Goal: Information Seeking & Learning: Learn about a topic

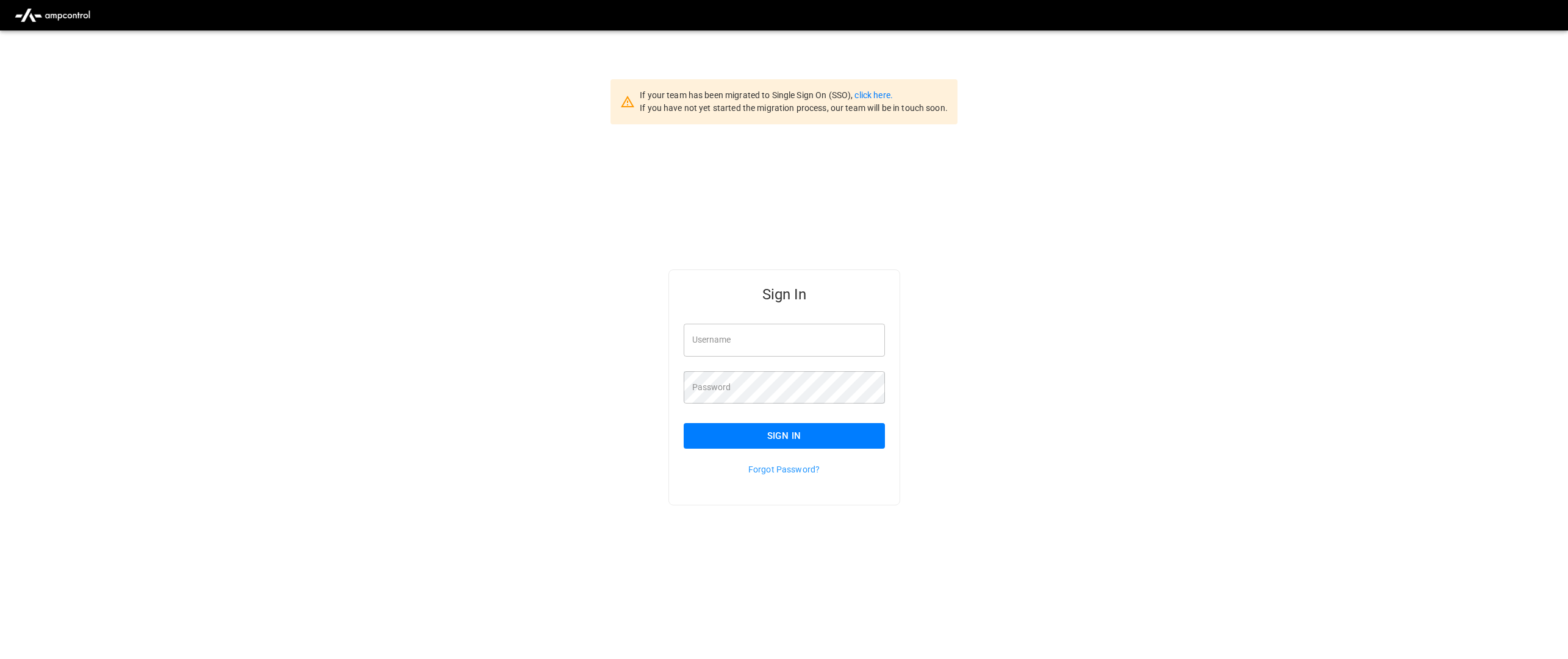
type input "**********"
click at [764, 432] on button "Sign In" at bounding box center [784, 436] width 202 height 25
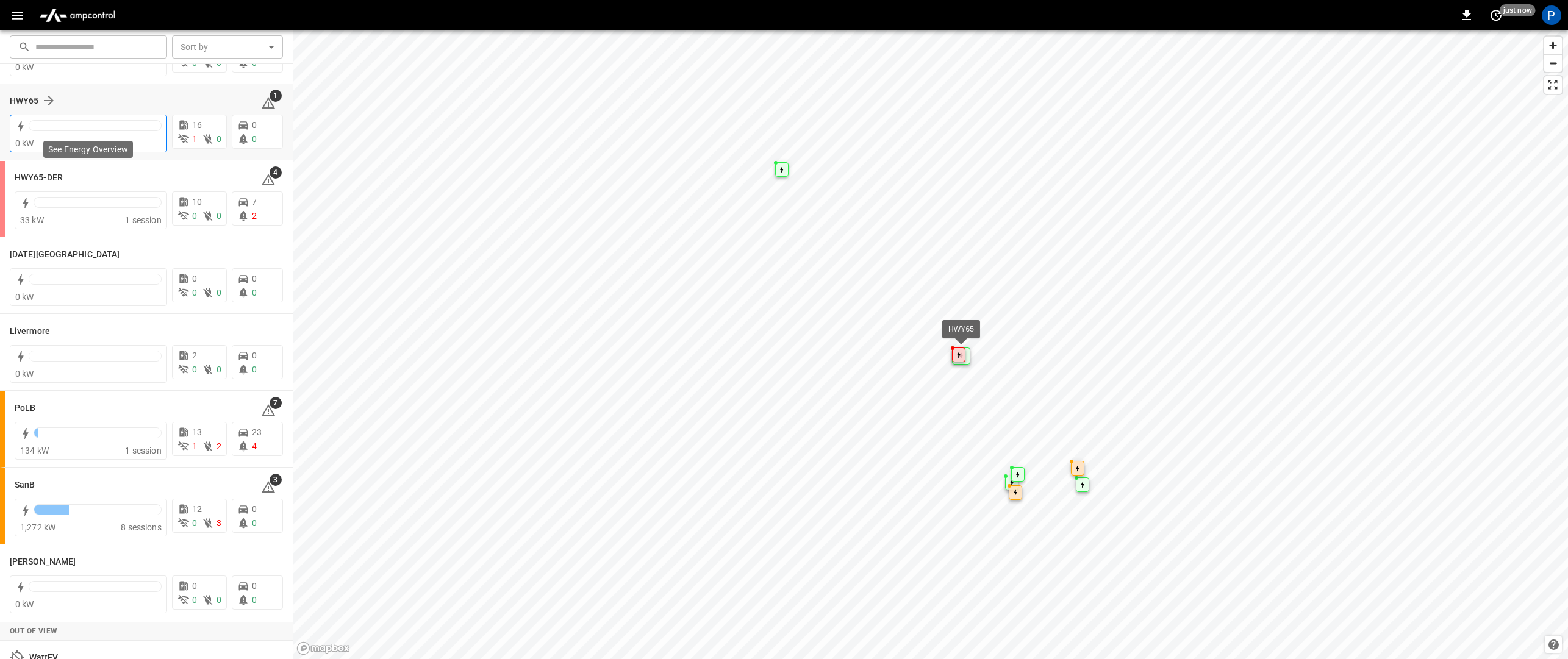
scroll to position [133, 0]
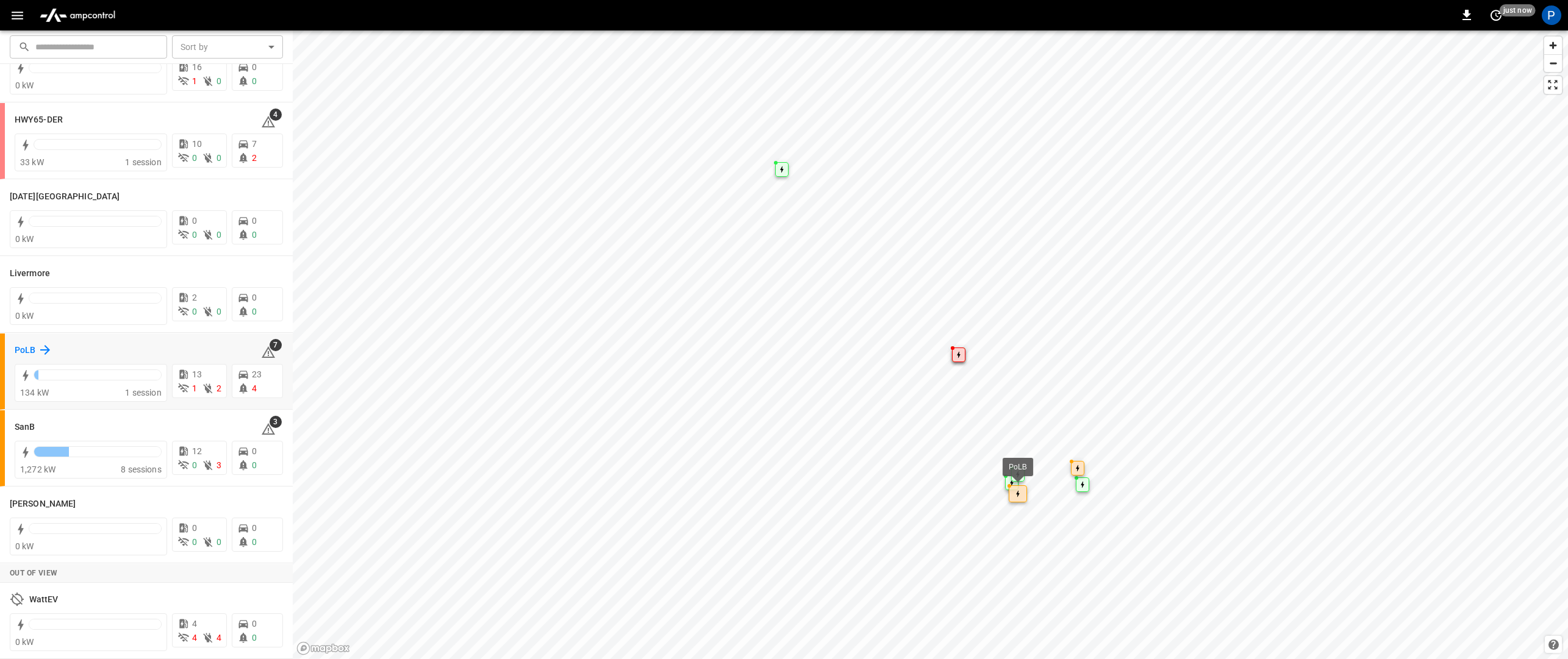
click at [42, 351] on icon at bounding box center [45, 350] width 15 height 15
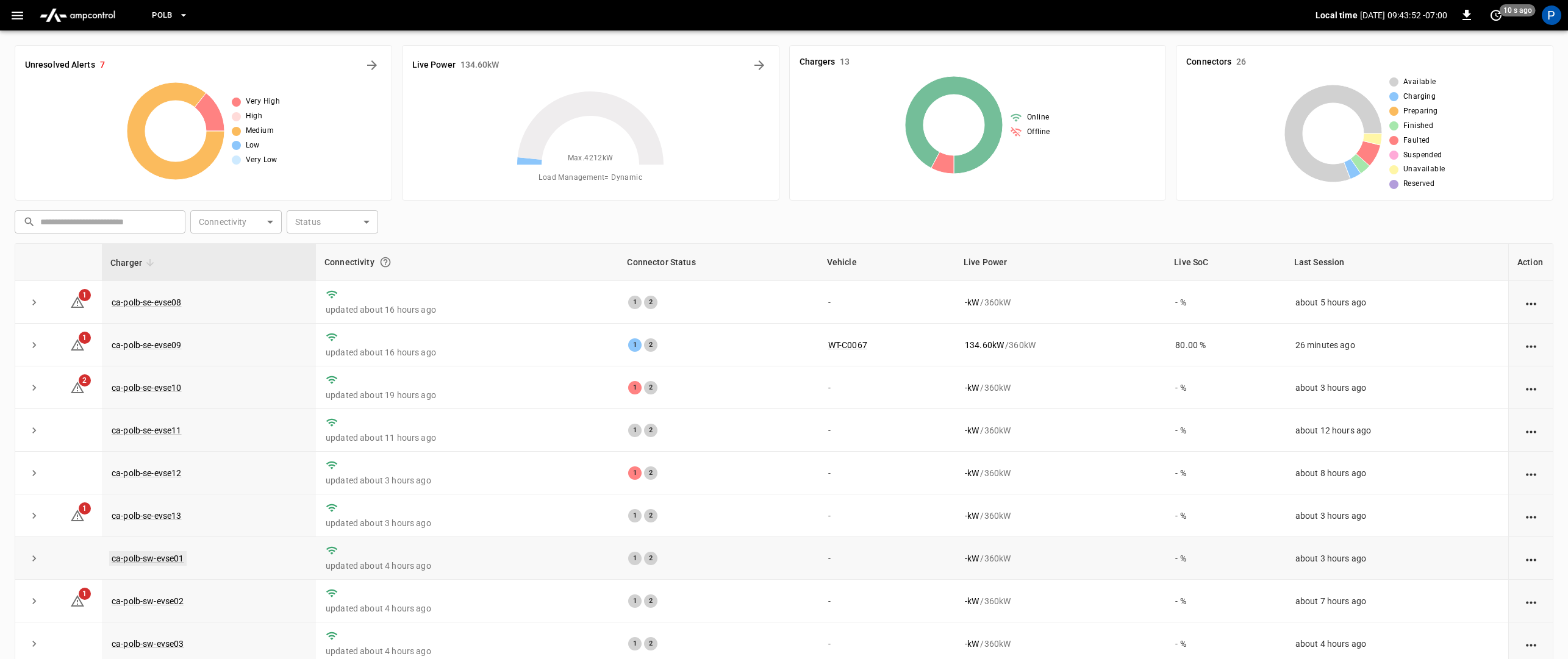
click at [157, 559] on link "ca-polb-sw-evse01" at bounding box center [147, 558] width 77 height 15
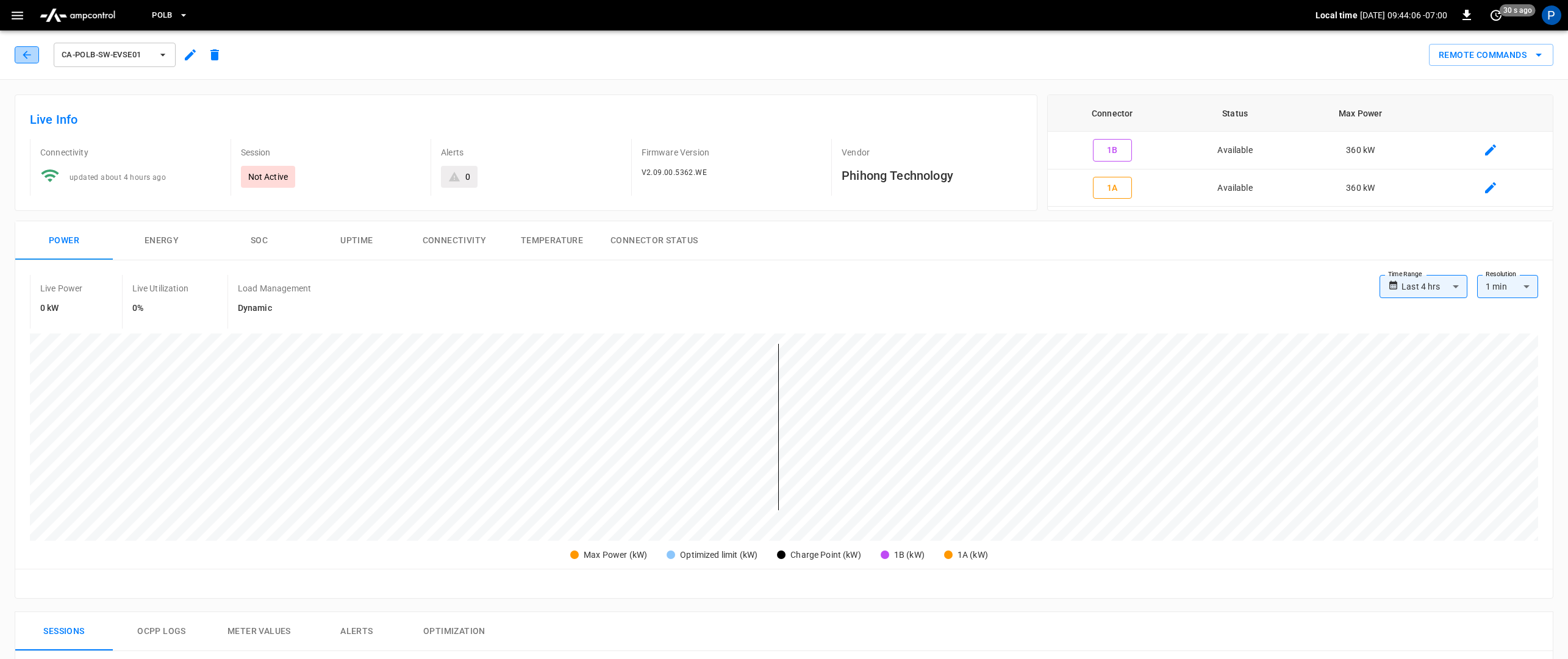
click at [25, 55] on icon "button" at bounding box center [27, 54] width 12 height 12
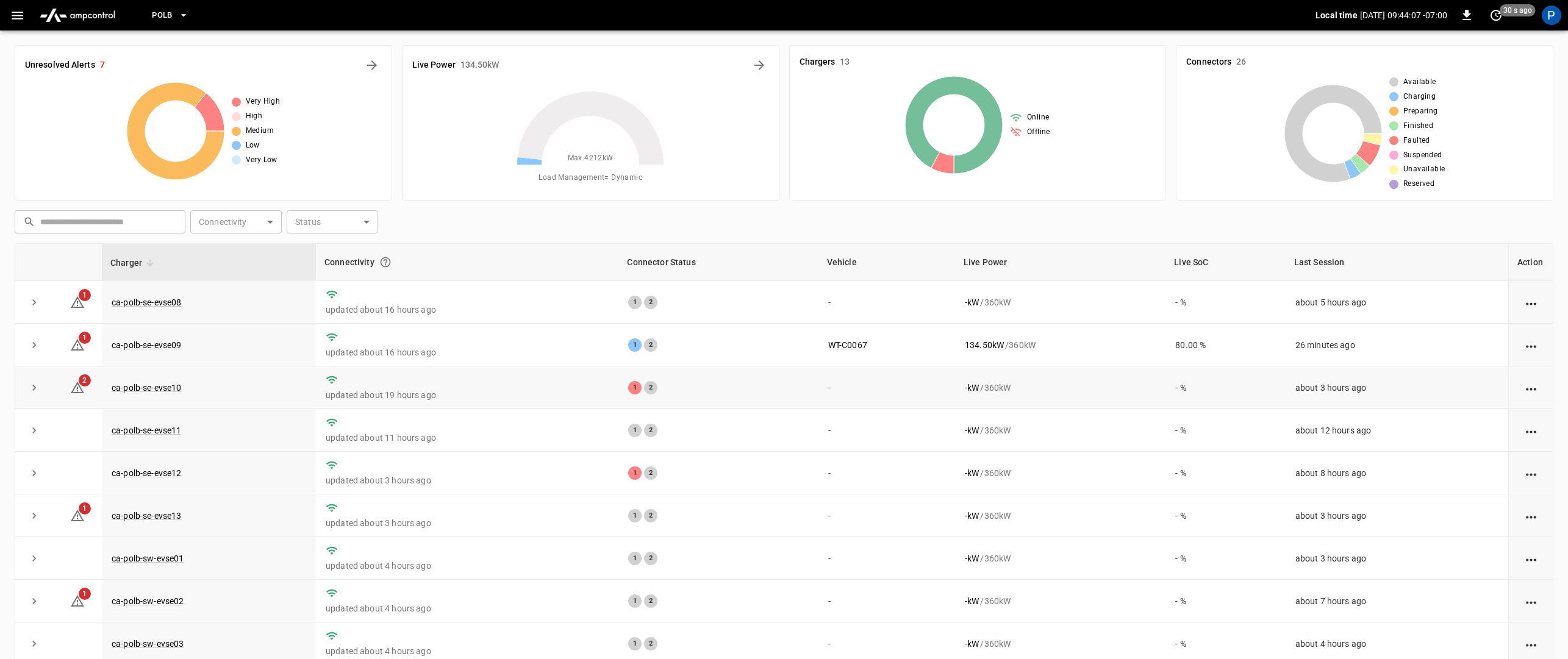
scroll to position [132, 0]
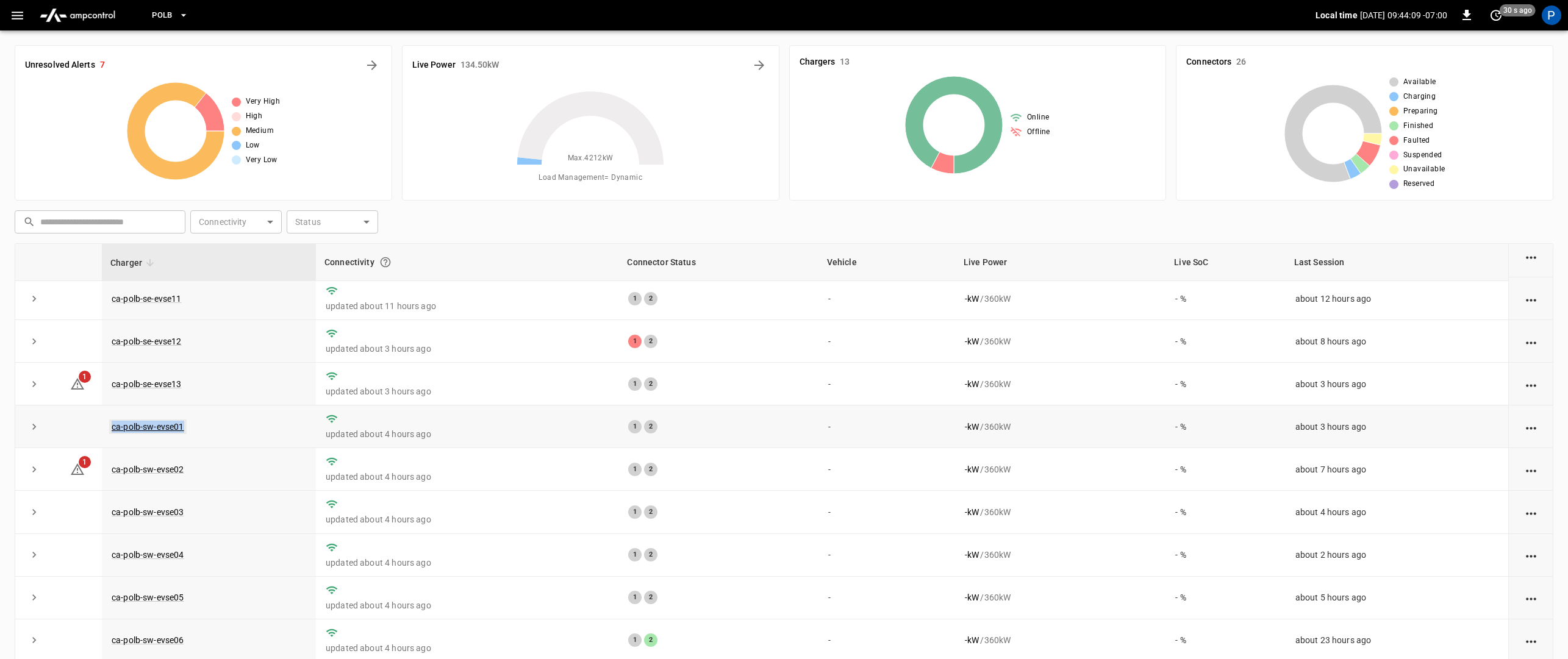
drag, startPoint x: 192, startPoint y: 425, endPoint x: 111, endPoint y: 427, distance: 81.0
click at [111, 427] on td "ca-polb-sw-evse01" at bounding box center [209, 427] width 214 height 43
copy link "ca-polb-sw-evse01"
drag, startPoint x: 198, startPoint y: 470, endPoint x: 112, endPoint y: 473, distance: 86.1
click at [112, 473] on td "ca-polb-sw-evse02" at bounding box center [209, 469] width 214 height 43
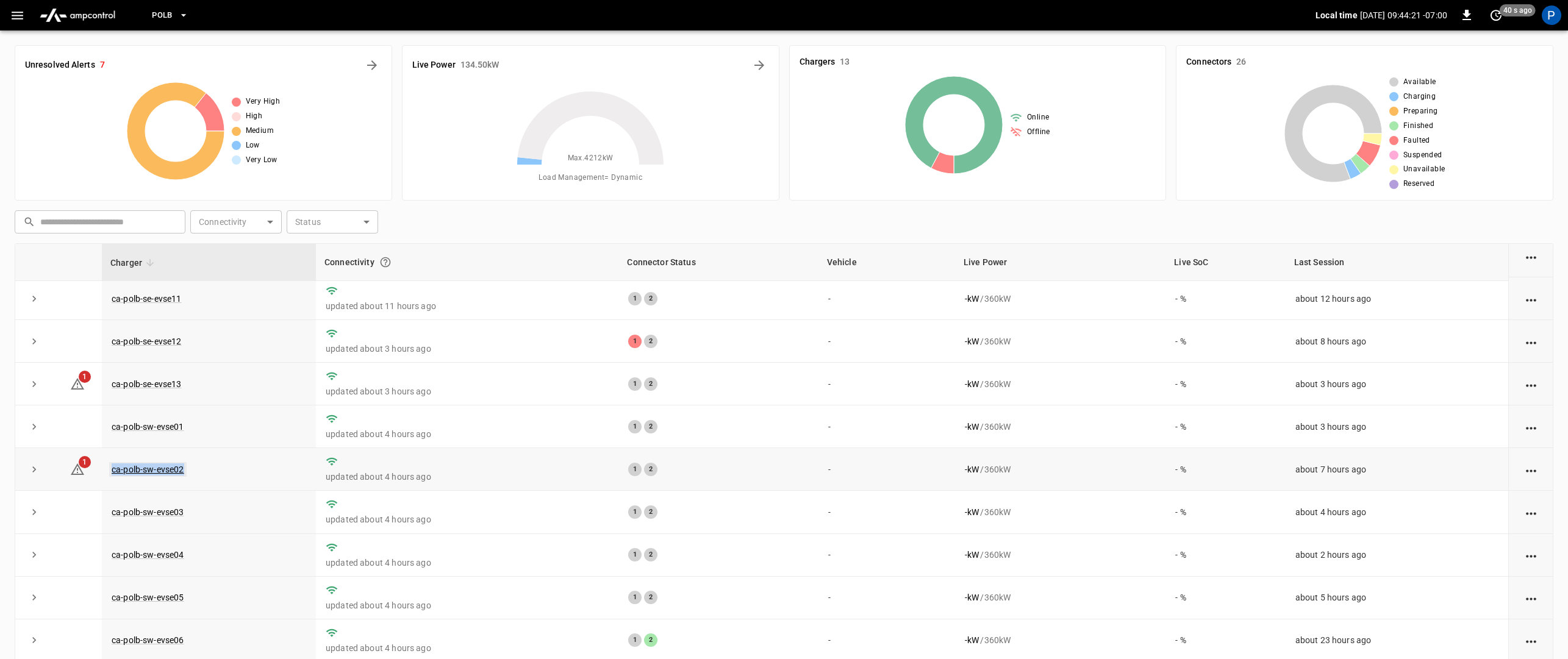
copy link "ca-polb-sw-evse02"
click at [214, 507] on td "ca-polb-sw-evse03" at bounding box center [209, 512] width 214 height 43
drag, startPoint x: 198, startPoint y: 517, endPoint x: 110, endPoint y: 516, distance: 88.0
click at [110, 516] on td "ca-polb-sw-evse03" at bounding box center [209, 512] width 214 height 43
copy link "ca-polb-sw-evse03"
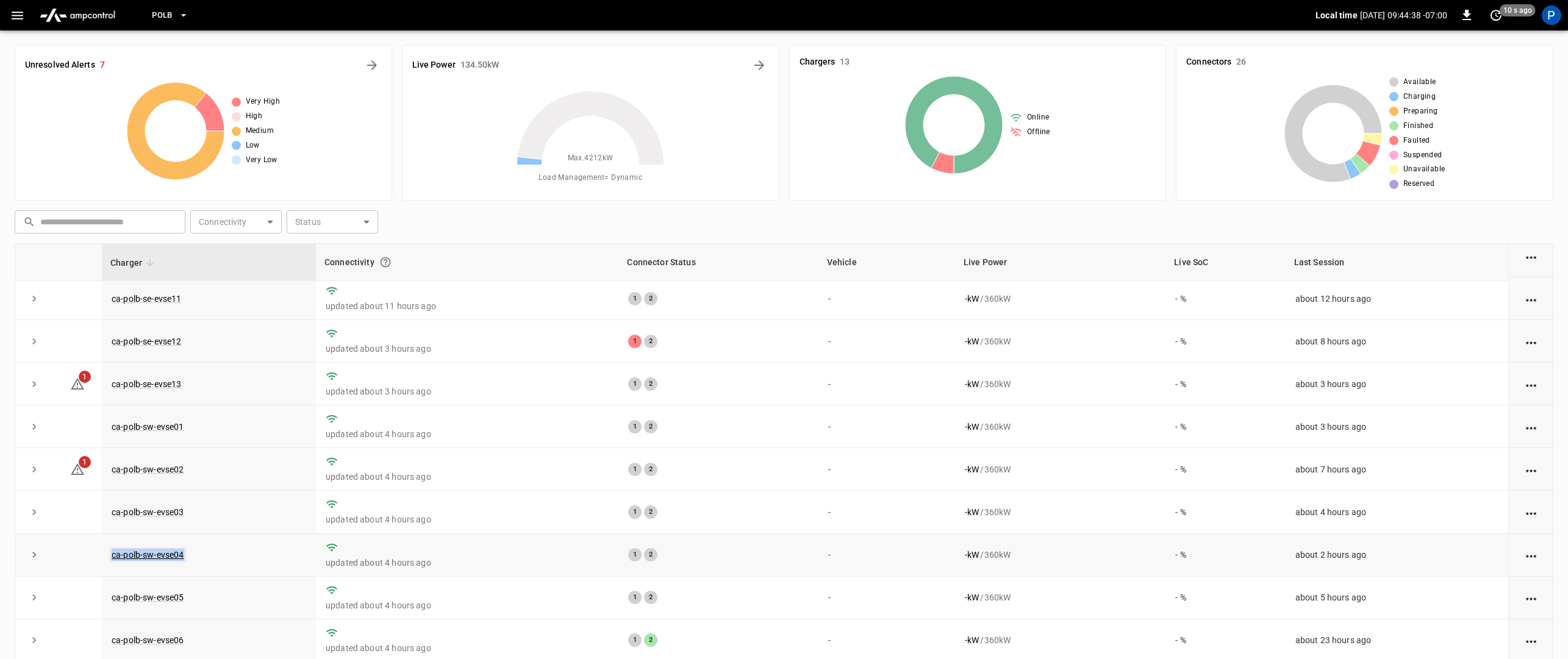
drag, startPoint x: 204, startPoint y: 555, endPoint x: 112, endPoint y: 559, distance: 92.1
click at [112, 559] on td "ca-polb-sw-evse04" at bounding box center [209, 555] width 214 height 43
copy link "ca-polb-sw-evse04"
drag, startPoint x: 207, startPoint y: 597, endPoint x: 105, endPoint y: 595, distance: 102.0
click at [105, 595] on td "ca-polb-sw-evse05" at bounding box center [209, 598] width 214 height 43
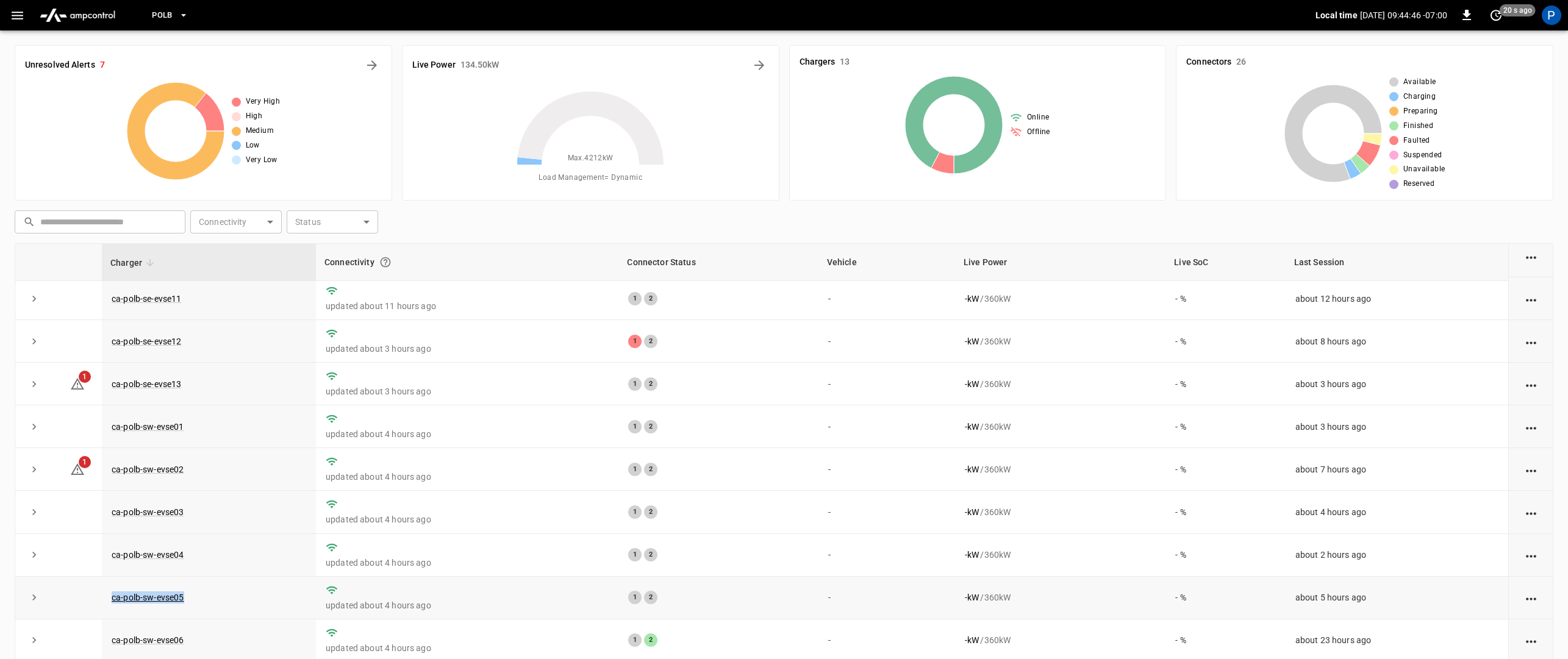
copy link "ca-polb-sw-evse05"
drag, startPoint x: 195, startPoint y: 638, endPoint x: 112, endPoint y: 644, distance: 83.2
click at [112, 644] on td "ca-polb-sw-evse06" at bounding box center [209, 641] width 214 height 43
copy link "ca-polb-sw-evse06"
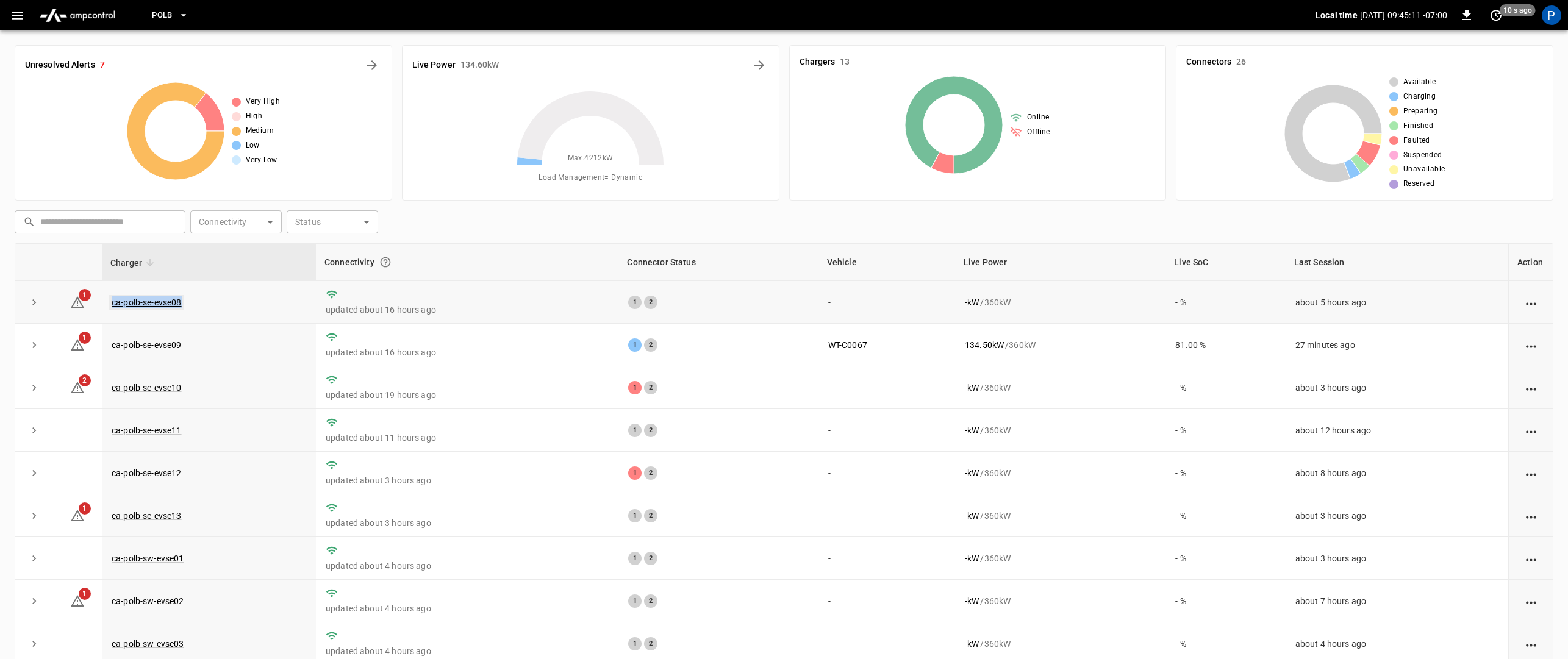
drag, startPoint x: 206, startPoint y: 304, endPoint x: 110, endPoint y: 307, distance: 96.0
click at [110, 307] on td "ca-polb-se-evse08" at bounding box center [209, 302] width 214 height 43
copy link "ca-polb-se-evse08"
click at [200, 346] on td "ca-polb-se-evse09" at bounding box center [209, 345] width 214 height 43
drag, startPoint x: 200, startPoint y: 346, endPoint x: 109, endPoint y: 349, distance: 91.0
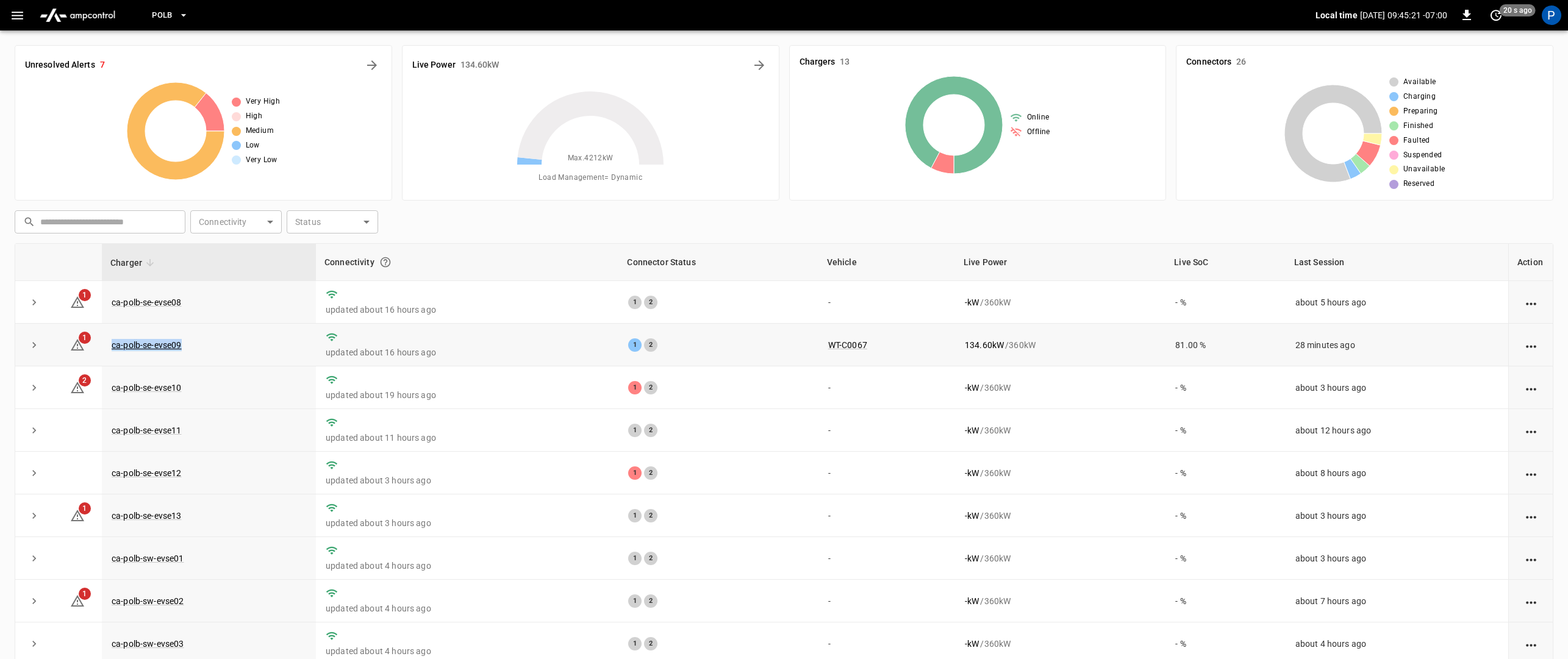
click at [109, 349] on td "ca-polb-se-evse09" at bounding box center [209, 345] width 214 height 43
copy link "ca-polb-se-evse09"
click at [200, 392] on td "ca-polb-se-evse10" at bounding box center [209, 387] width 214 height 43
drag, startPoint x: 200, startPoint y: 392, endPoint x: 109, endPoint y: 391, distance: 91.0
click at [109, 391] on td "ca-polb-se-evse10" at bounding box center [209, 387] width 214 height 43
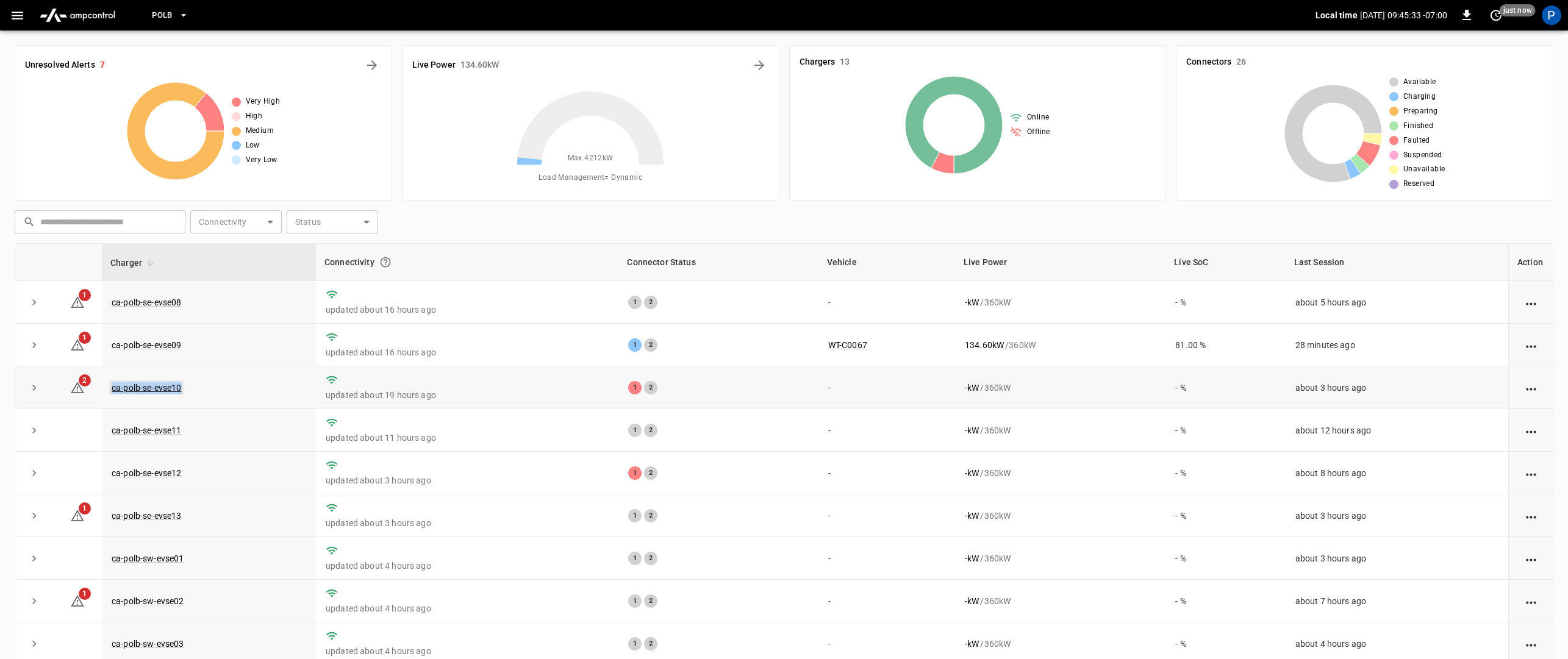
copy link "ca-polb-se-evse10"
click at [204, 430] on td "ca-polb-se-evse11" at bounding box center [209, 430] width 214 height 43
drag, startPoint x: 204, startPoint y: 430, endPoint x: 108, endPoint y: 428, distance: 96.0
click at [108, 428] on td "ca-polb-se-evse11" at bounding box center [209, 430] width 214 height 43
copy link "ca-polb-se-evse11"
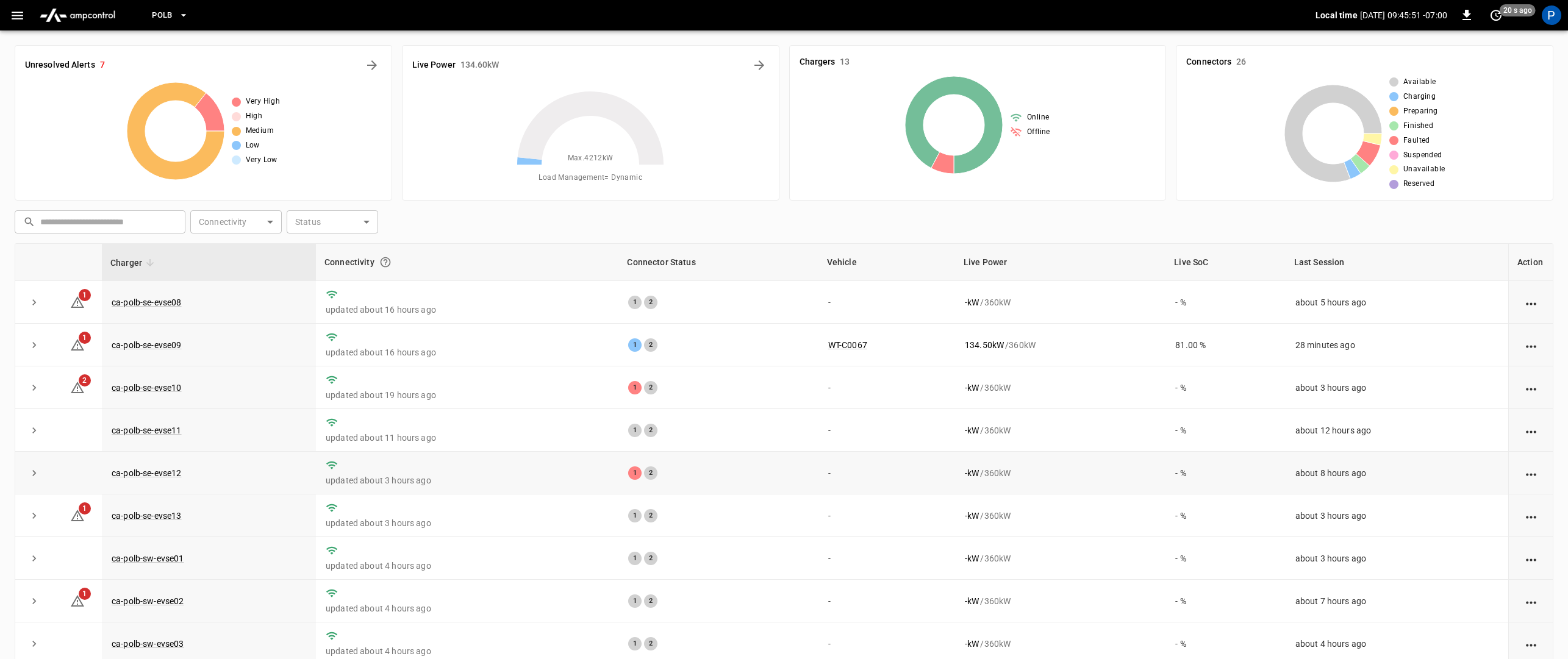
click at [219, 487] on td "ca-polb-se-evse12" at bounding box center [209, 473] width 214 height 43
drag, startPoint x: 212, startPoint y: 479, endPoint x: 112, endPoint y: 478, distance: 100.0
click at [112, 478] on td "ca-polb-se-evse12" at bounding box center [209, 473] width 214 height 43
click at [197, 519] on td "ca-polb-se-evse13" at bounding box center [209, 515] width 214 height 43
drag, startPoint x: 213, startPoint y: 516, endPoint x: 106, endPoint y: 519, distance: 107.0
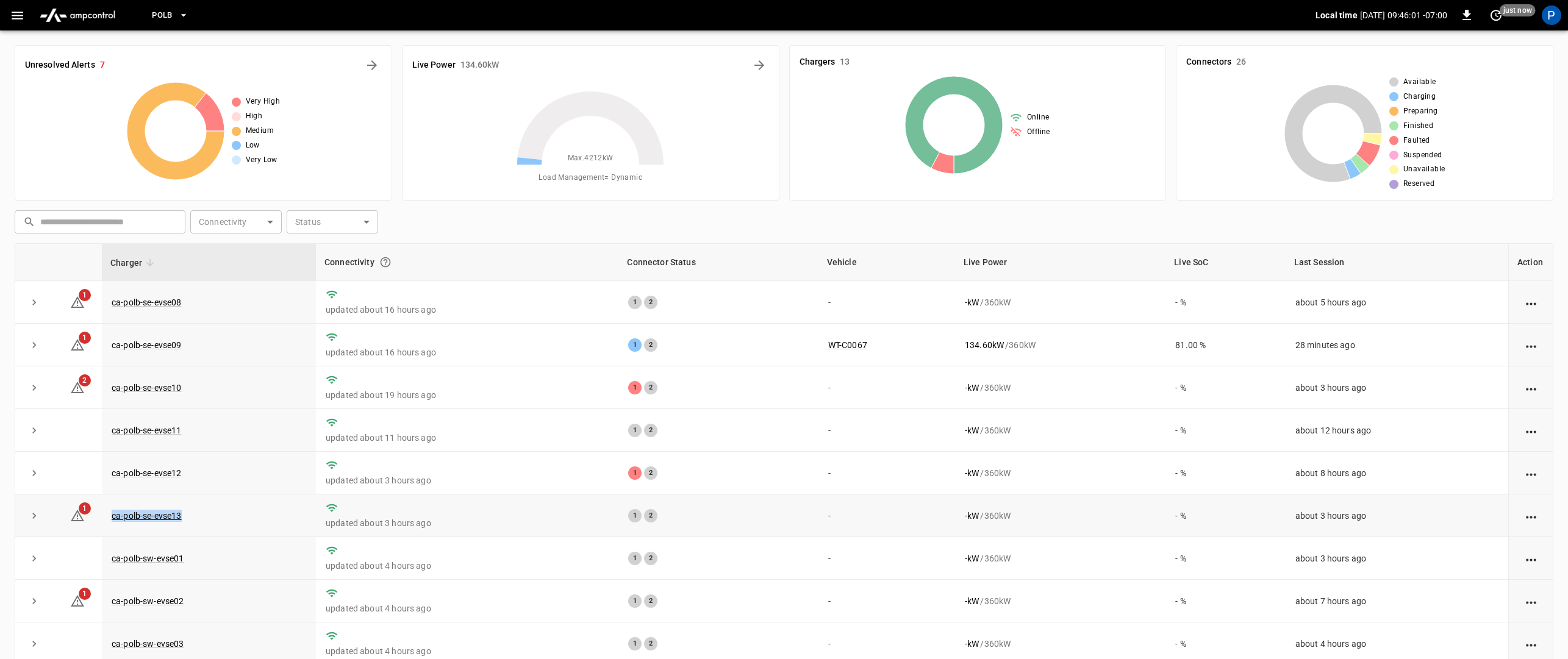
click at [106, 519] on td "ca-polb-se-evse13" at bounding box center [209, 515] width 214 height 43
click at [159, 558] on link "ca-polb-sw-evse01" at bounding box center [147, 558] width 77 height 15
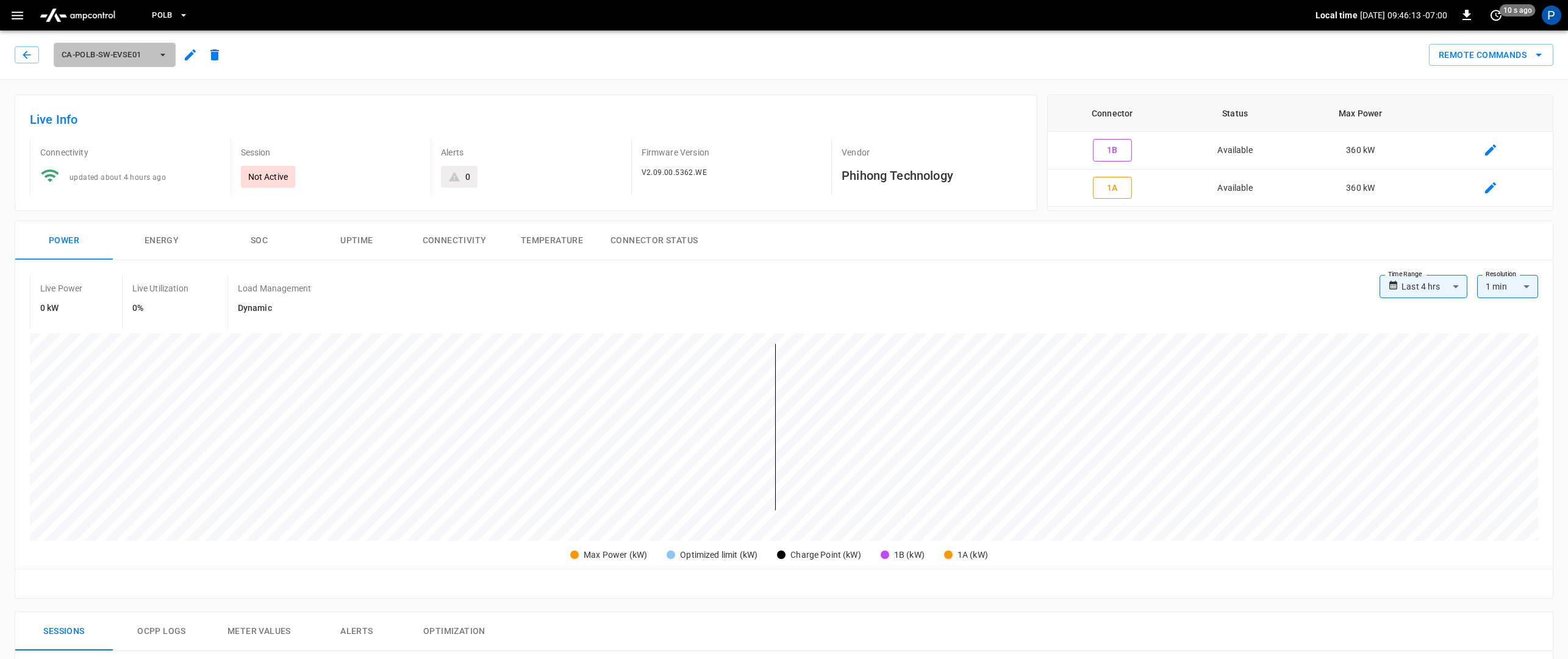
click at [162, 53] on icon "button" at bounding box center [162, 54] width 12 height 12
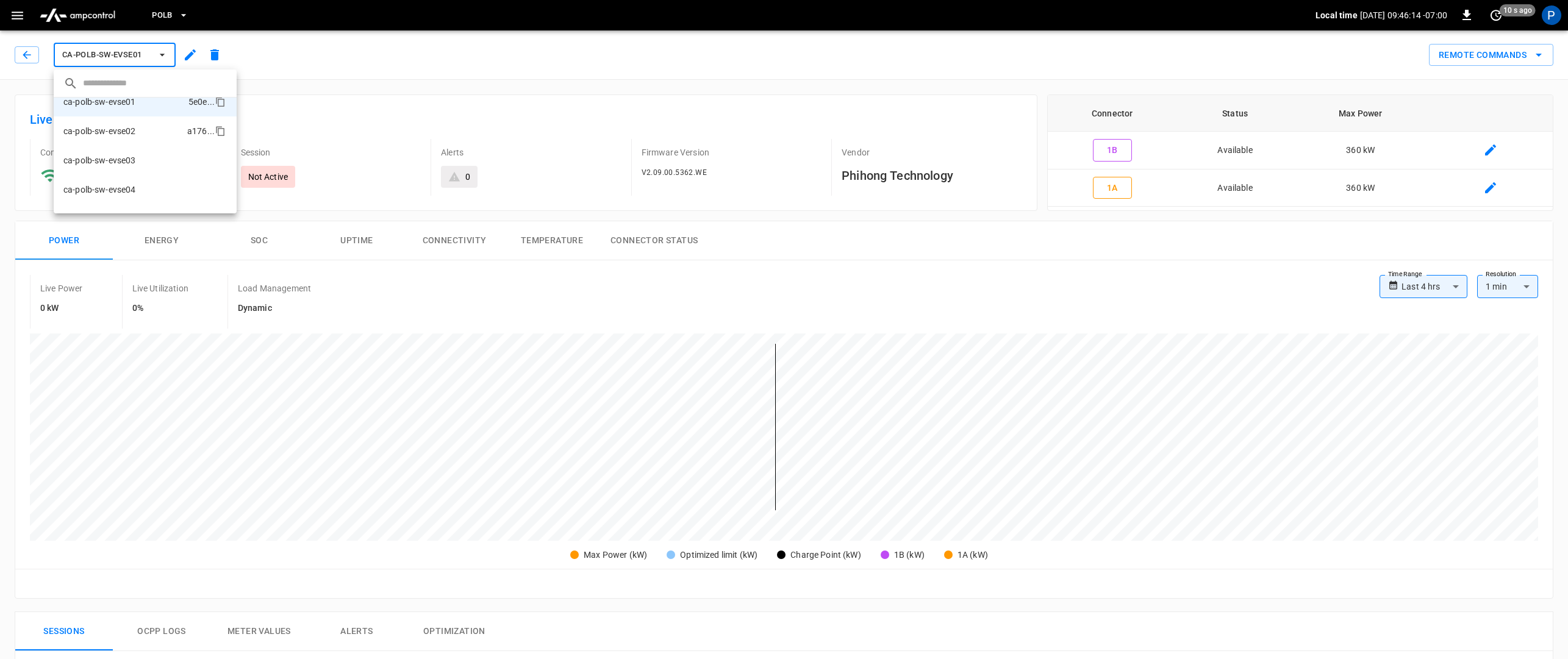
scroll to position [187, 0]
click at [138, 135] on li "ca-polb-sw-evse02 a176 ..." at bounding box center [145, 131] width 183 height 29
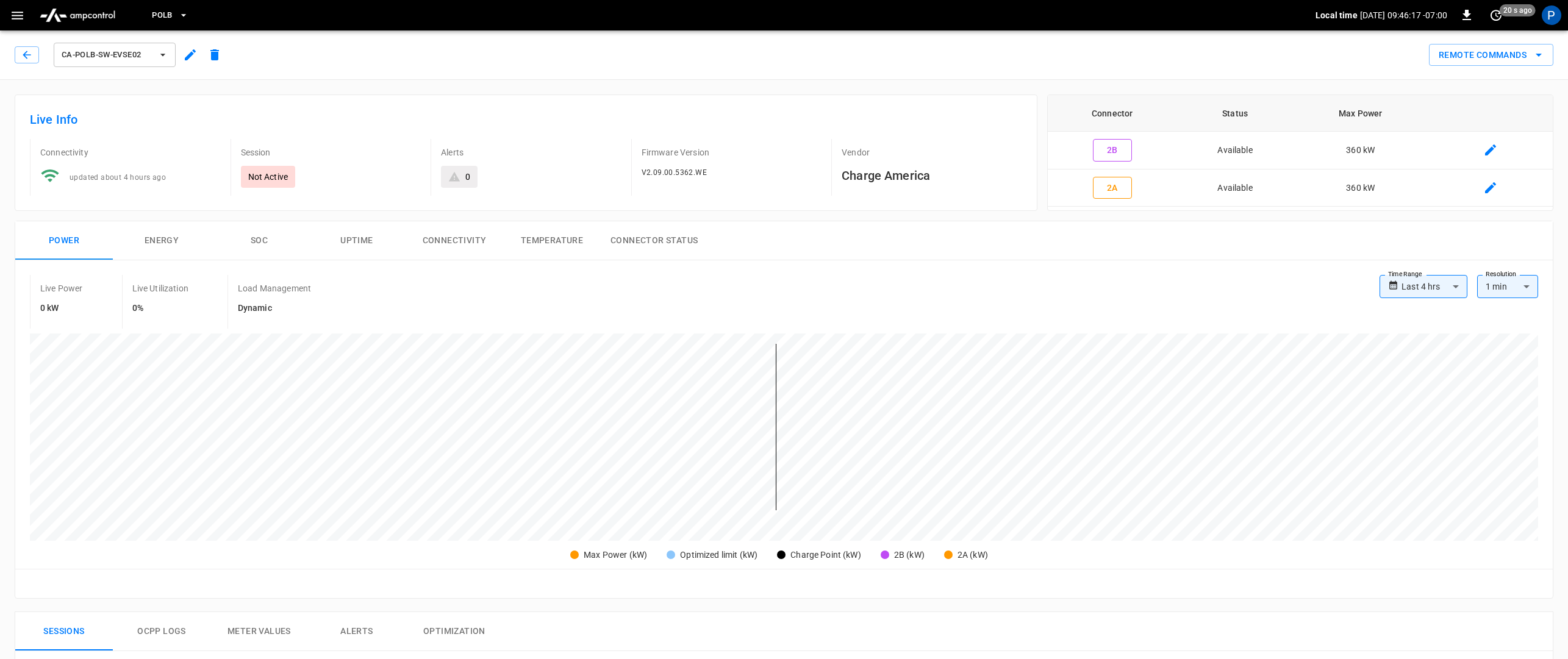
click at [161, 53] on icon "button" at bounding box center [162, 54] width 12 height 12
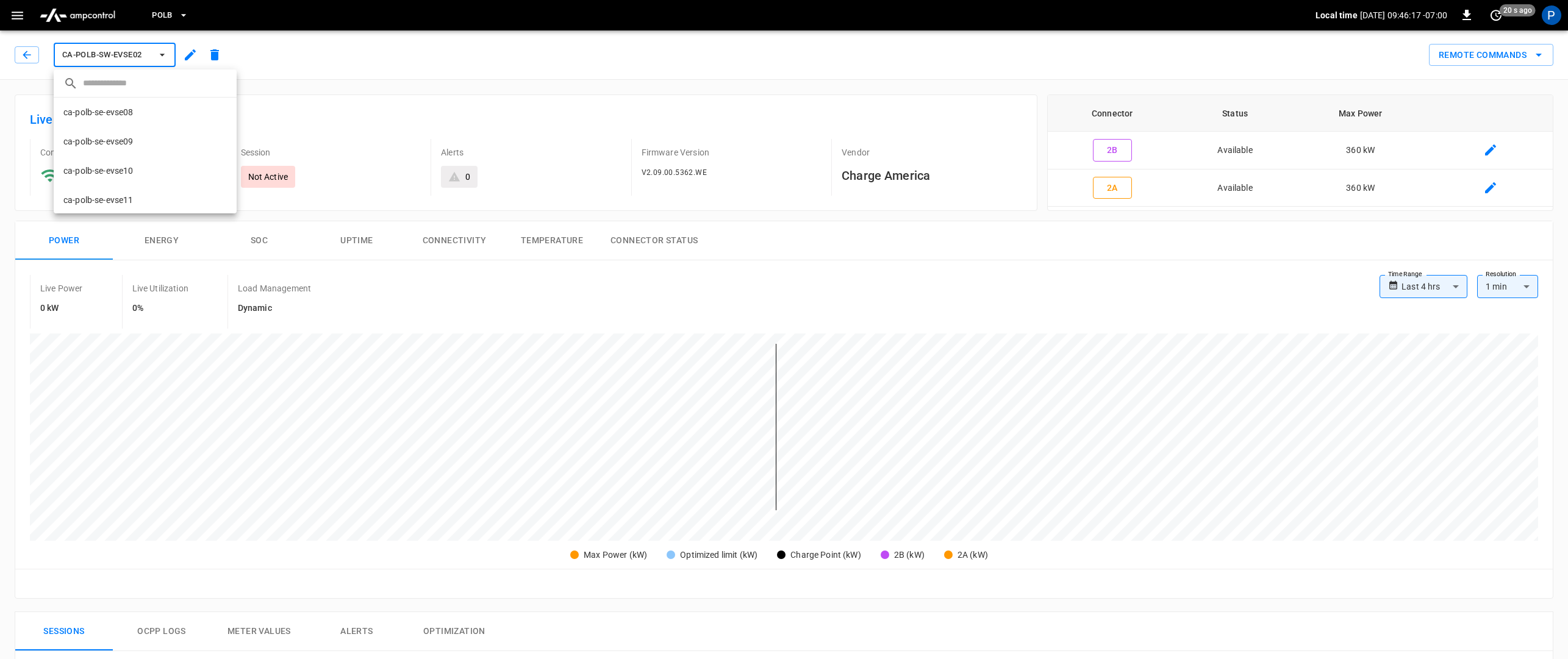
scroll to position [197, 0]
click at [136, 158] on li "ca-polb-sw-evse03 37cf ..." at bounding box center [145, 150] width 183 height 29
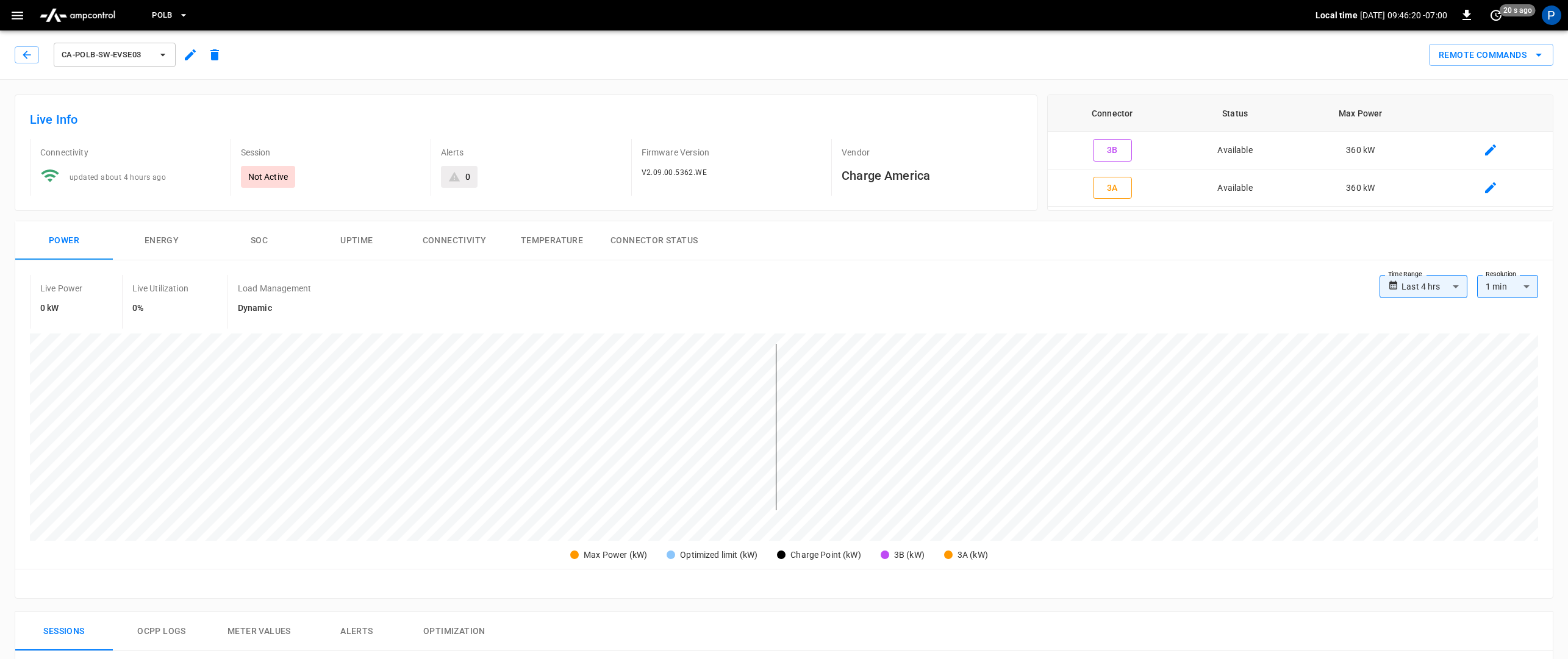
click at [161, 55] on icon "button" at bounding box center [162, 54] width 12 height 12
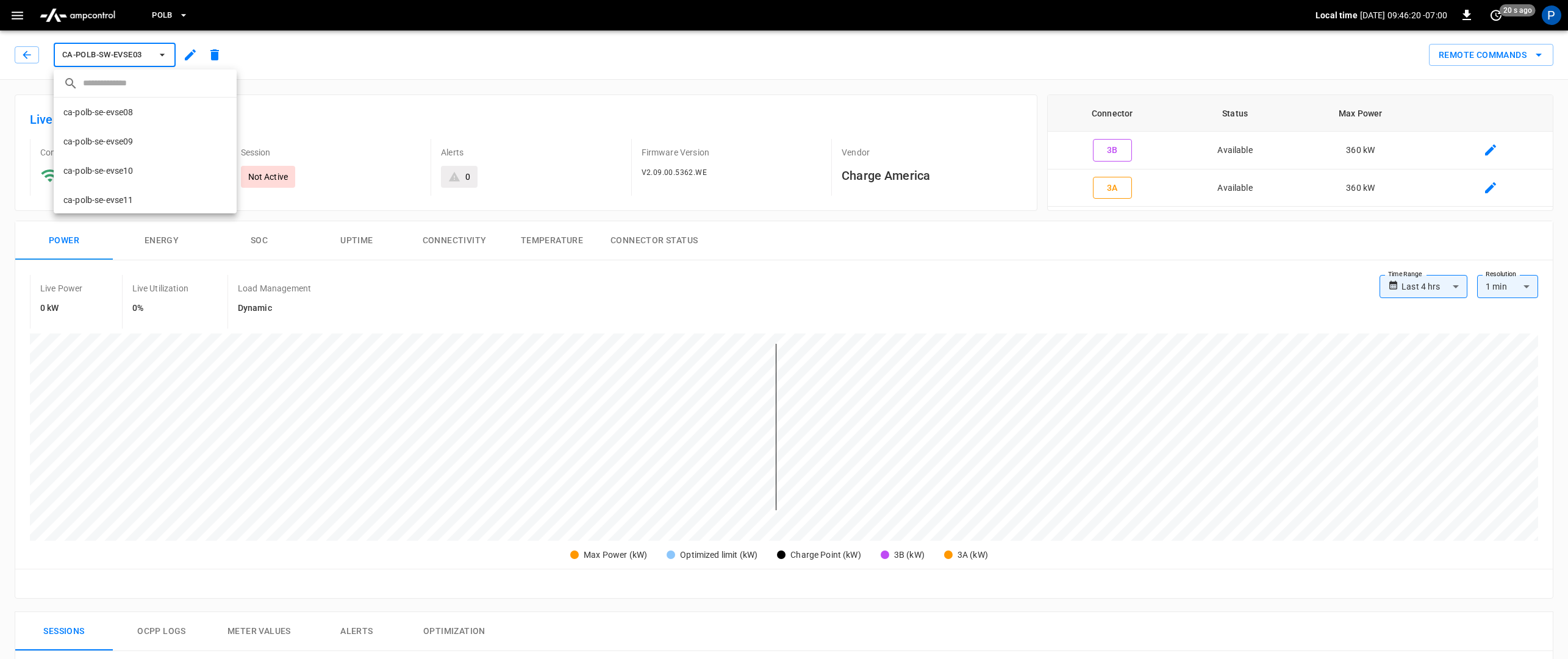
scroll to position [225, 0]
click at [146, 151] on li "ca-polb-sw-evse04 836a ..." at bounding box center [145, 150] width 183 height 29
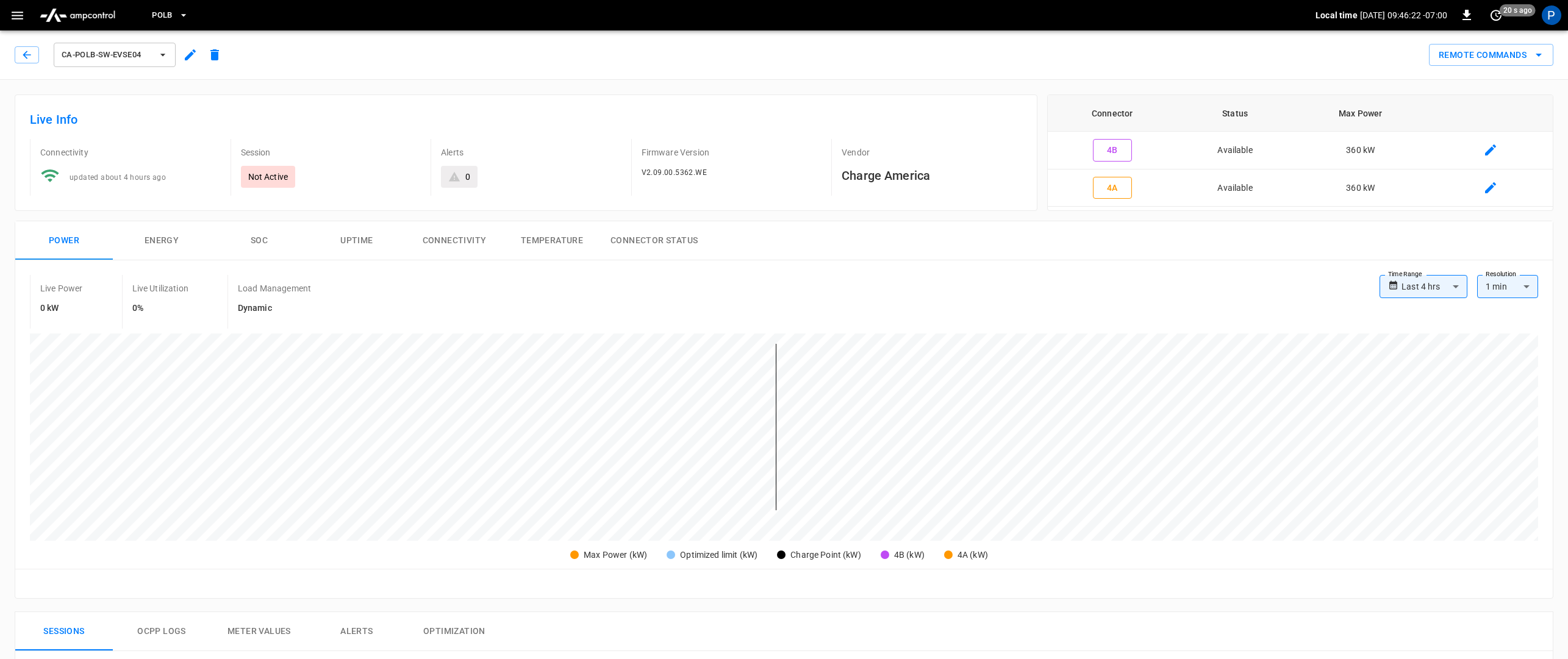
click at [157, 56] on icon "button" at bounding box center [162, 54] width 12 height 12
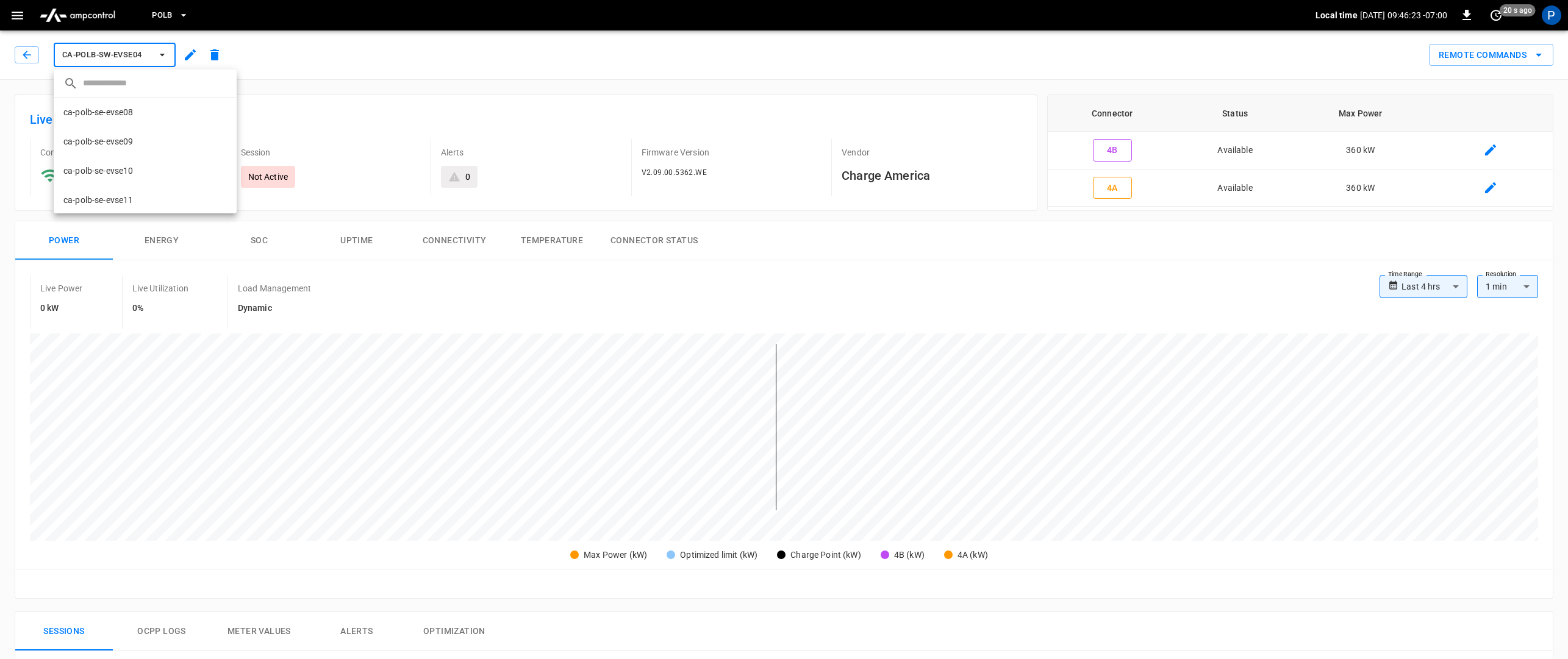
scroll to position [255, 0]
click at [145, 124] on li "ca-polb-sw-evse04 836a ..." at bounding box center [145, 121] width 183 height 29
click at [163, 60] on icon "button" at bounding box center [162, 54] width 12 height 12
click at [142, 157] on li "ca-polb-sw-evse05 c8b0 ..." at bounding box center [145, 150] width 183 height 29
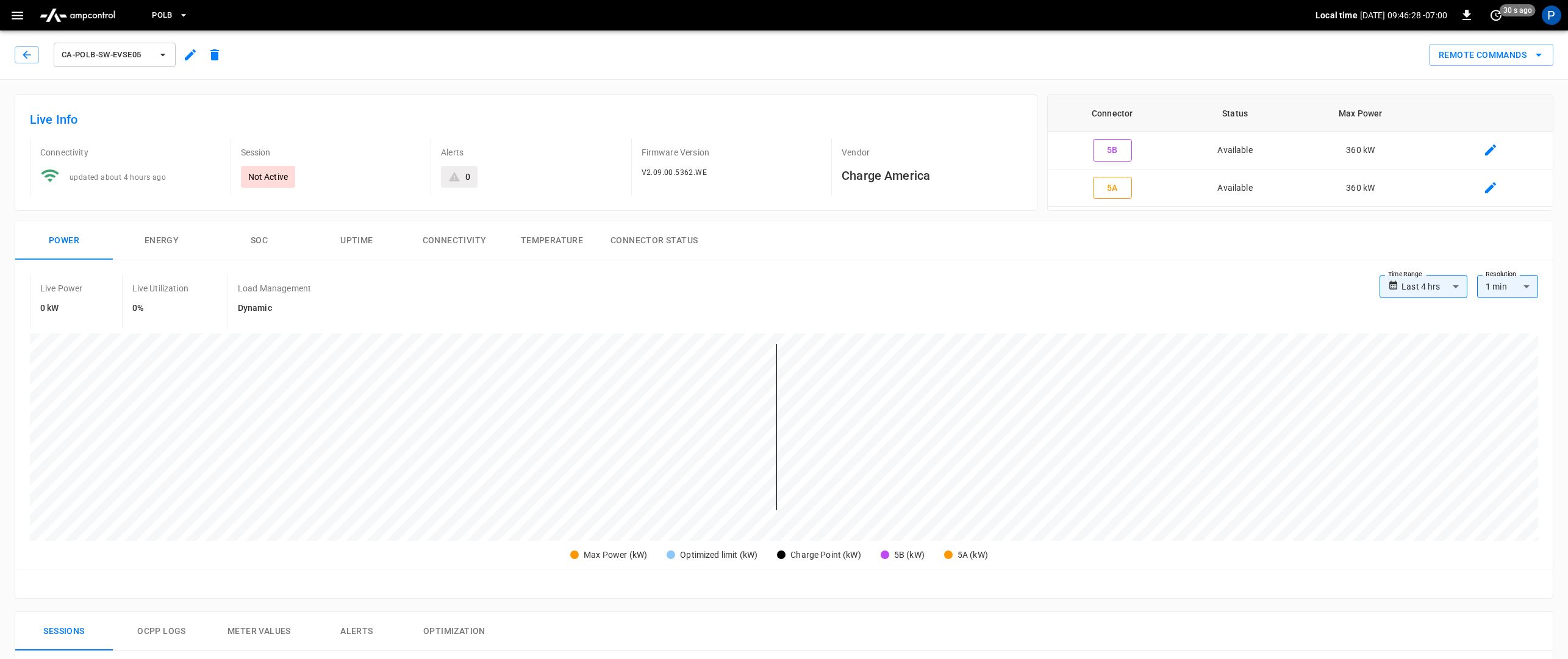
click at [162, 56] on icon "button" at bounding box center [162, 54] width 12 height 12
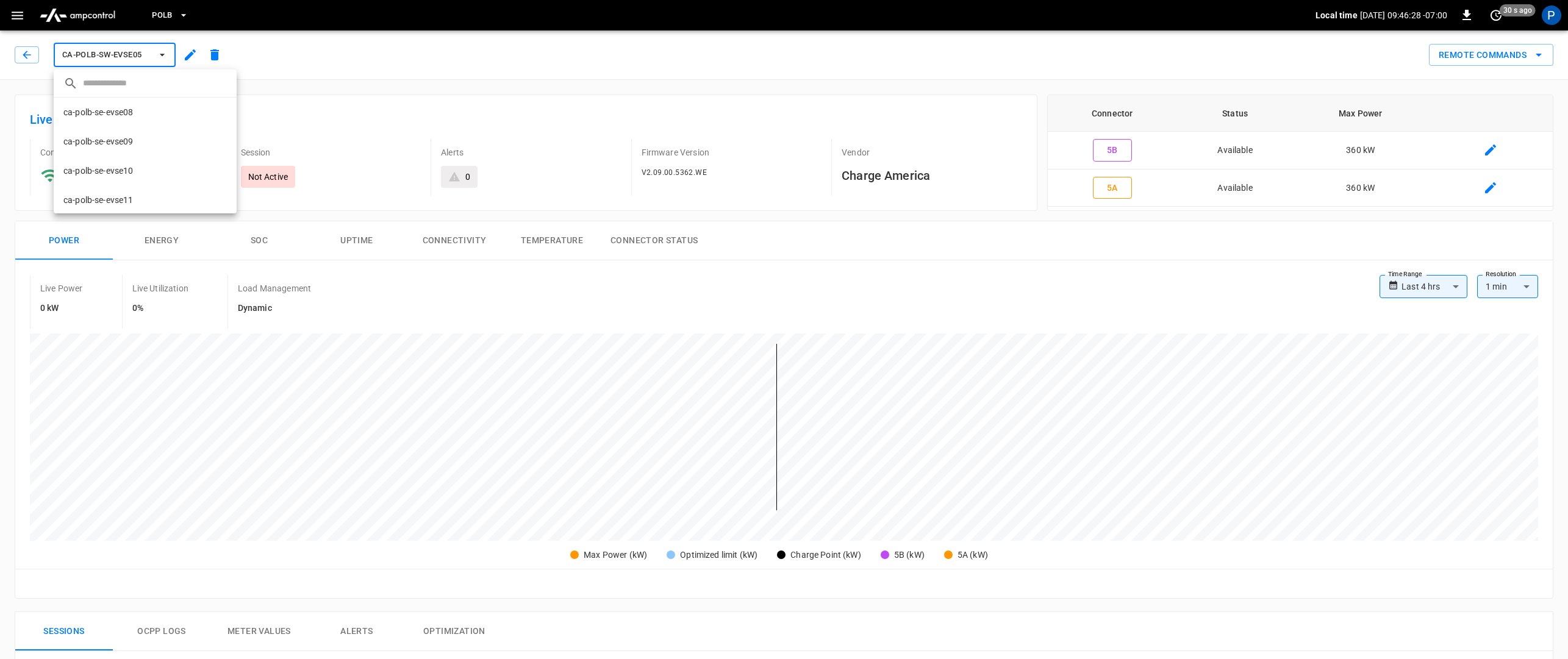
scroll to position [265, 0]
click at [155, 165] on li "ca-polb-sw-evse06 7bb3 ..." at bounding box center [145, 170] width 183 height 29
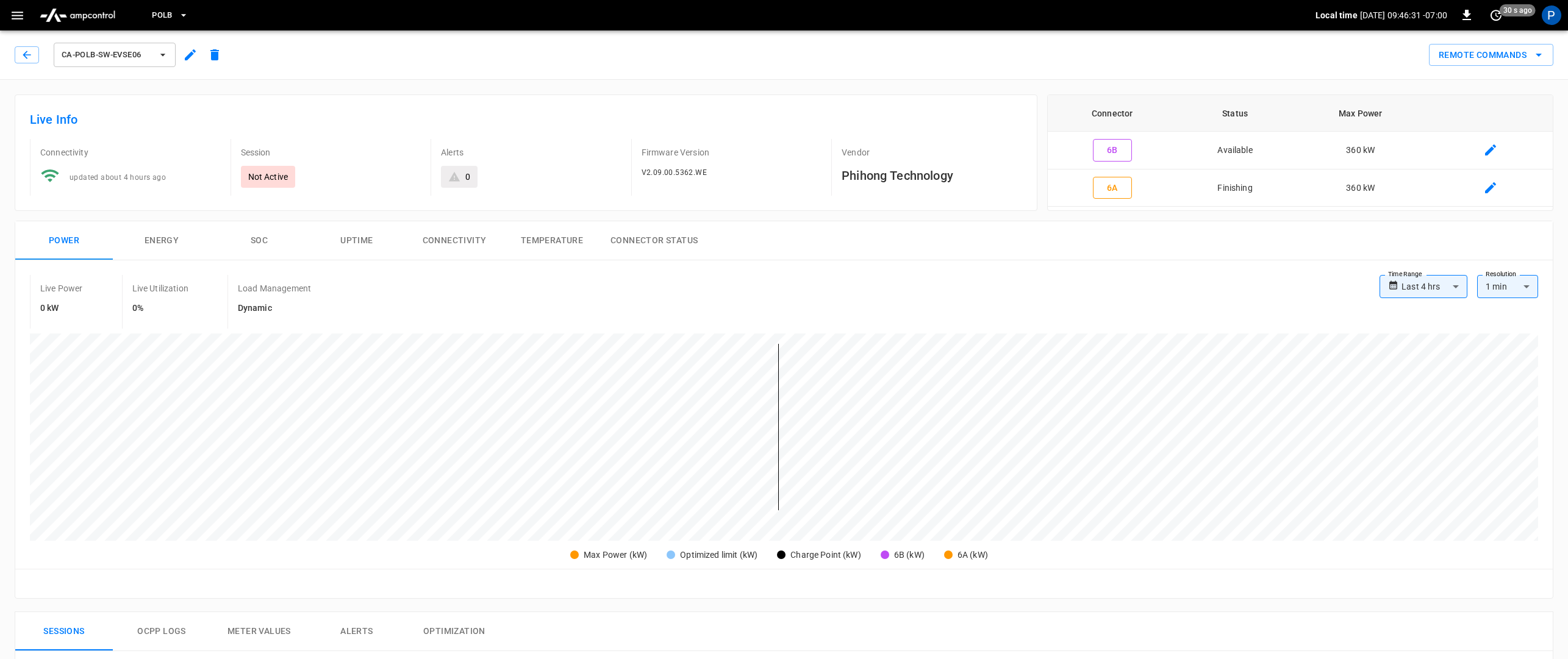
click at [159, 61] on button "ca-polb-sw-evse06" at bounding box center [114, 55] width 122 height 25
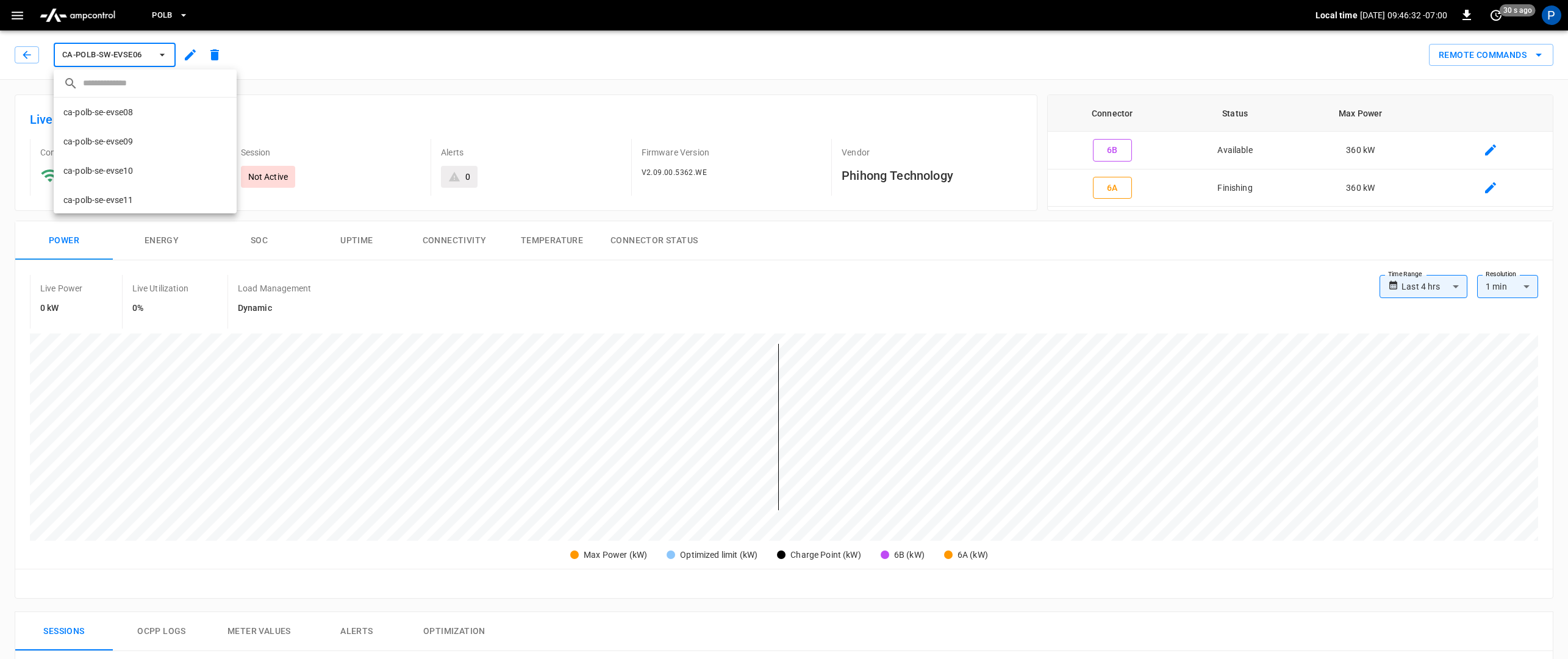
scroll to position [265, 0]
click at [138, 194] on li "ca-polb-sw-evse07 3fbc ..." at bounding box center [145, 199] width 183 height 29
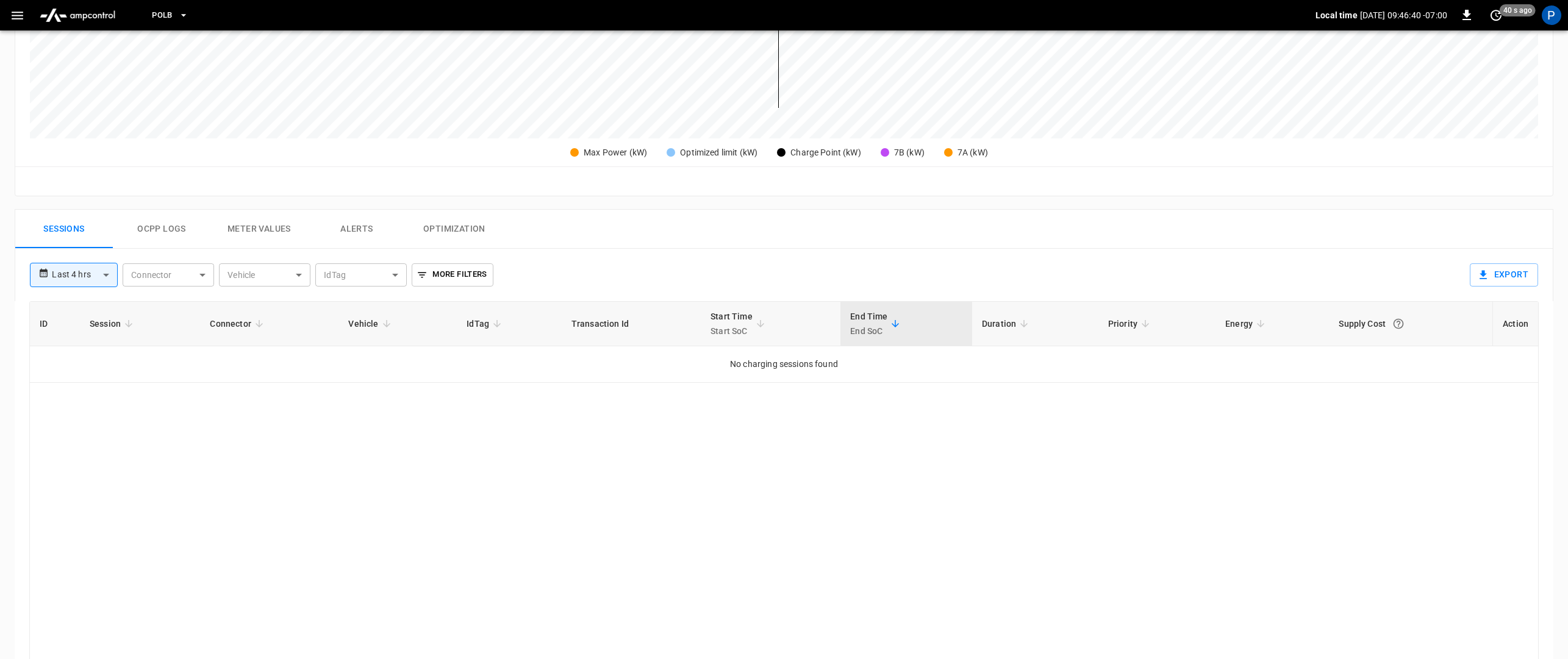
scroll to position [404, 0]
click at [112, 276] on body "**********" at bounding box center [784, 202] width 1568 height 1212
click at [87, 401] on li "Last 30 days" at bounding box center [74, 401] width 88 height 20
type input "**********"
type input "**"
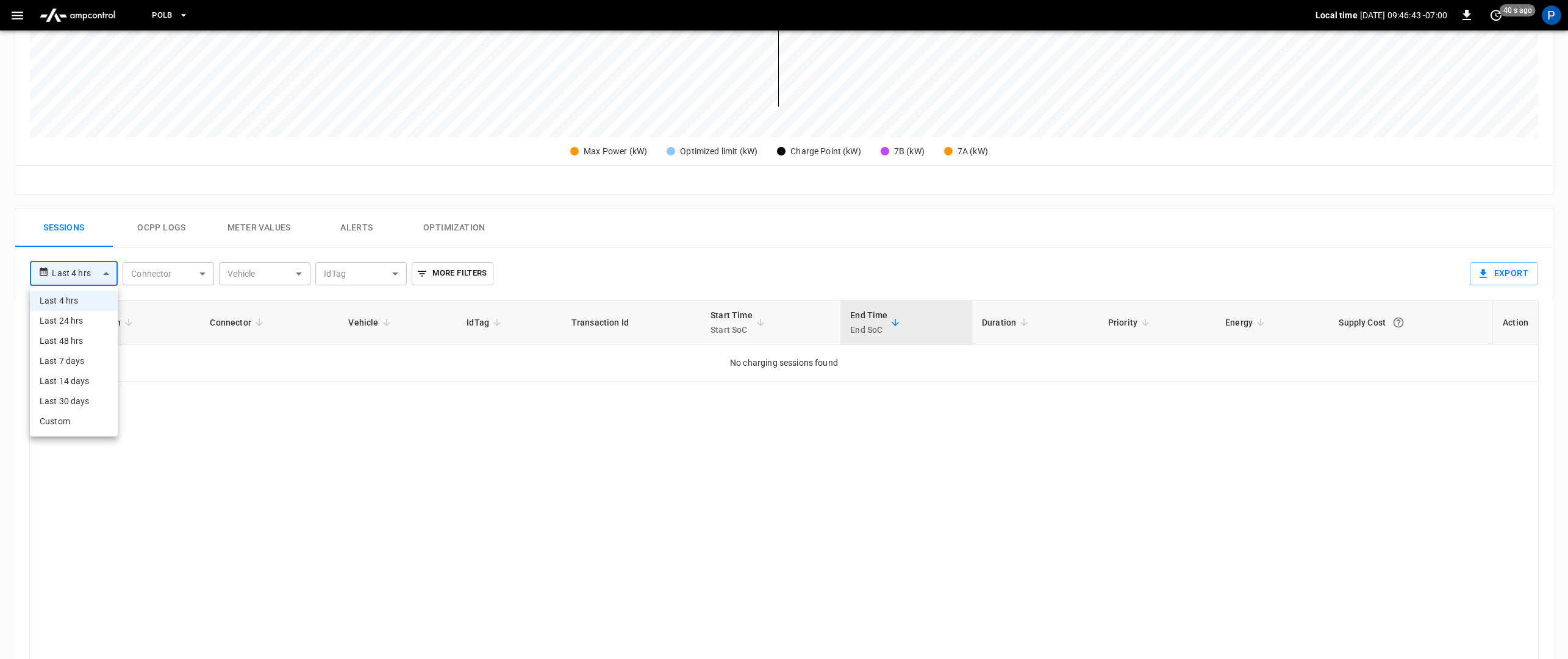
type input "**********"
click at [121, 271] on body "**********" at bounding box center [784, 202] width 1568 height 1212
click at [199, 396] on div at bounding box center [784, 329] width 1568 height 659
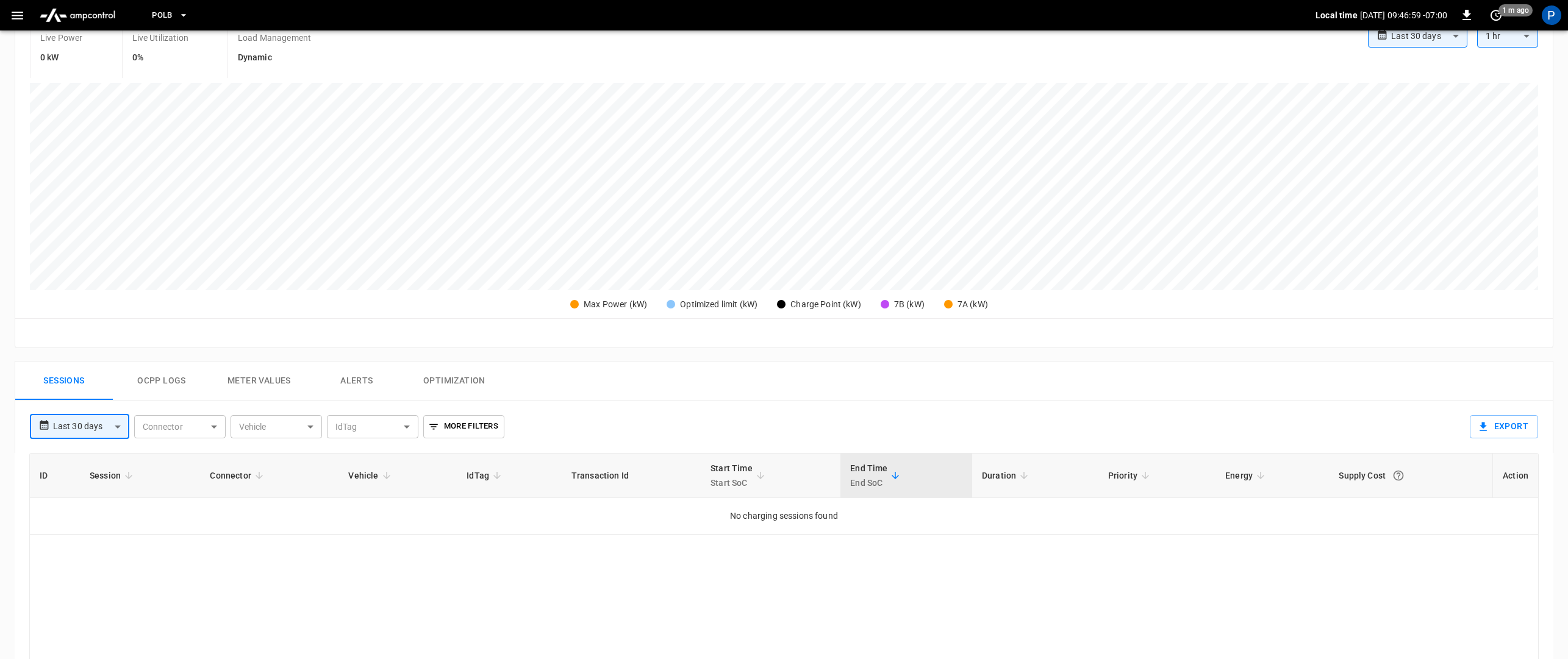
scroll to position [253, 0]
click at [112, 430] on body "**********" at bounding box center [784, 352] width 1568 height 1212
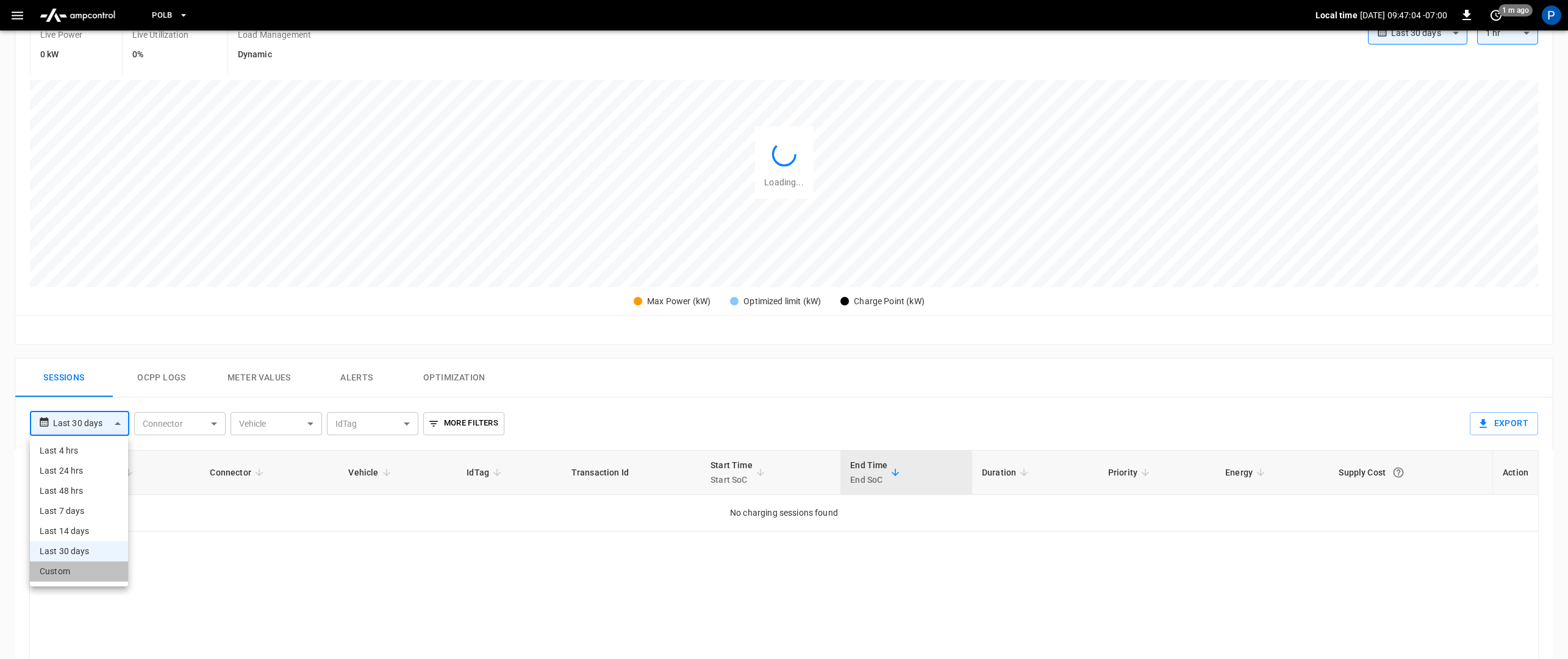
click at [62, 581] on li "Custom" at bounding box center [79, 571] width 98 height 20
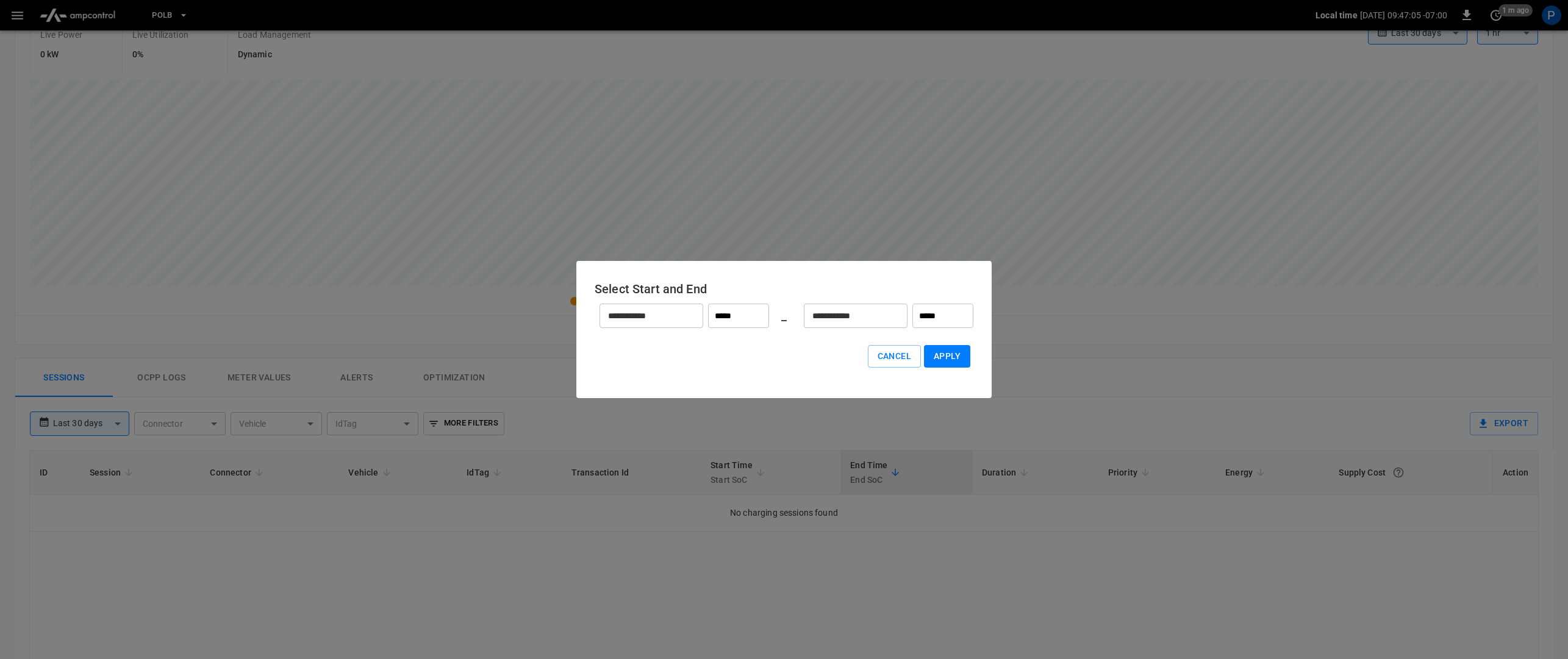
click at [657, 318] on input "**********" at bounding box center [645, 316] width 91 height 32
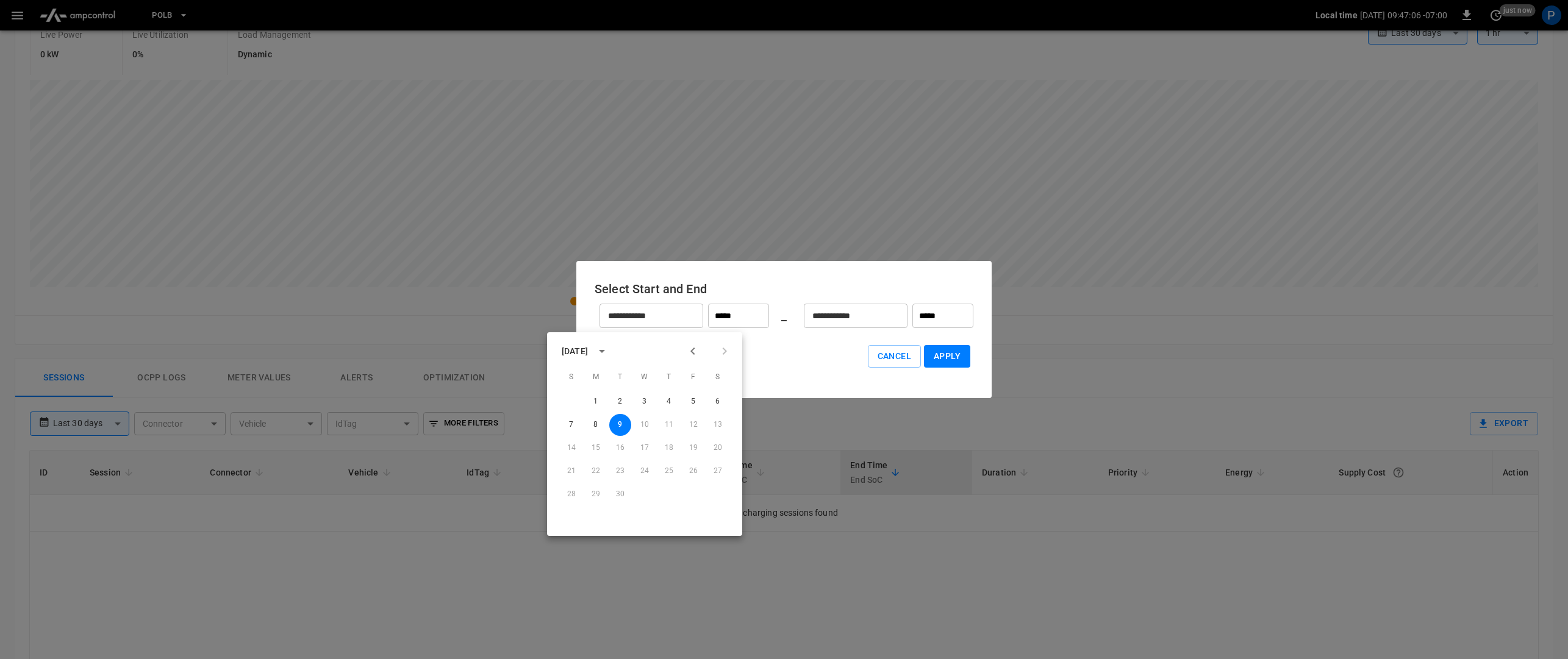
click at [701, 356] on button "Previous month" at bounding box center [693, 352] width 21 height 21
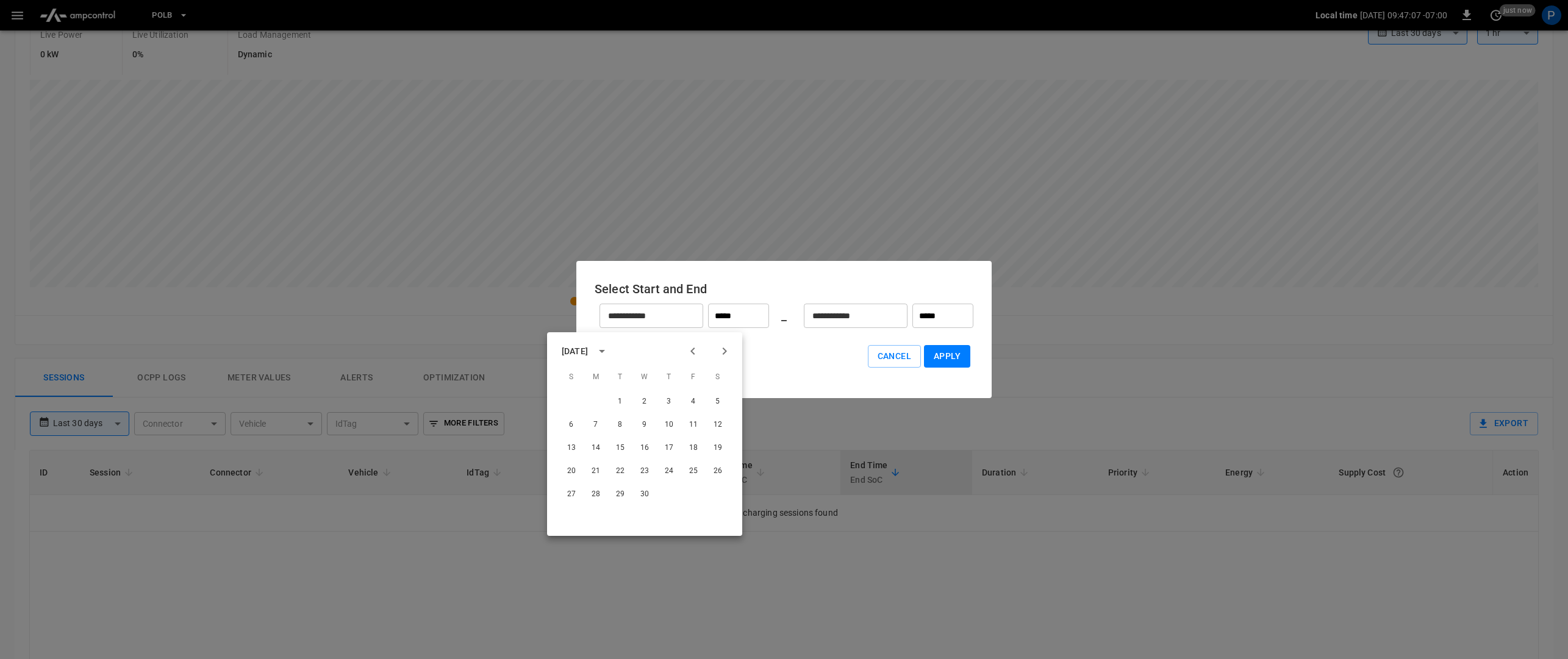
click at [701, 356] on button "Previous month" at bounding box center [693, 352] width 21 height 21
click at [688, 361] on div "March 2025 S M T W T F S 1 2 3 4 5 6 7 8 9 10 11 12 13 14 15 16 17 18 19 20 21 …" at bounding box center [645, 434] width 195 height 204
click at [718, 401] on button "1" at bounding box center [718, 401] width 22 height 22
type input "********"
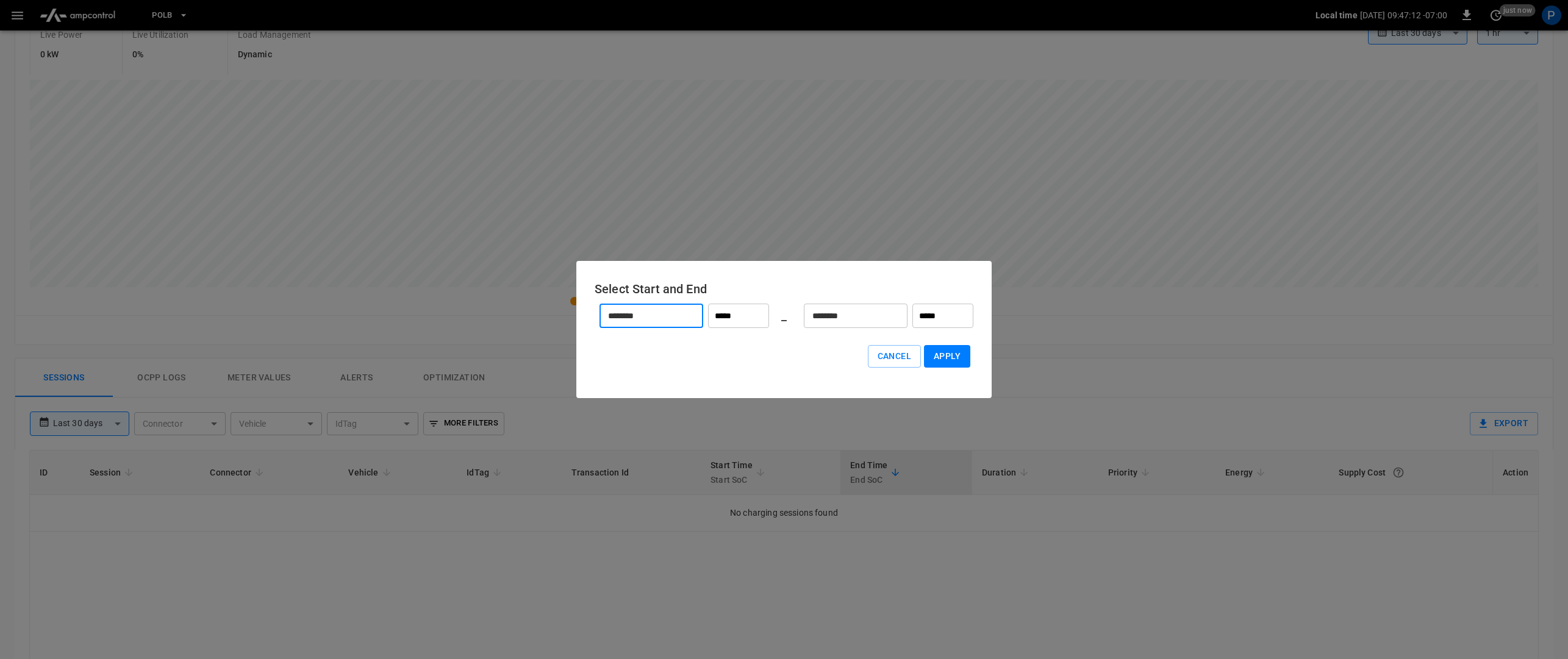
click at [940, 354] on button "Apply" at bounding box center [947, 357] width 46 height 22
type input "******"
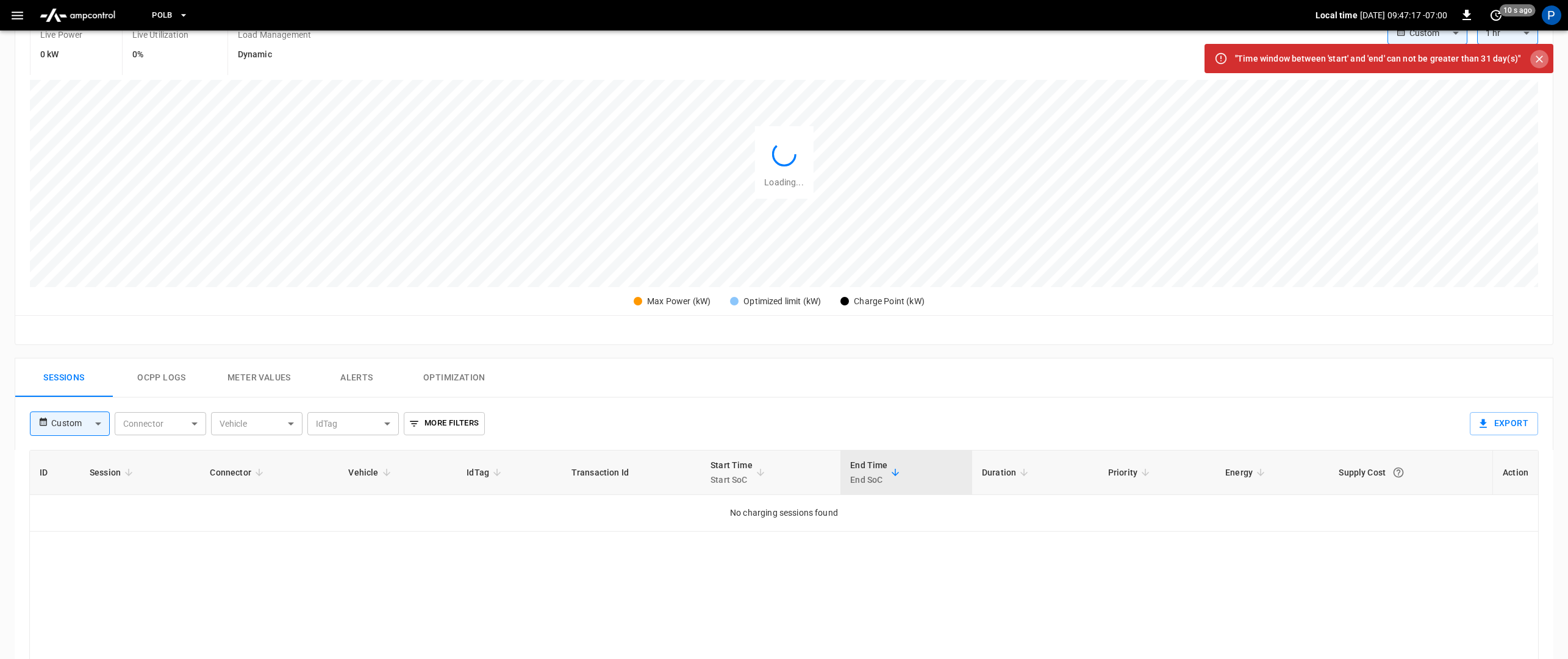
click at [1539, 60] on icon "Close" at bounding box center [1539, 59] width 12 height 12
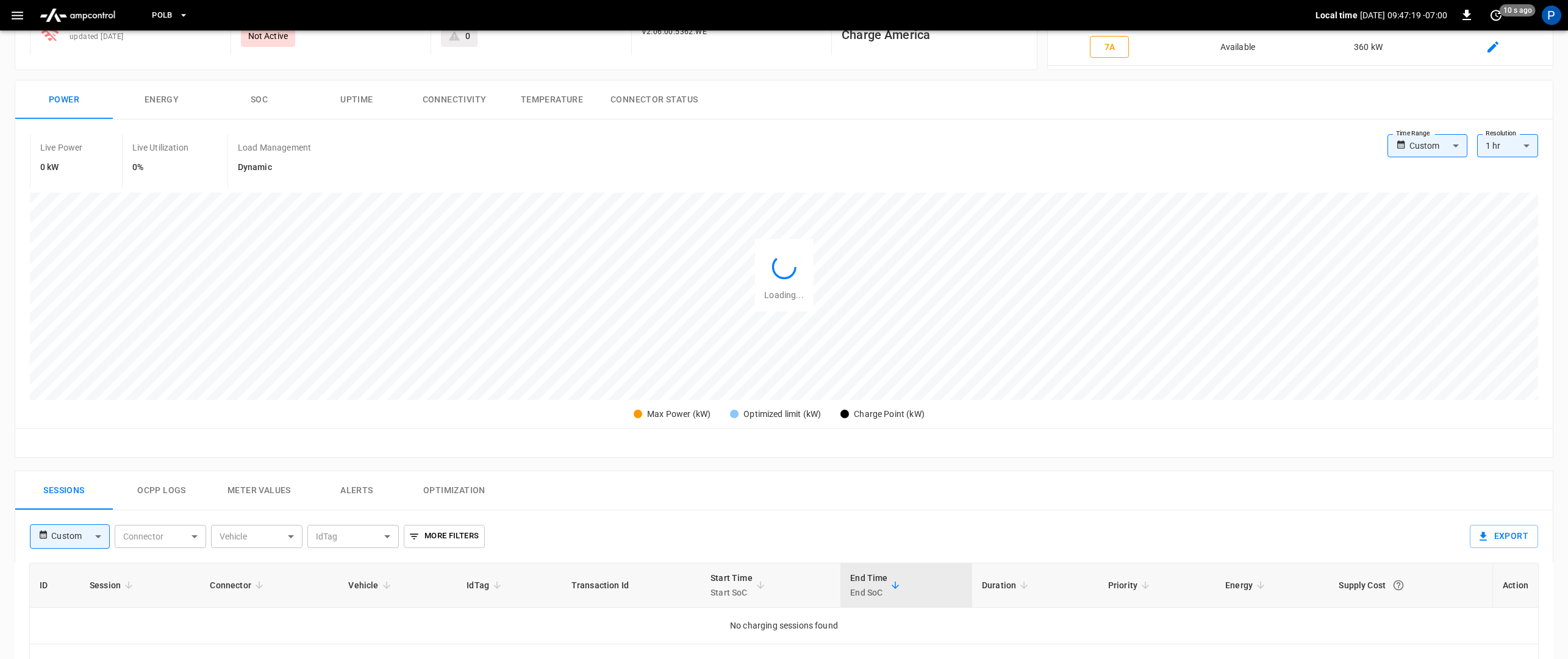
scroll to position [175, 0]
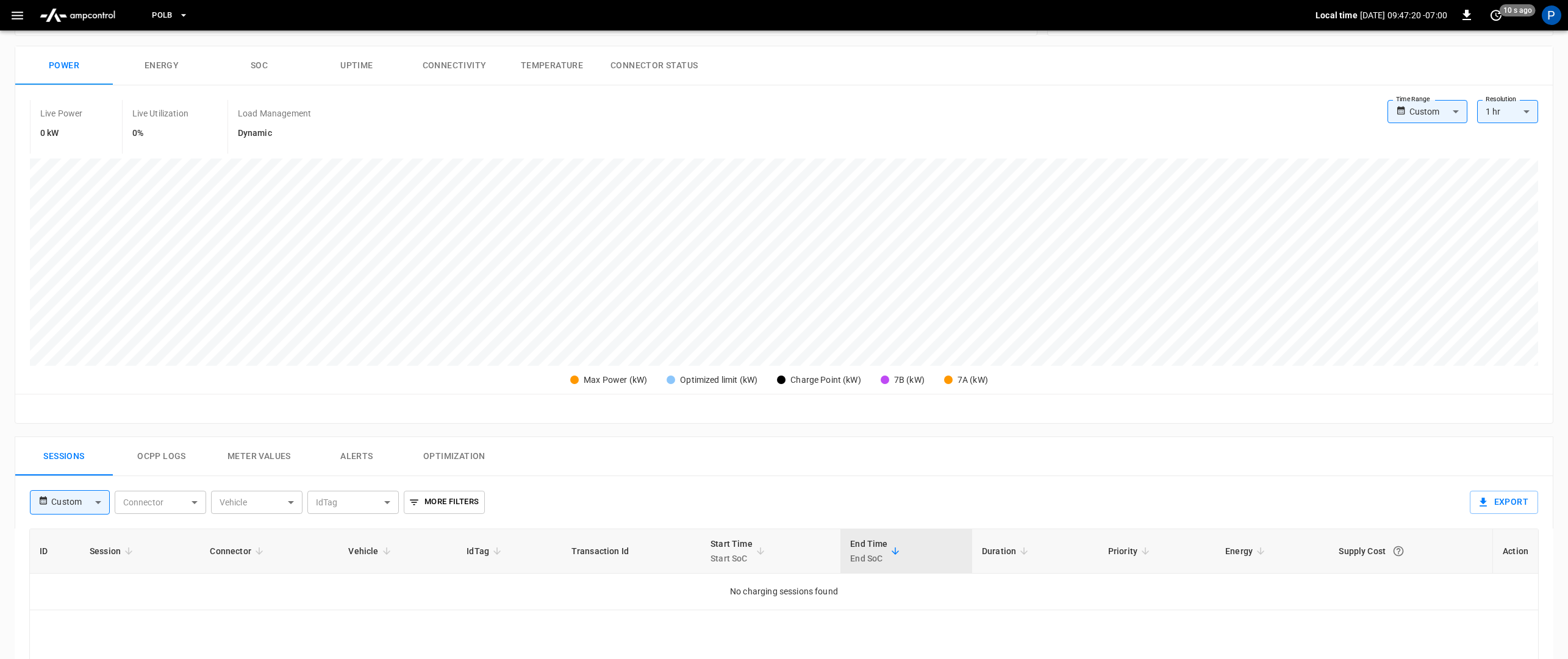
click at [1442, 119] on body "PoLB Local time 2025-09-09 09:47:20 -07:00 0 10 s ago P ca-polb-sw-evse07 Remot…" at bounding box center [784, 431] width 1568 height 1212
click at [1406, 255] on li "Custom" at bounding box center [1428, 258] width 80 height 20
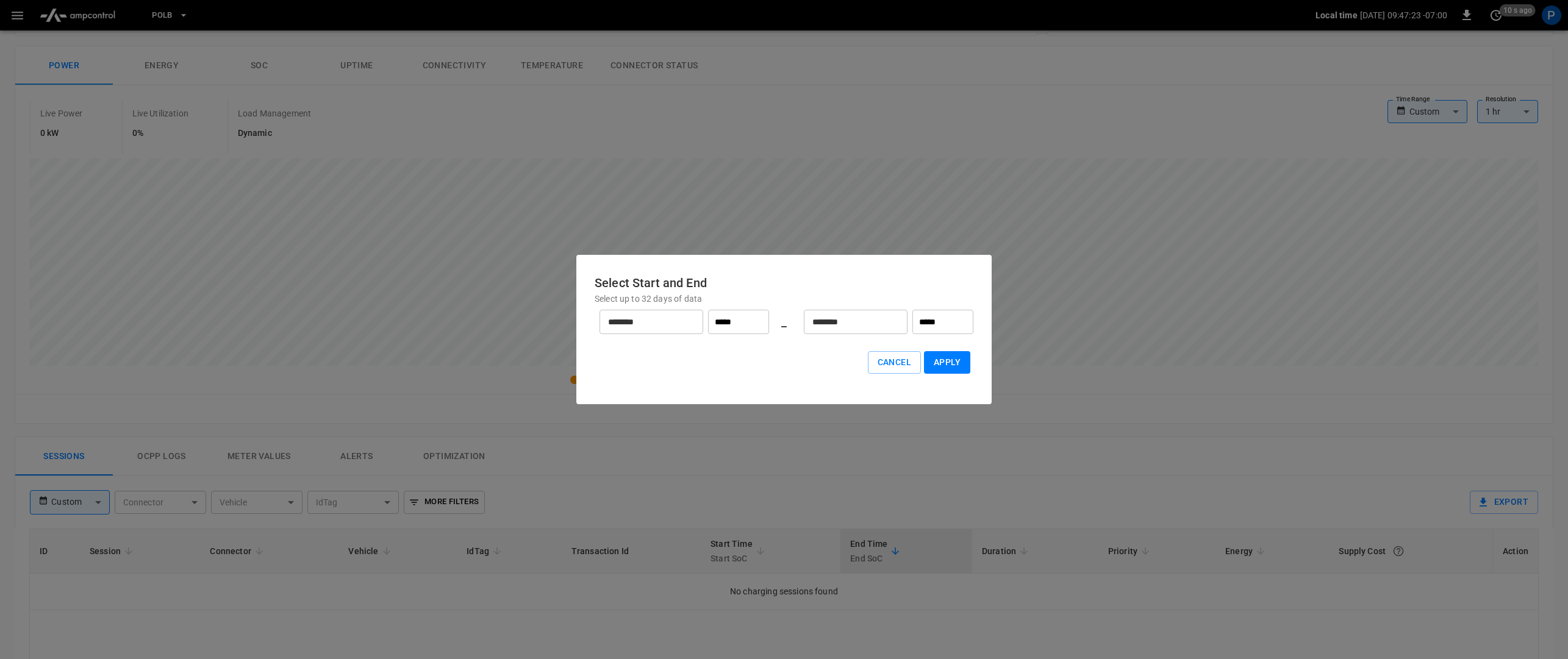
click at [874, 328] on input "********" at bounding box center [849, 322] width 91 height 32
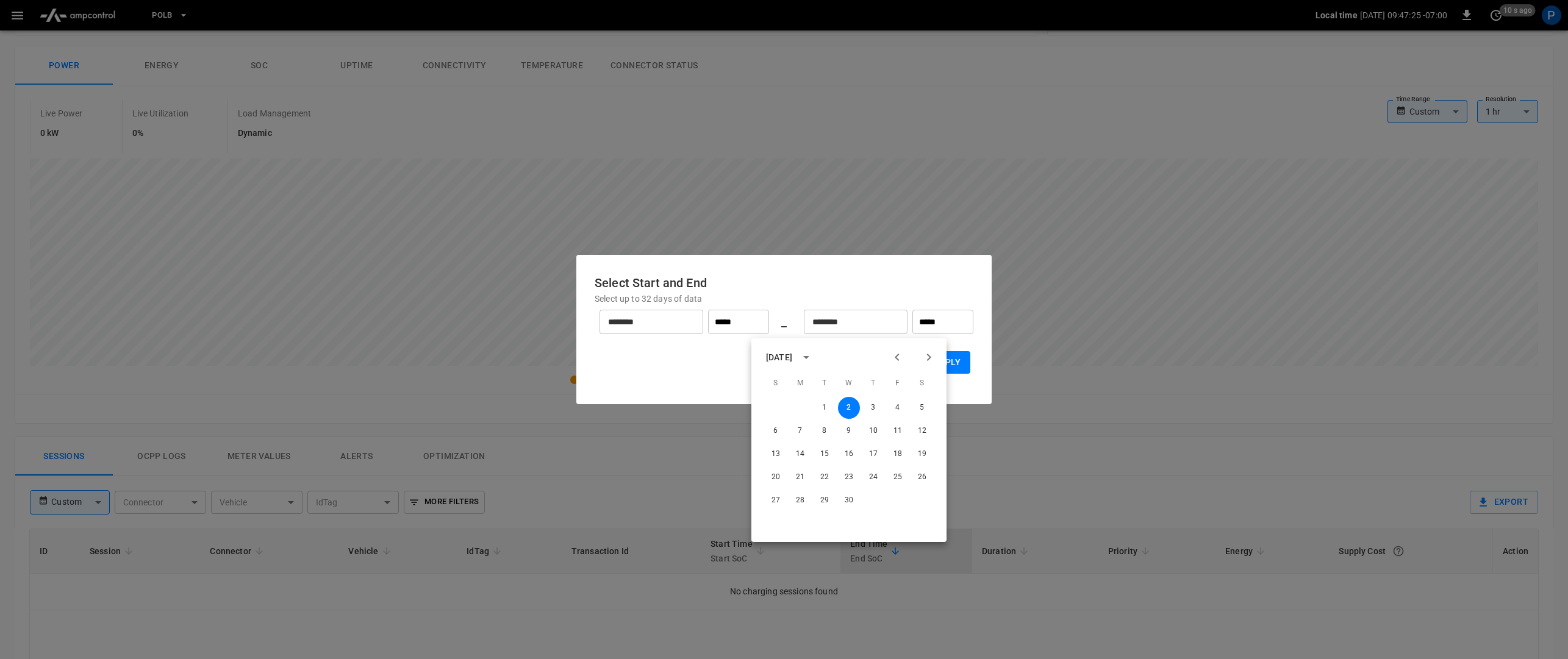
click at [898, 356] on icon "Previous month" at bounding box center [897, 357] width 15 height 15
click at [799, 526] on button "31" at bounding box center [800, 524] width 22 height 22
type input "********"
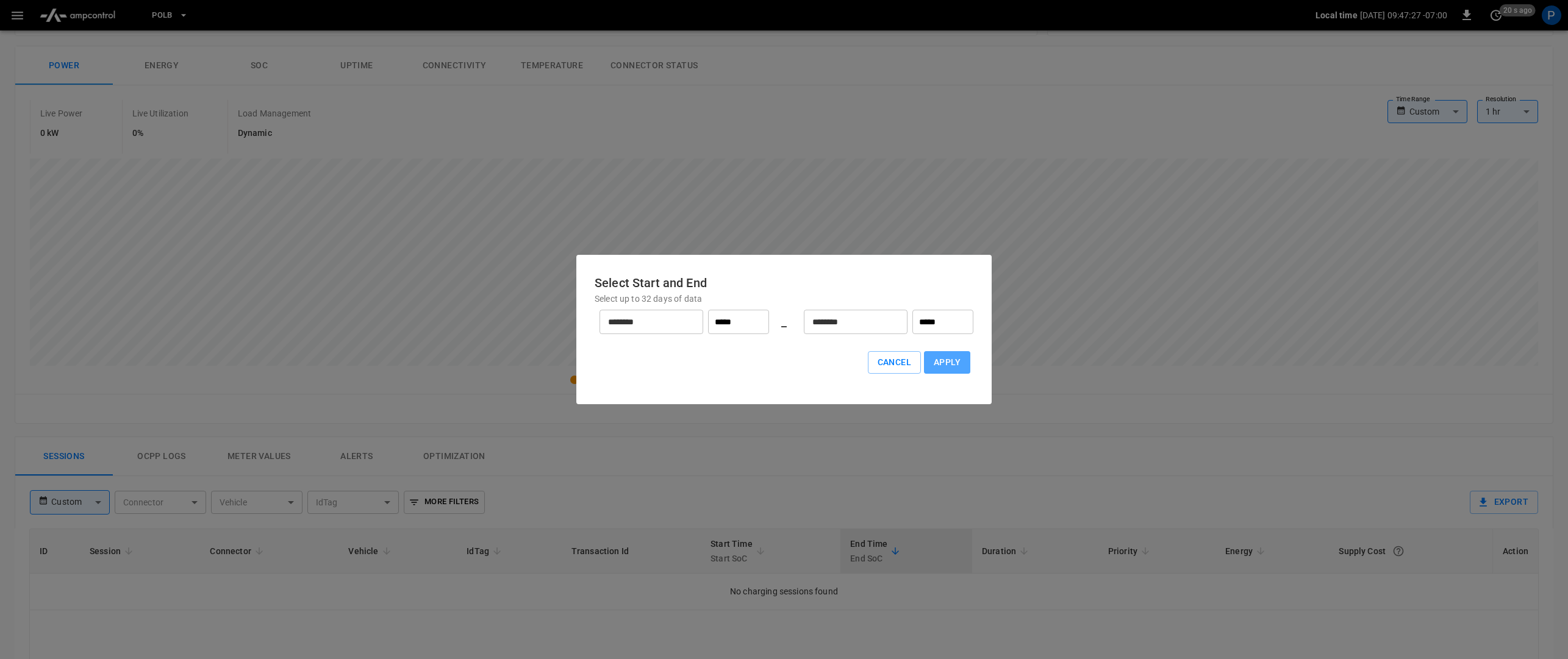
click at [942, 363] on button "Apply" at bounding box center [947, 362] width 46 height 22
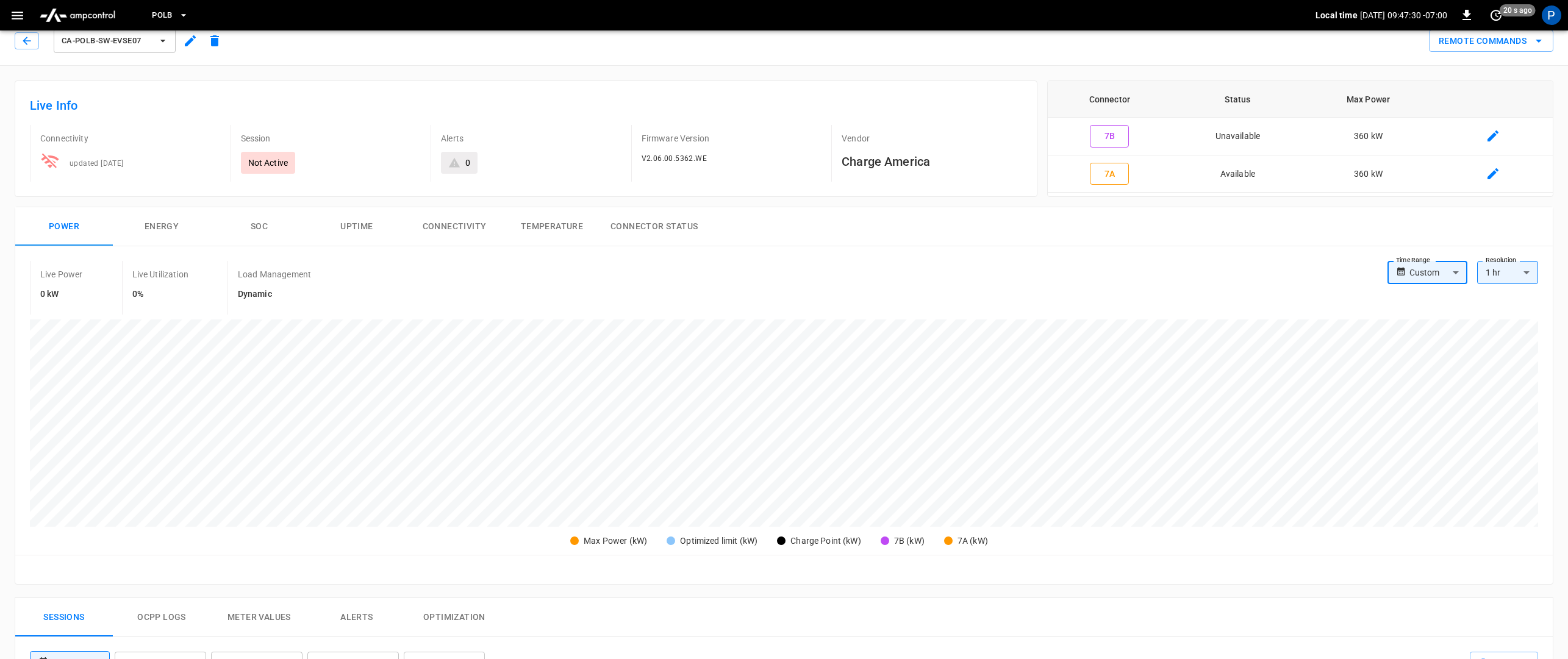
scroll to position [0, 0]
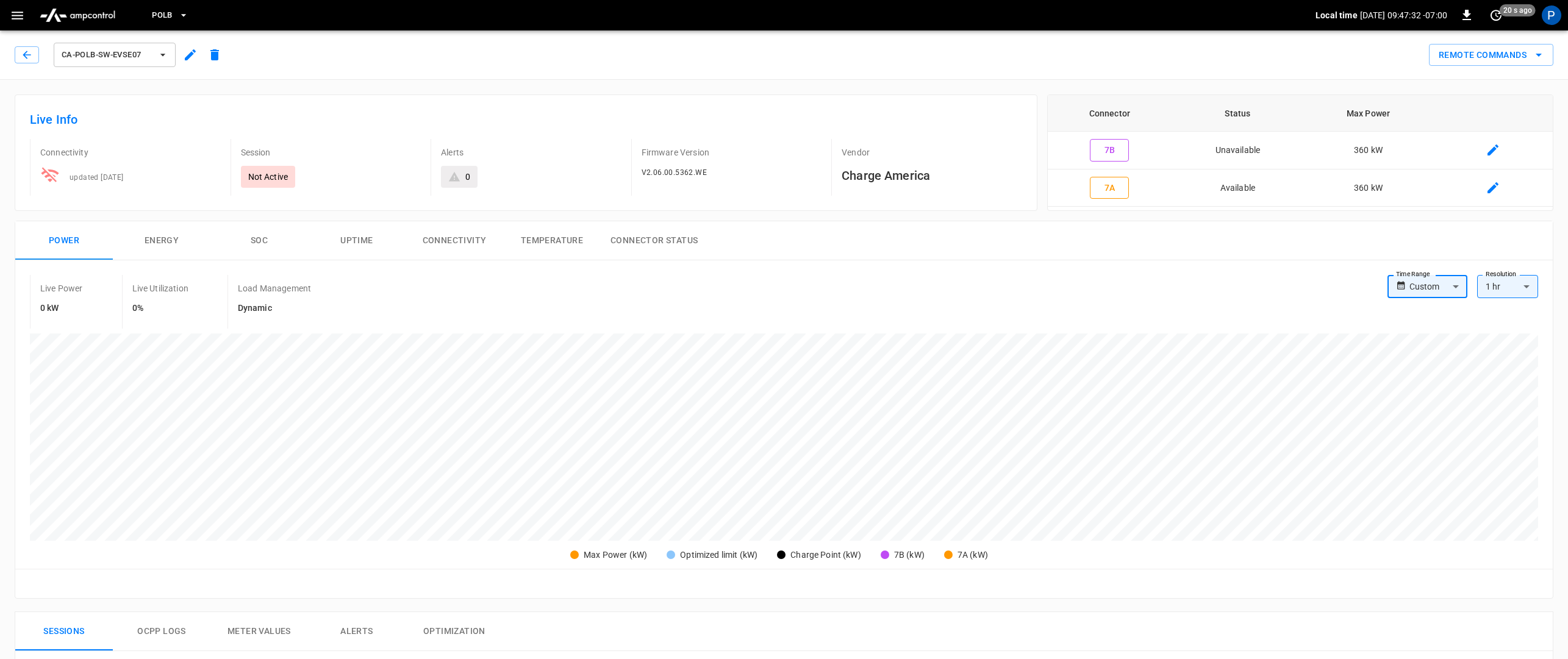
click at [165, 62] on button "ca-polb-sw-evse07" at bounding box center [114, 55] width 122 height 25
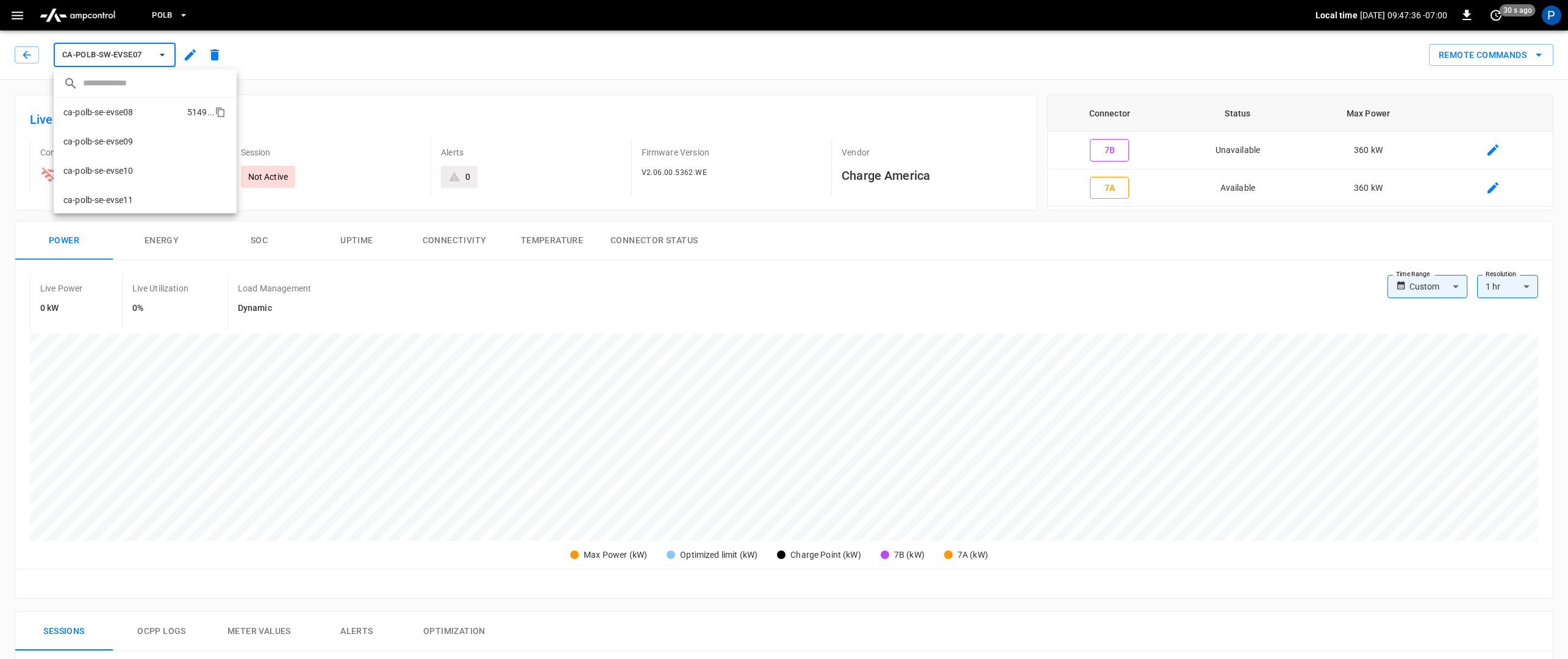
click at [148, 110] on li "ca-polb-se-evse08 5149 ..." at bounding box center [145, 112] width 183 height 29
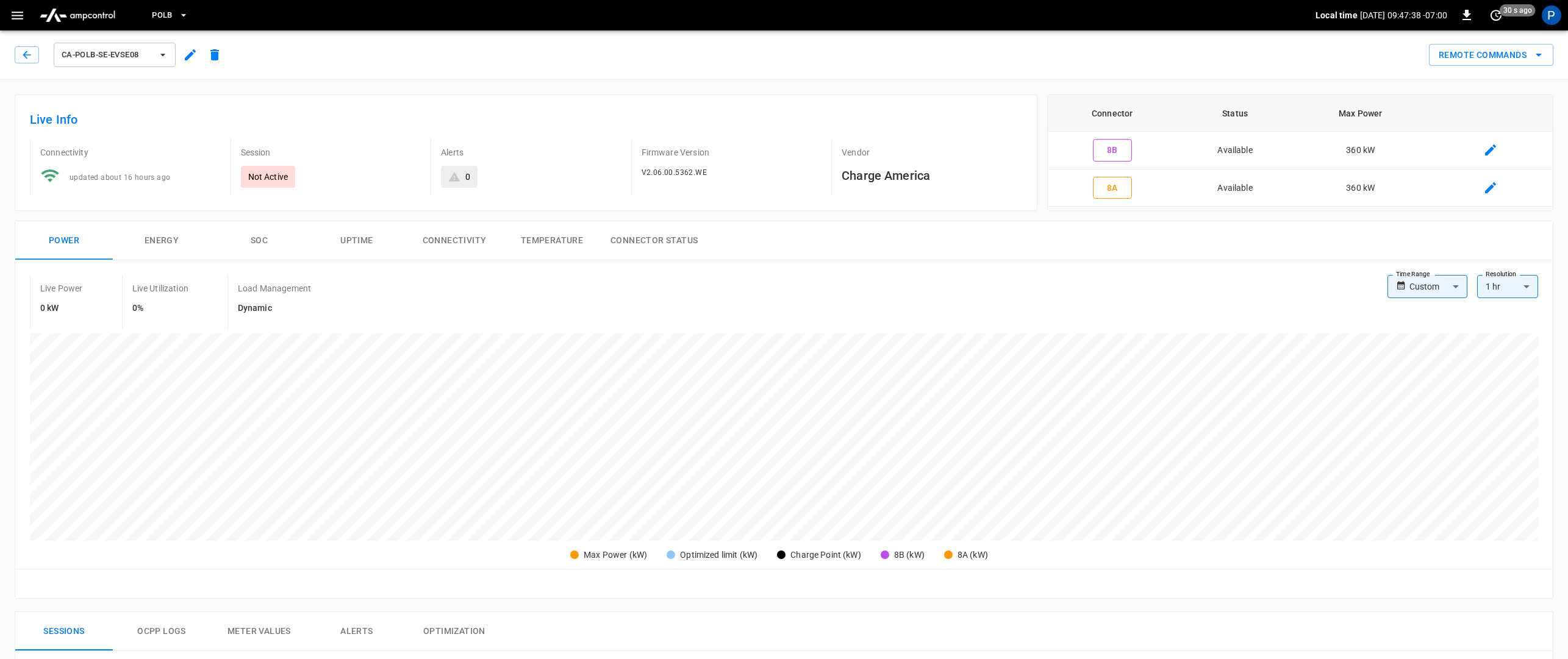
click at [160, 58] on icon "button" at bounding box center [162, 54] width 12 height 12
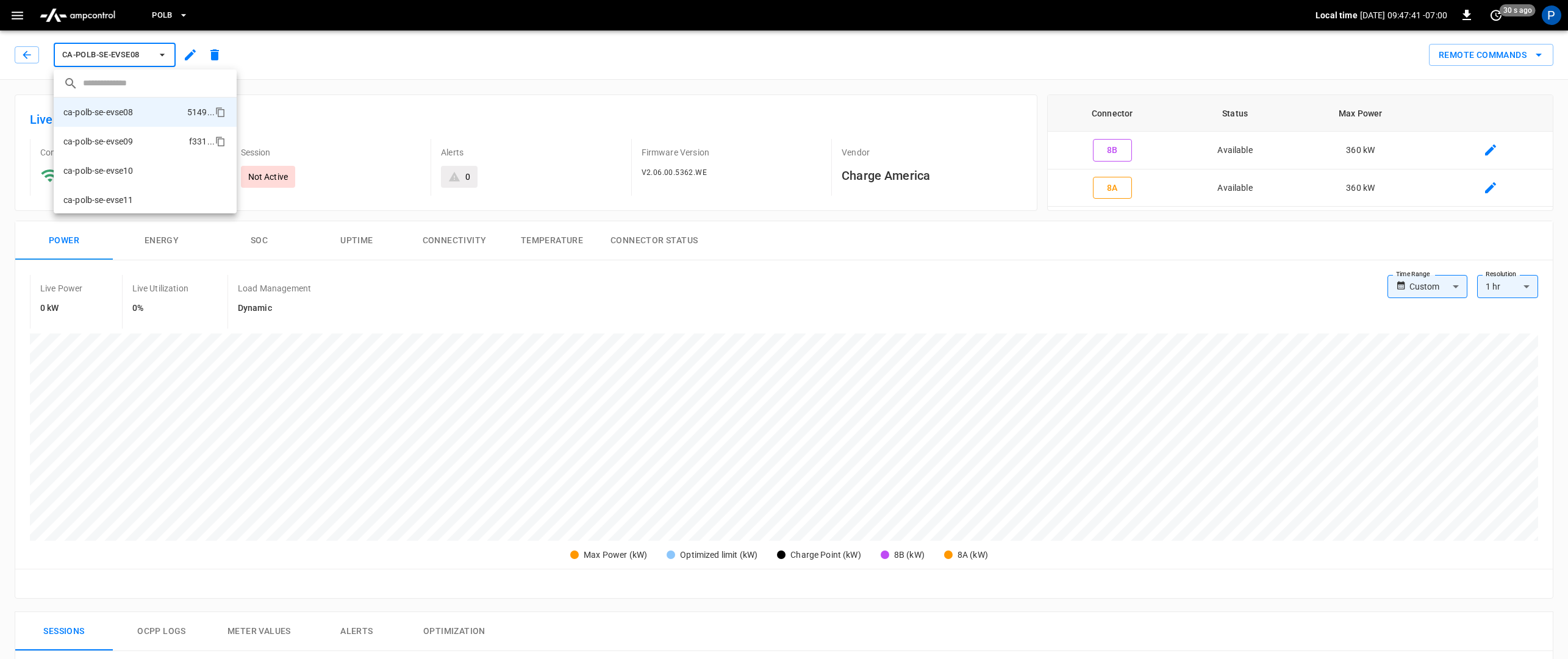
click at [137, 143] on li "ca-polb-se-evse09 f331 ..." at bounding box center [145, 142] width 183 height 29
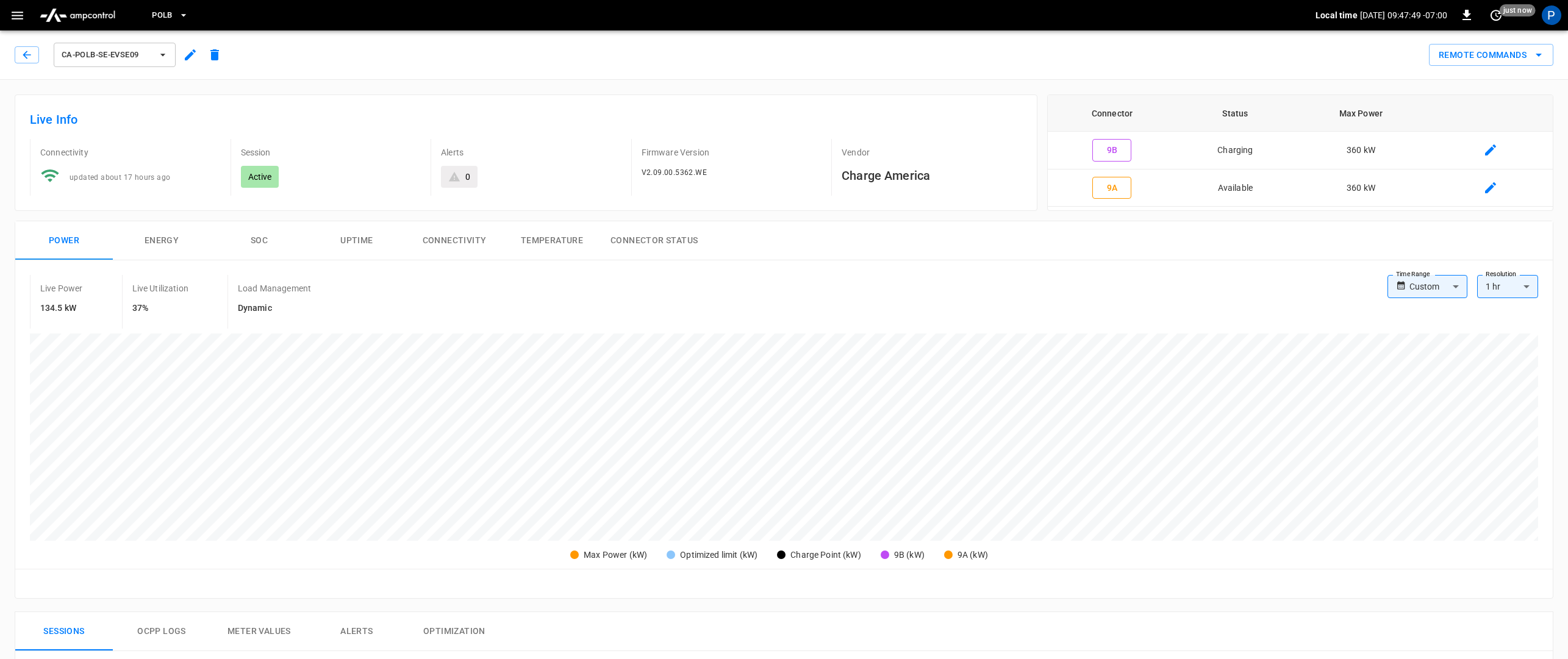
click at [162, 57] on icon "button" at bounding box center [162, 54] width 12 height 12
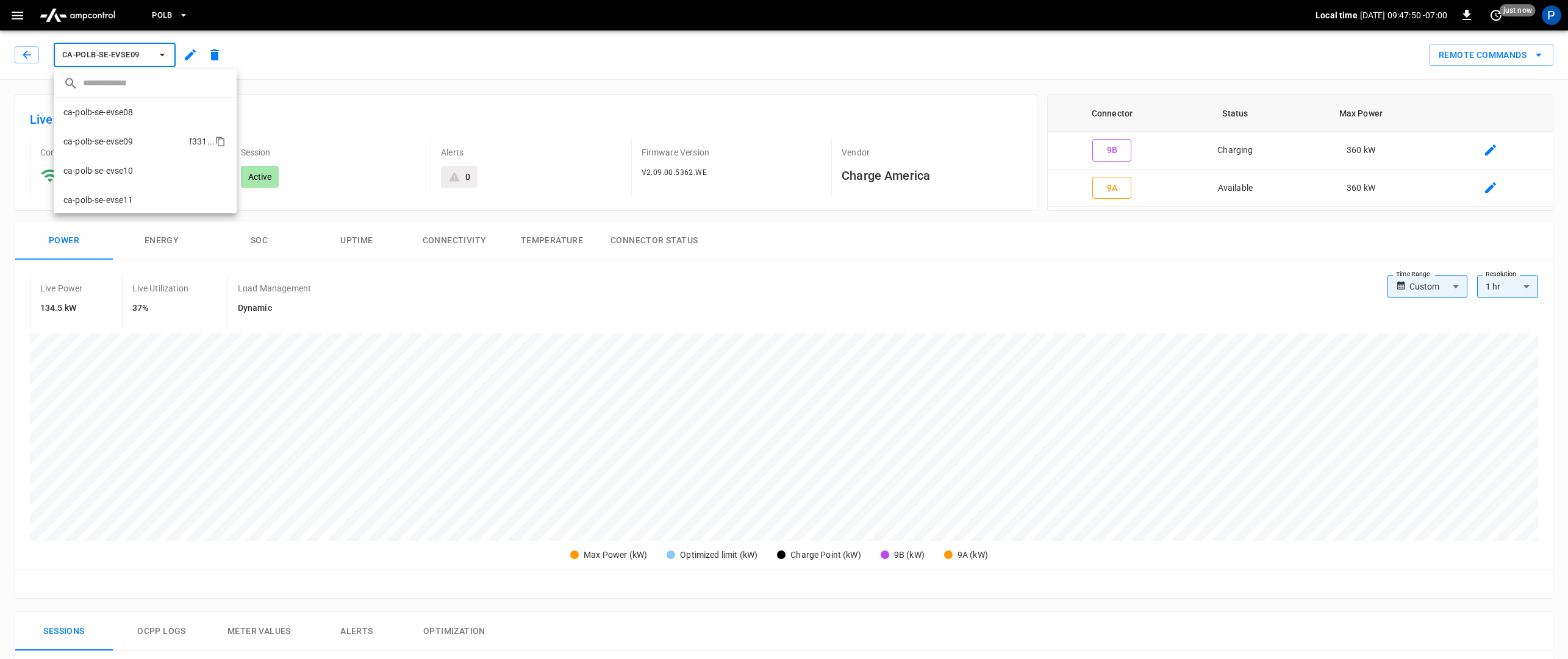
scroll to position [21, 0]
click at [156, 159] on li "ca-polb-se-evse10 c942 ..." at bounding box center [145, 150] width 183 height 29
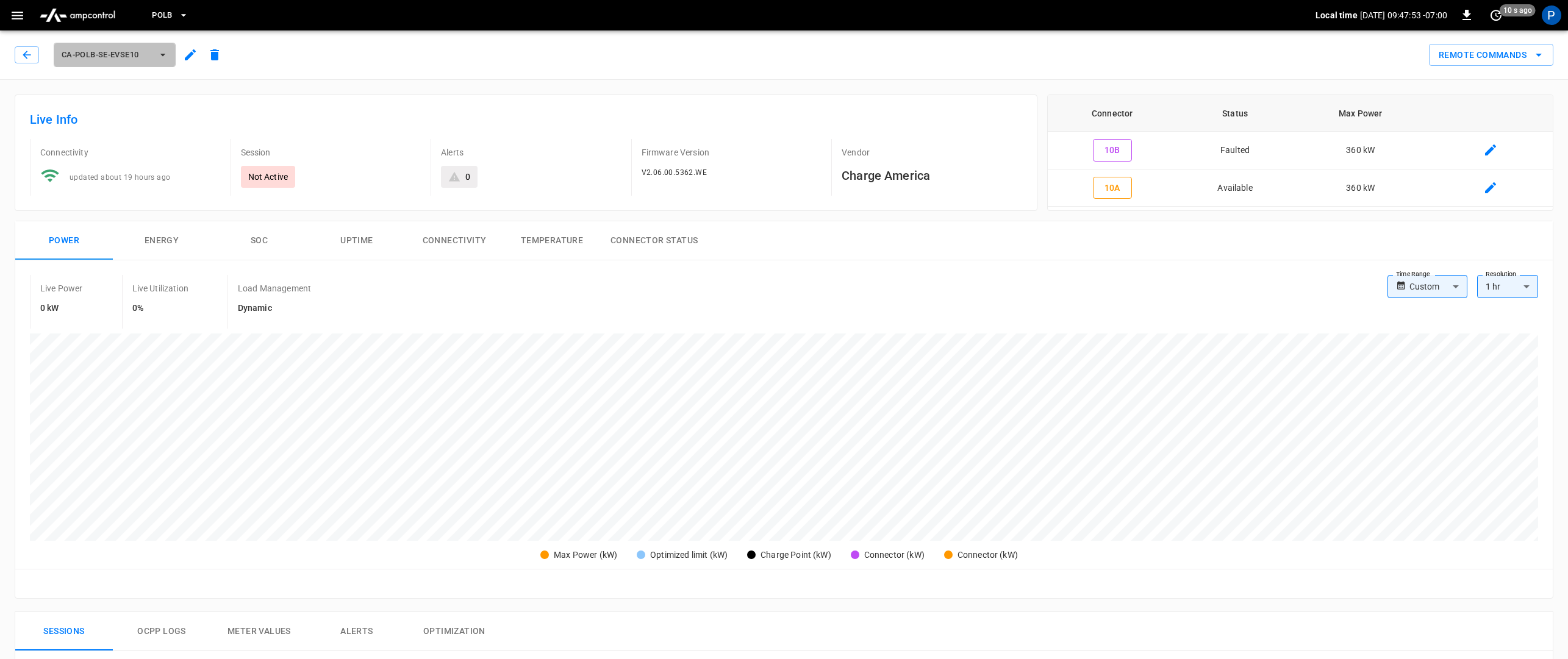
click at [164, 62] on button "ca-polb-se-evse10" at bounding box center [114, 55] width 122 height 25
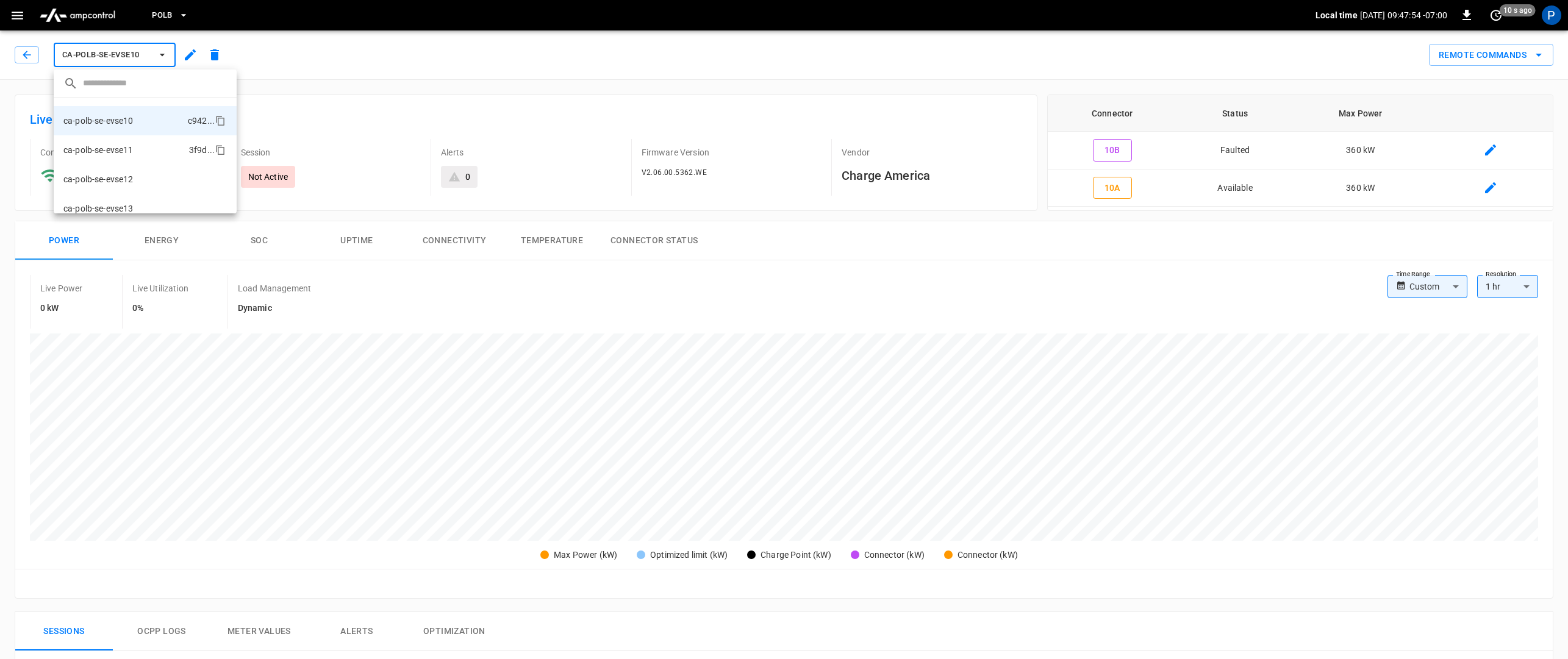
click at [143, 149] on li "ca-polb-se-evse11 3f9d ..." at bounding box center [145, 150] width 183 height 29
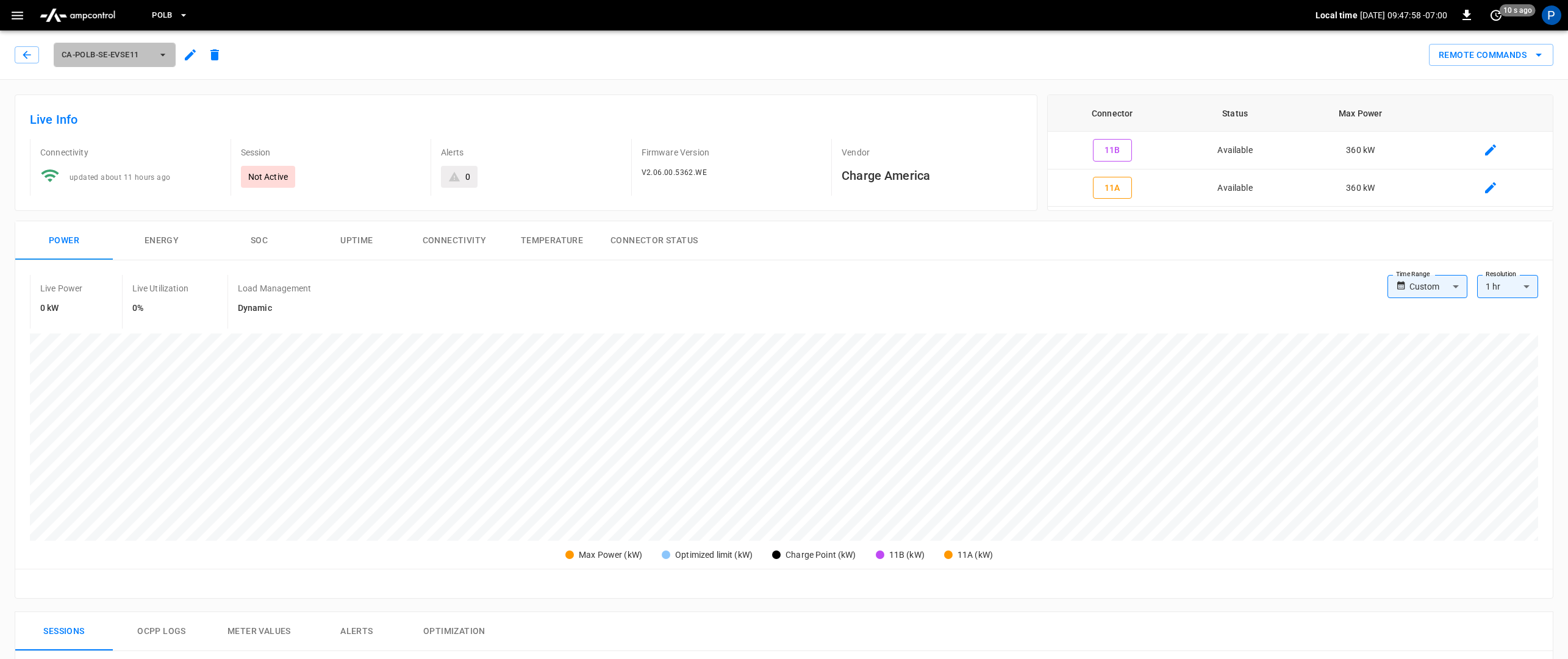
click at [162, 55] on icon "button" at bounding box center [162, 54] width 12 height 12
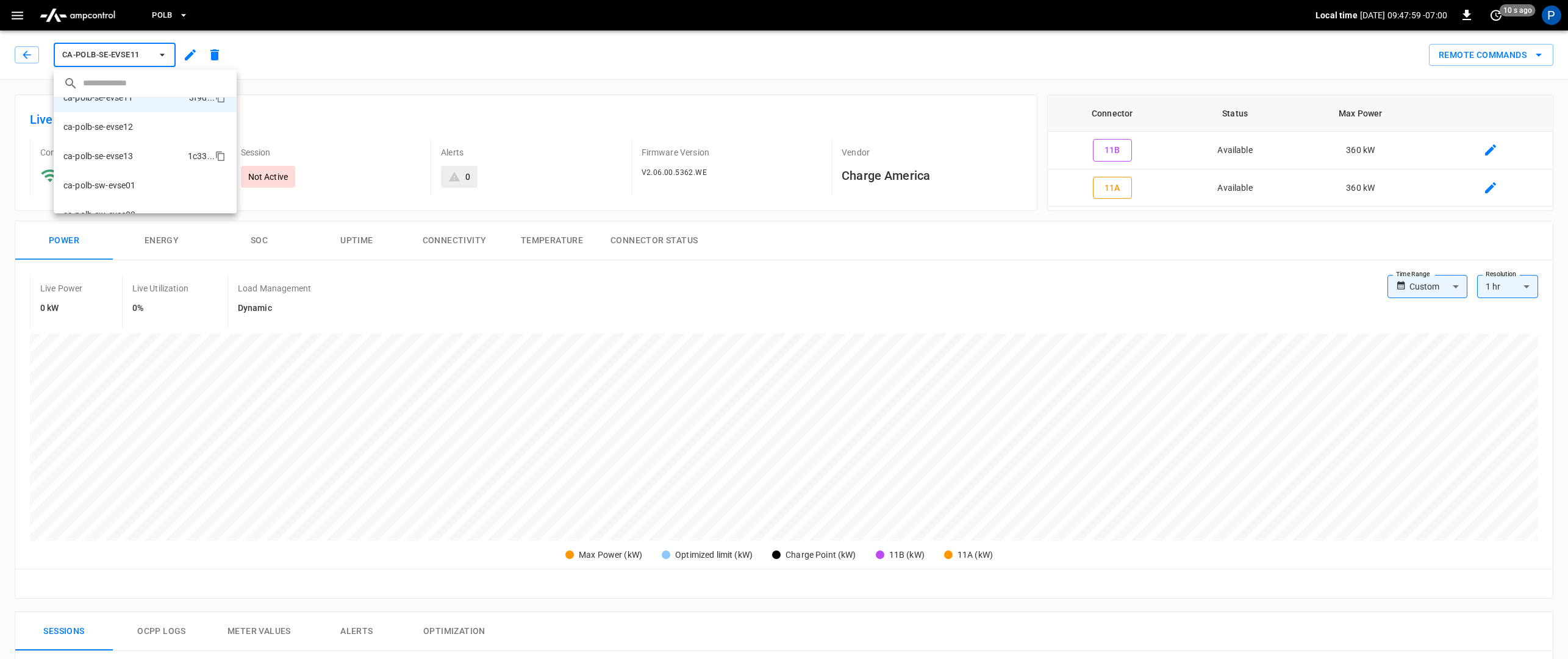
scroll to position [108, 0]
click at [162, 121] on li "ca-polb-se-evse12 bd91 ..." at bounding box center [145, 121] width 183 height 29
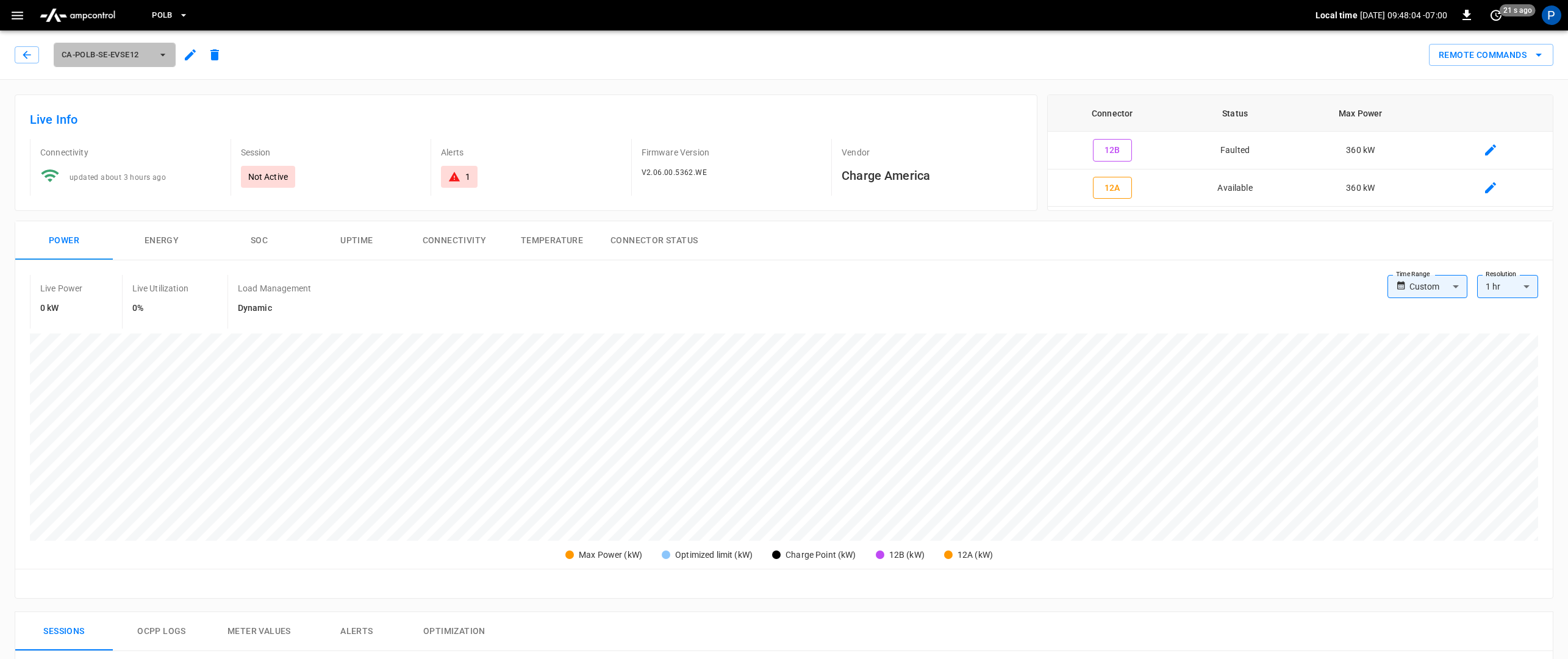
click at [163, 59] on icon "button" at bounding box center [162, 54] width 12 height 12
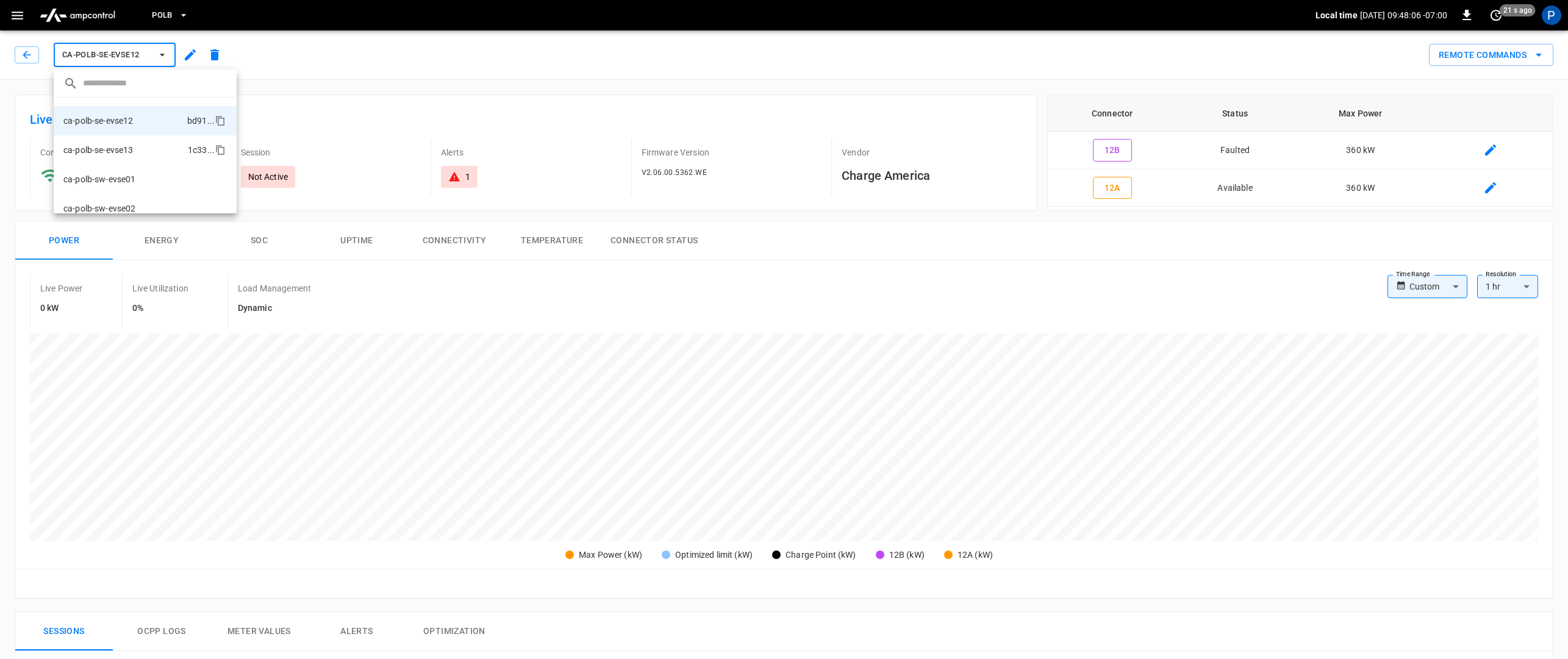
click at [148, 157] on li "ca-polb-se-evse13 1c33 ..." at bounding box center [145, 150] width 183 height 29
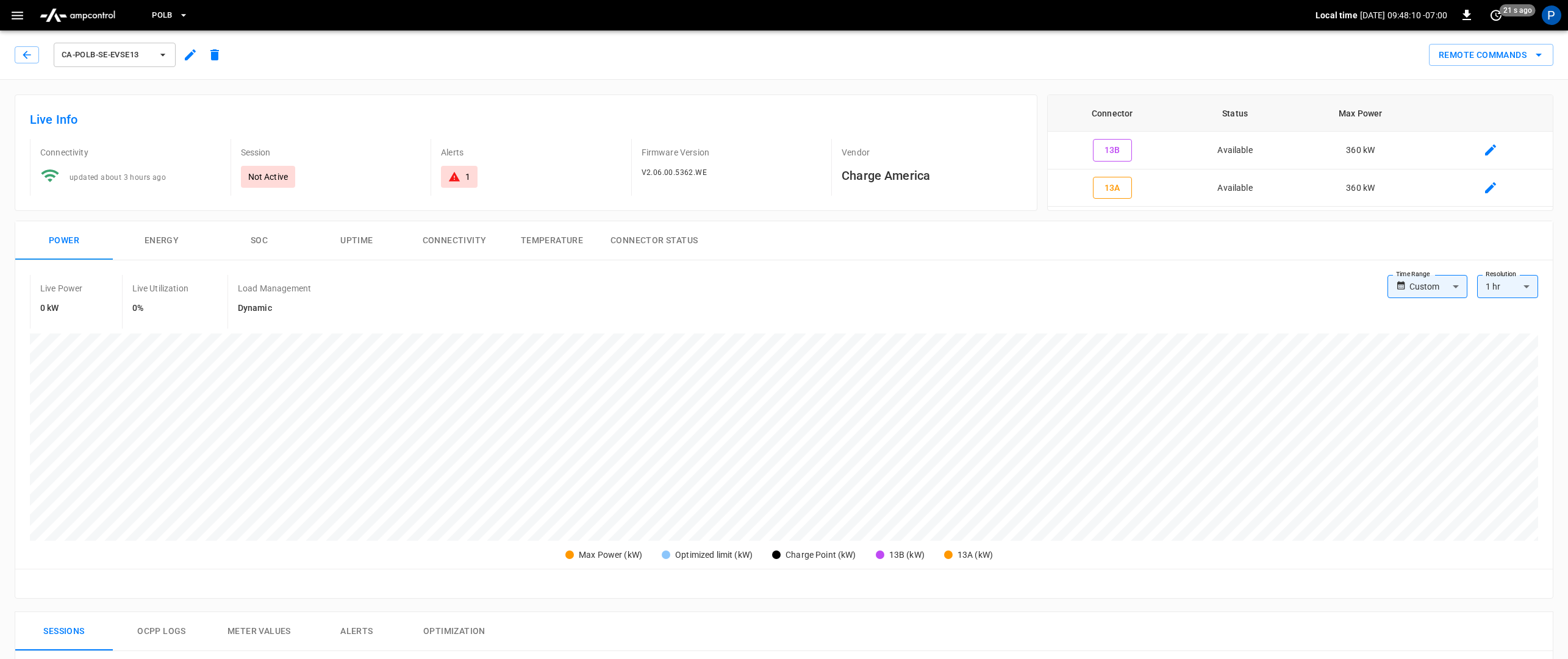
click at [269, 244] on button "SOC" at bounding box center [259, 241] width 98 height 39
click at [296, 238] on button "SOC" at bounding box center [259, 241] width 98 height 39
click at [341, 232] on button "Uptime" at bounding box center [357, 241] width 98 height 39
click at [430, 233] on button "Connectivity" at bounding box center [454, 241] width 98 height 39
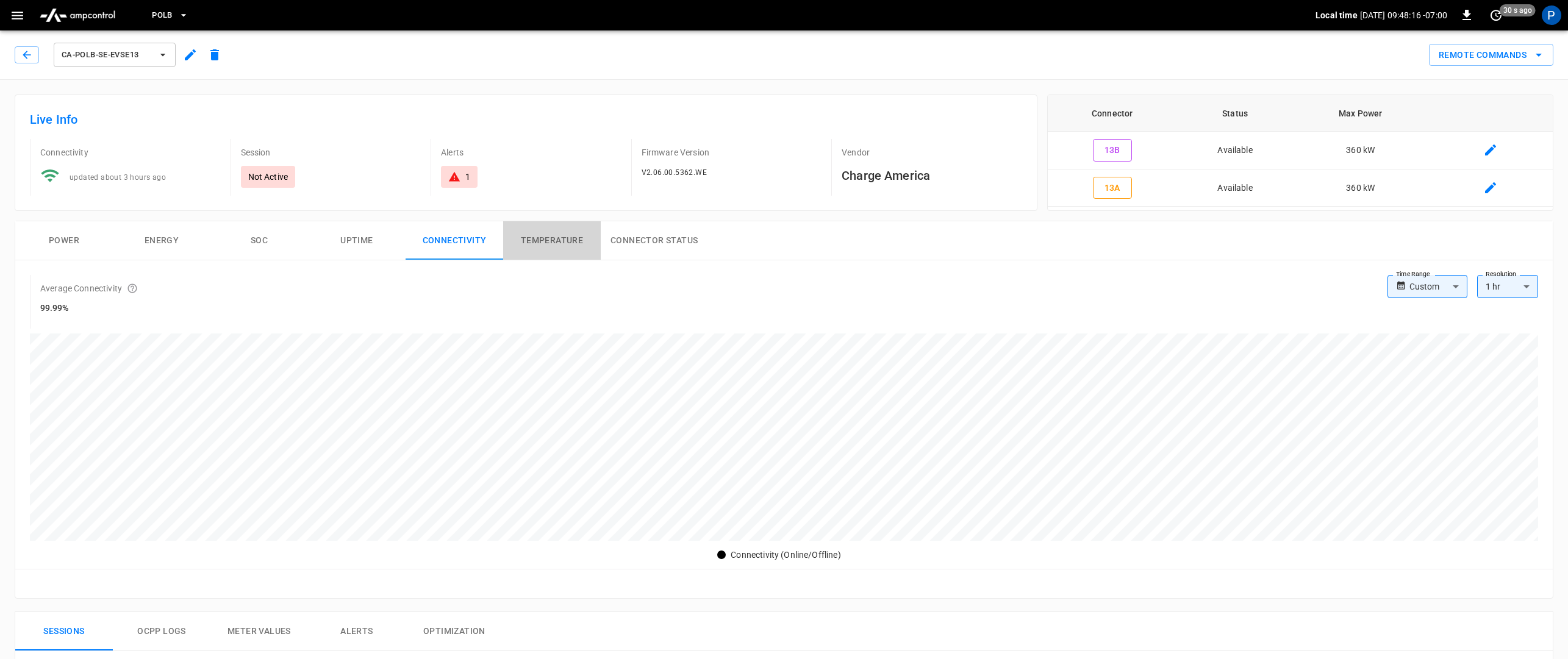
click at [543, 237] on button "Temperature" at bounding box center [552, 241] width 98 height 39
click at [683, 237] on button "Connector Status" at bounding box center [654, 241] width 107 height 39
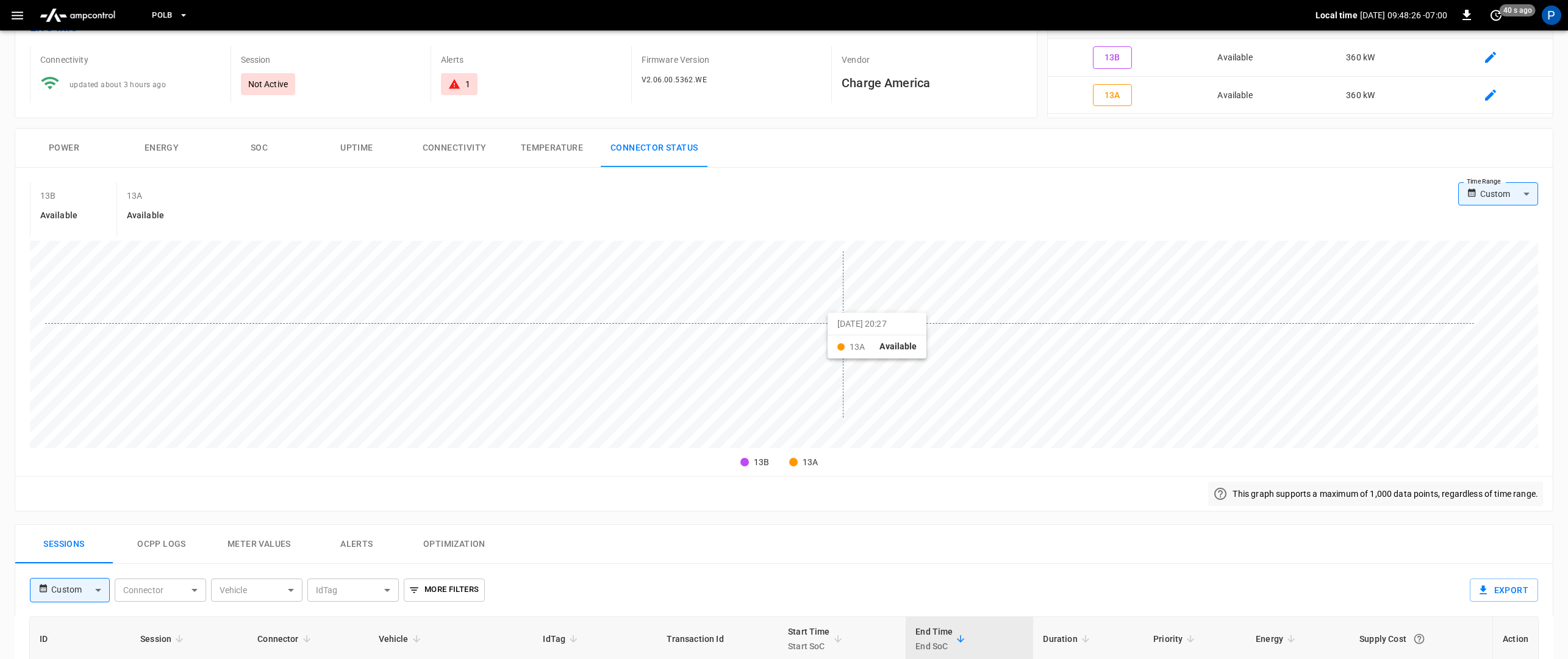
scroll to position [106, 0]
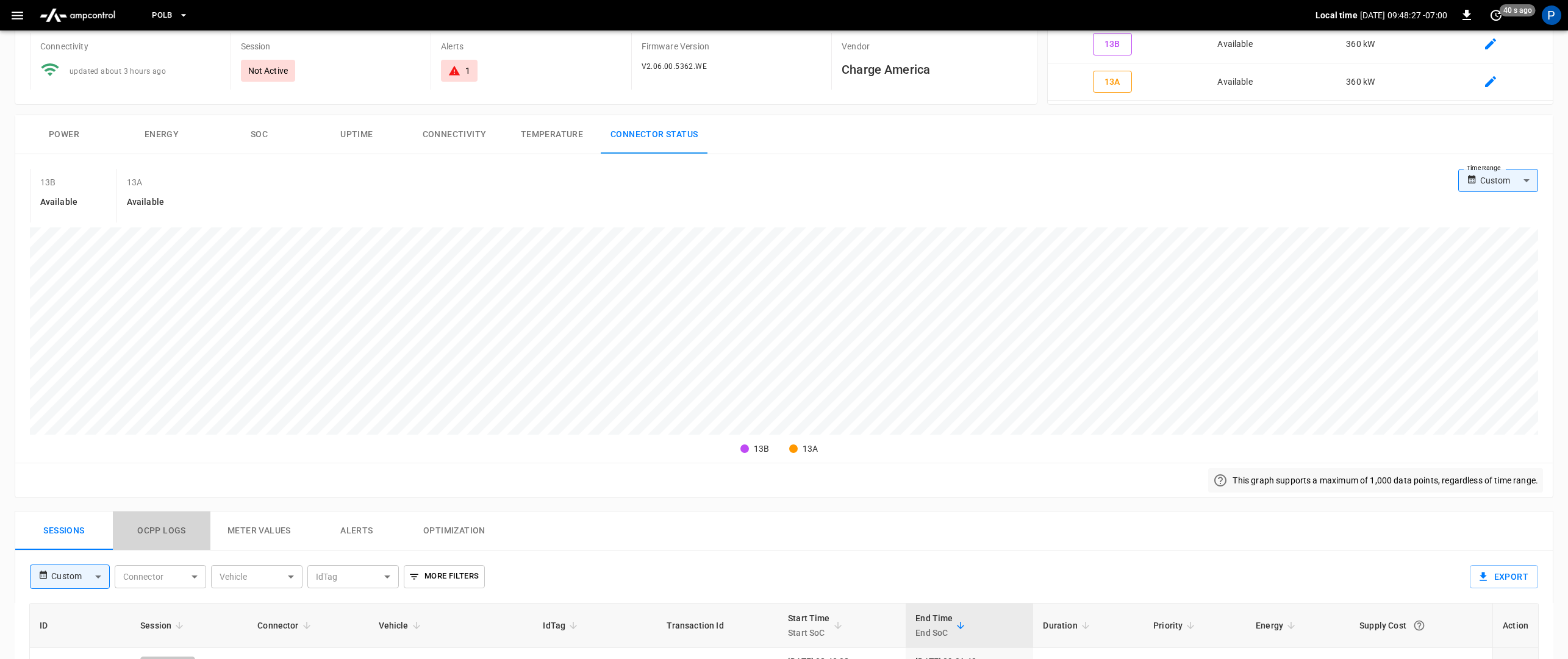
click at [185, 535] on button "Ocpp logs" at bounding box center [162, 531] width 98 height 39
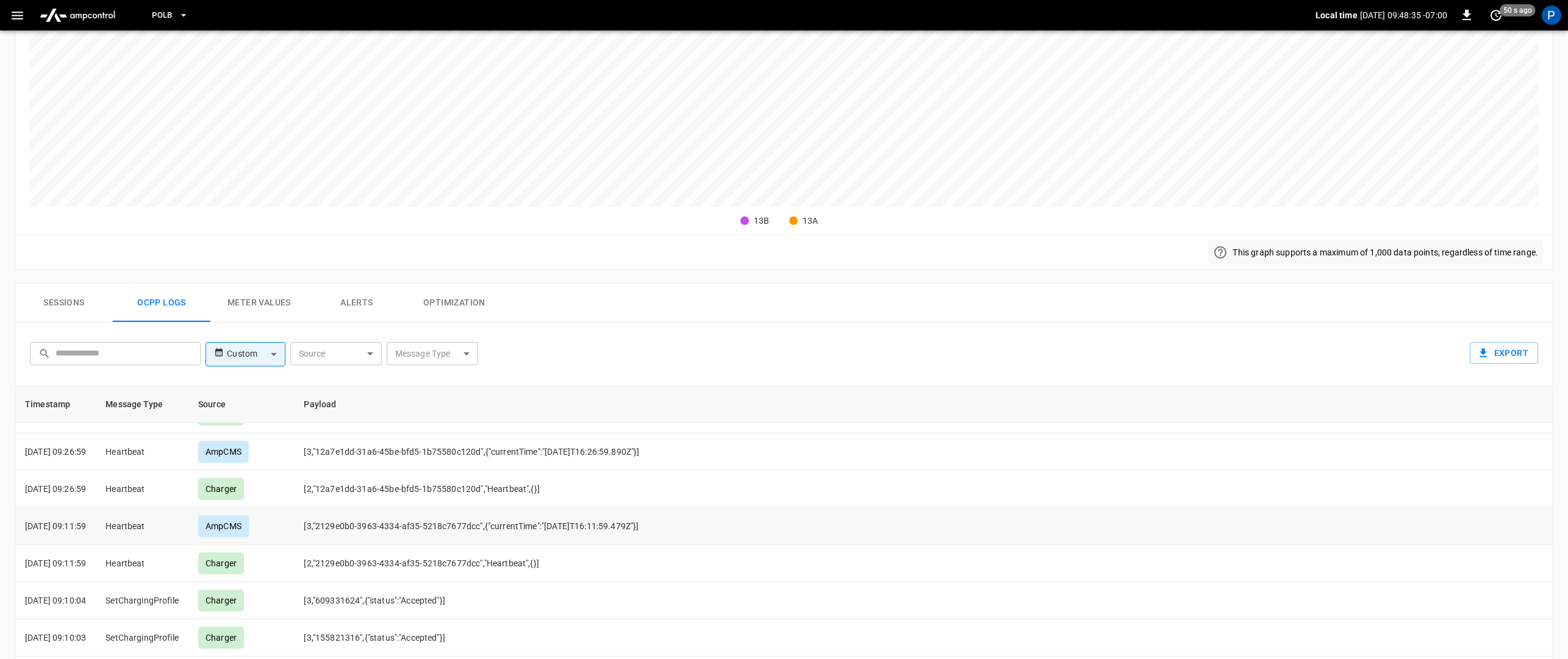
scroll to position [72, 0]
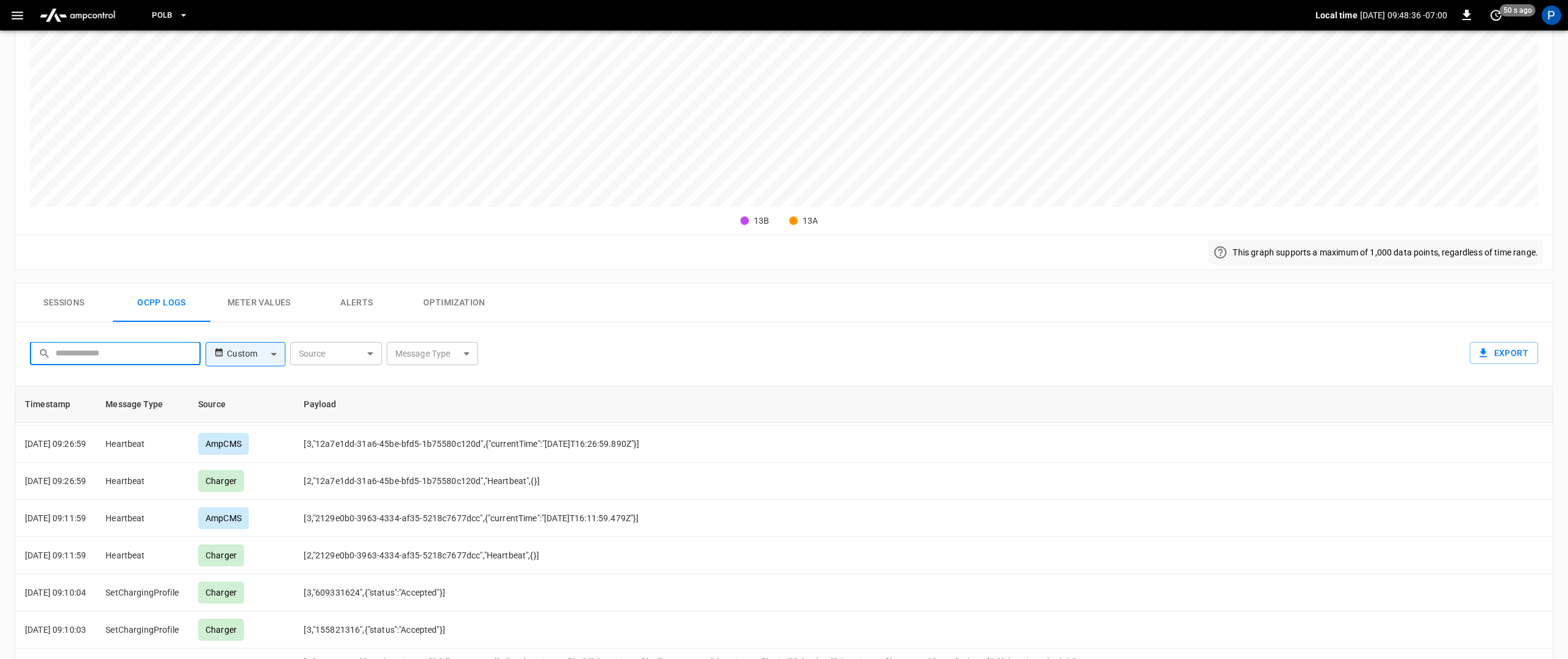
click at [174, 359] on input "text" at bounding box center [124, 353] width 137 height 22
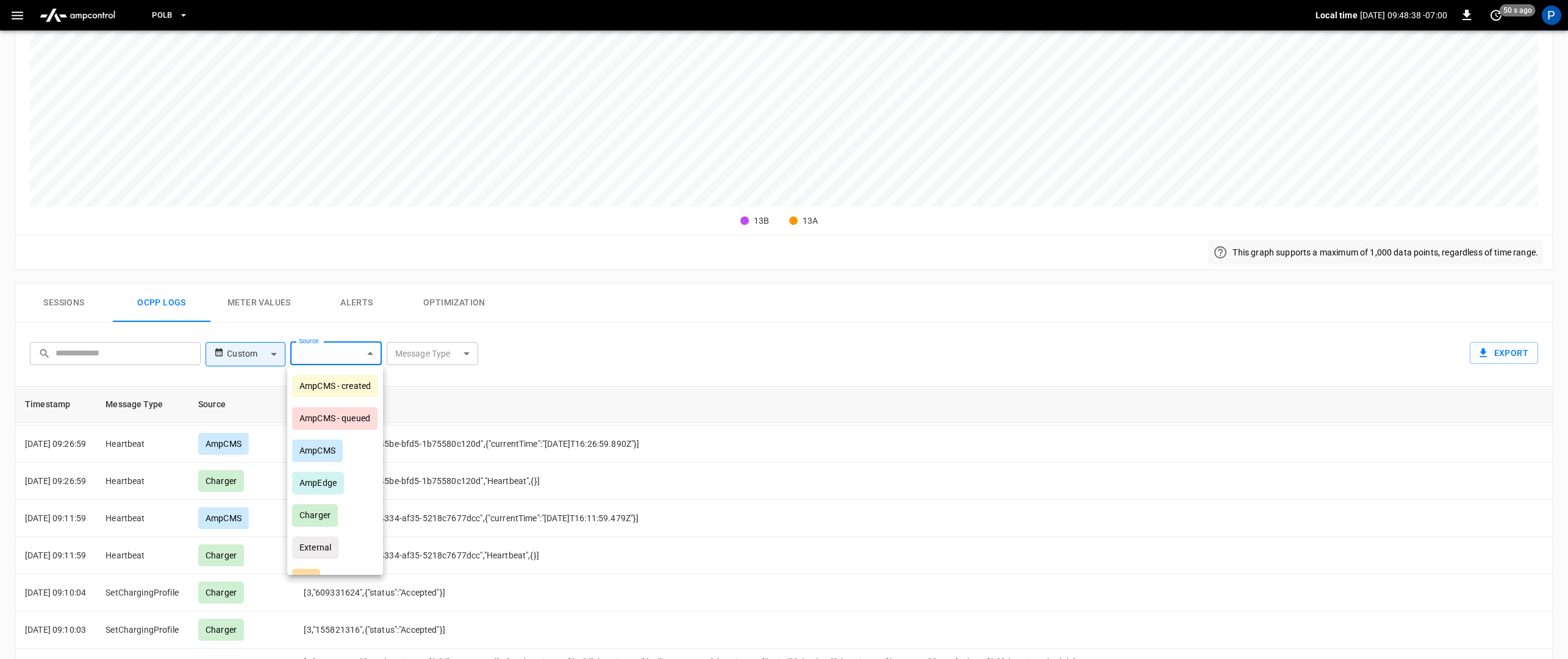
click at [336, 350] on body "PoLB Local time 2025-09-09 09:48:38 -07:00 0 50 s ago P ca-polb-se-evse13 Remot…" at bounding box center [784, 280] width 1568 height 1229
click at [419, 361] on div at bounding box center [784, 329] width 1568 height 659
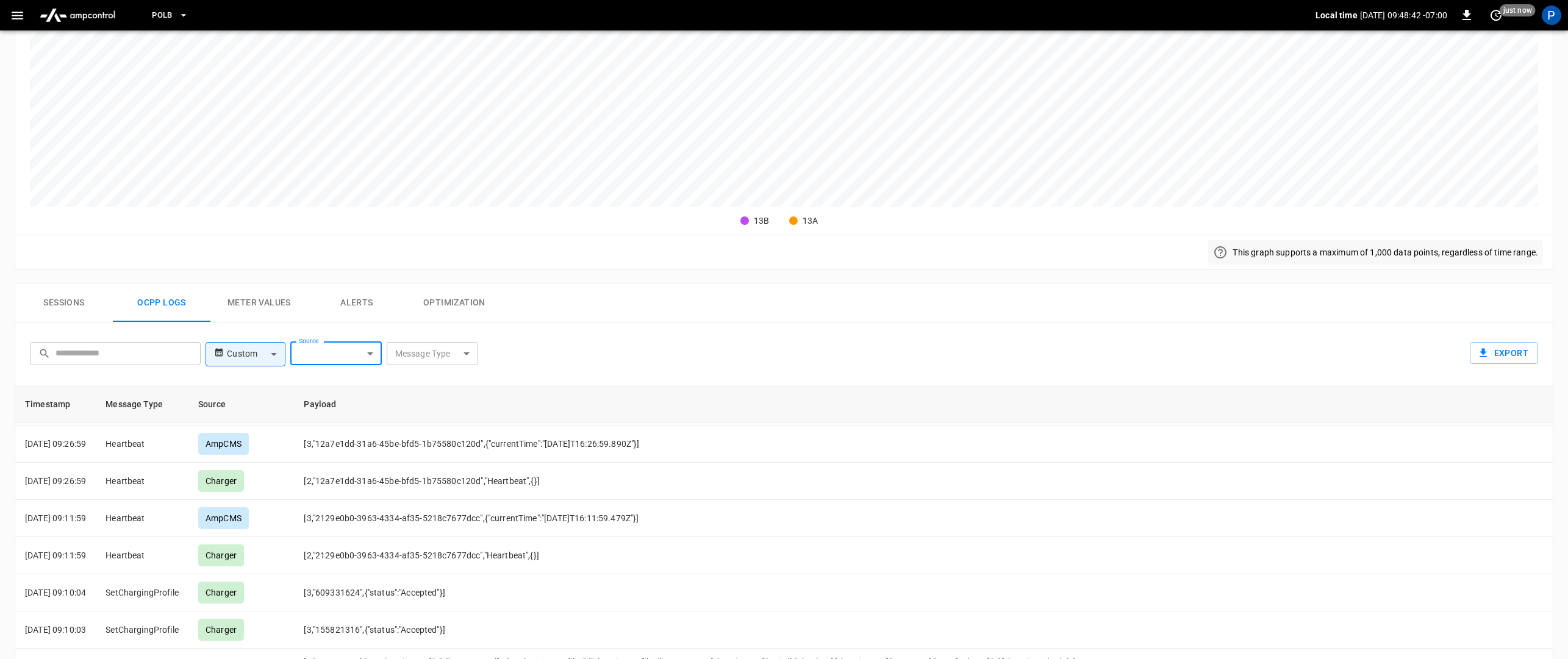
click at [429, 355] on body "PoLB Local time 2025-09-09 09:48:42 -07:00 0 just now P ca-polb-se-evse13 Remot…" at bounding box center [784, 280] width 1568 height 1229
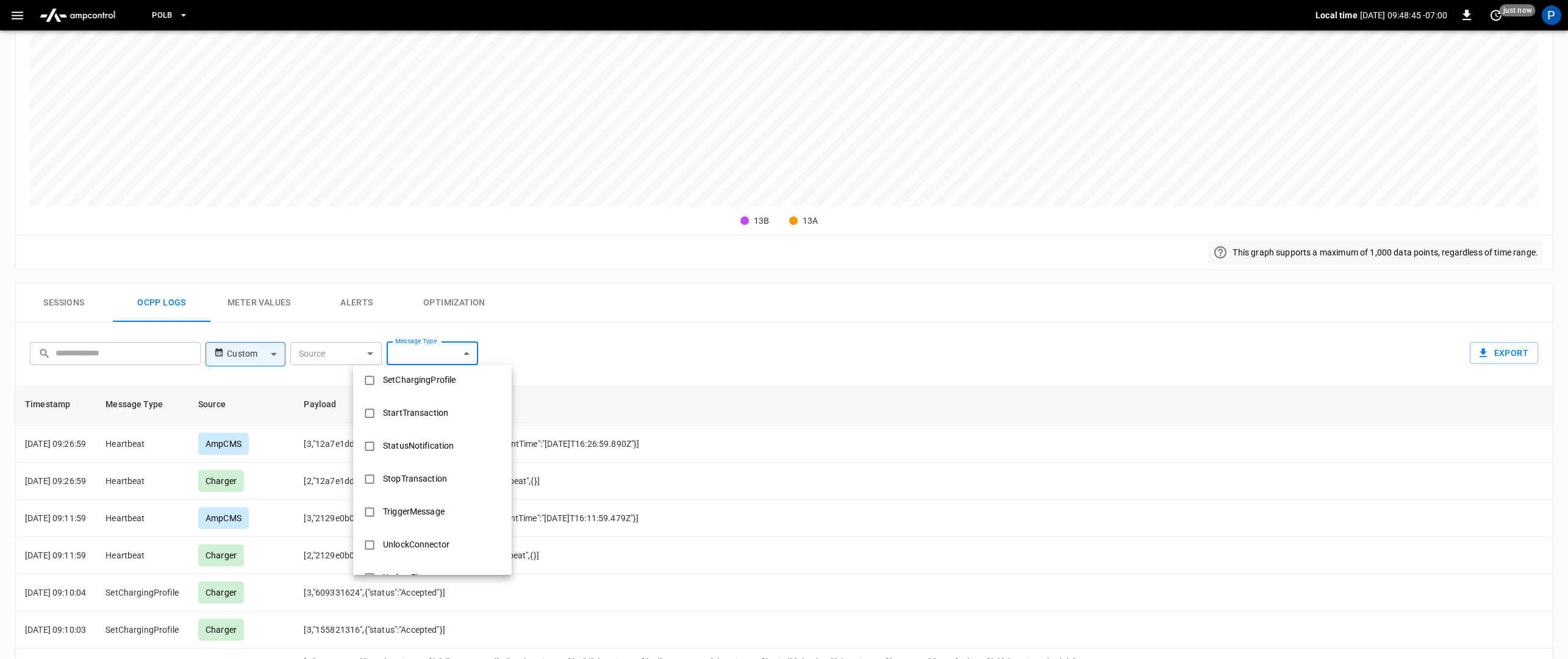
scroll to position [590, 0]
click at [652, 333] on div at bounding box center [784, 329] width 1568 height 659
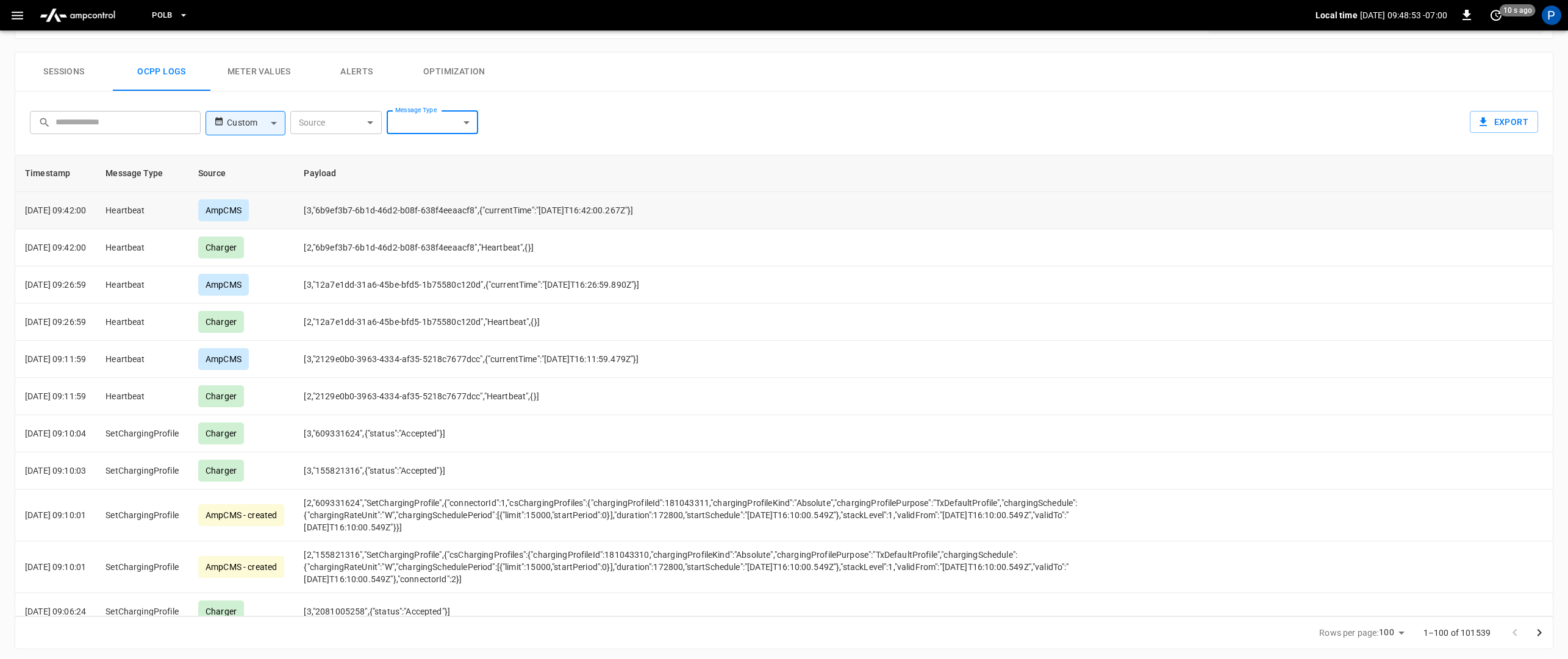
scroll to position [514, 0]
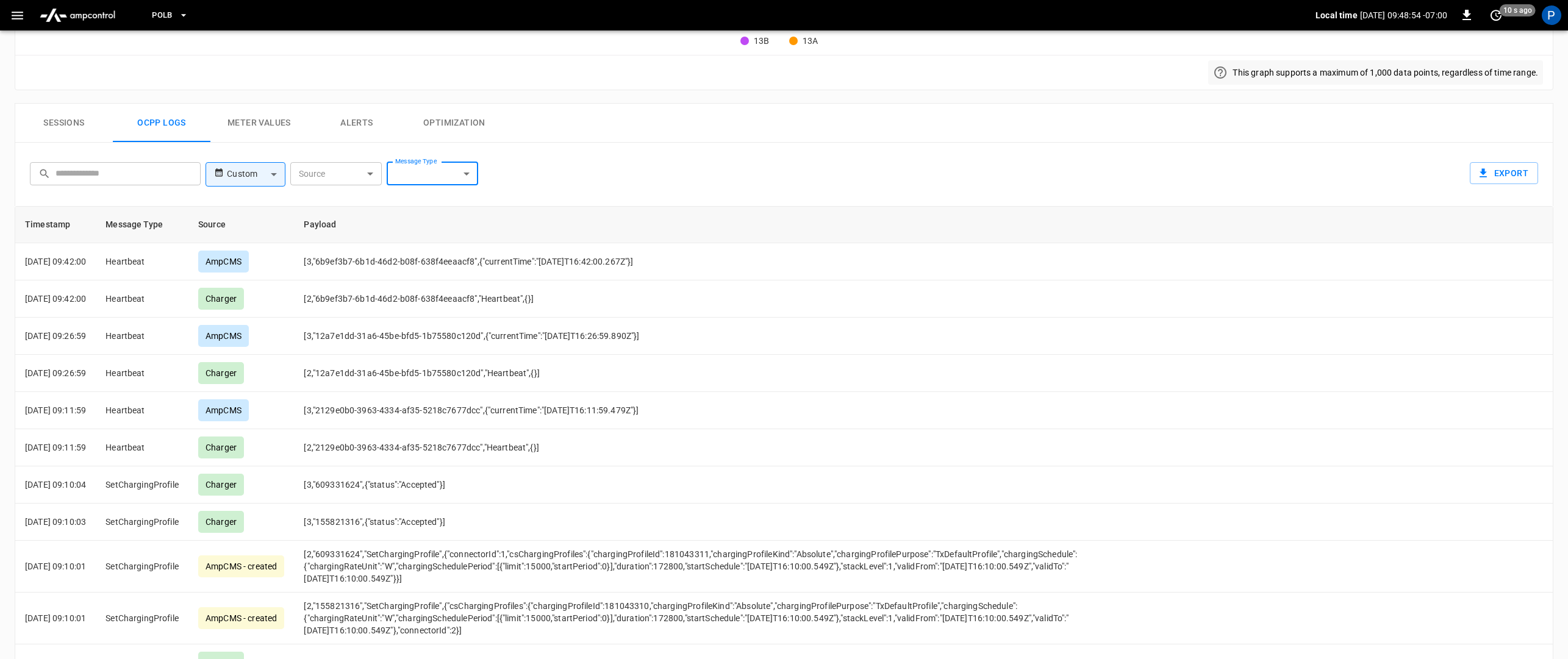
click at [459, 178] on body "PoLB Local time 2025-09-09 09:48:54 -07:00 0 10 s ago P ca-polb-se-evse13 Remot…" at bounding box center [784, 100] width 1568 height 1229
click at [628, 161] on div at bounding box center [784, 329] width 1568 height 659
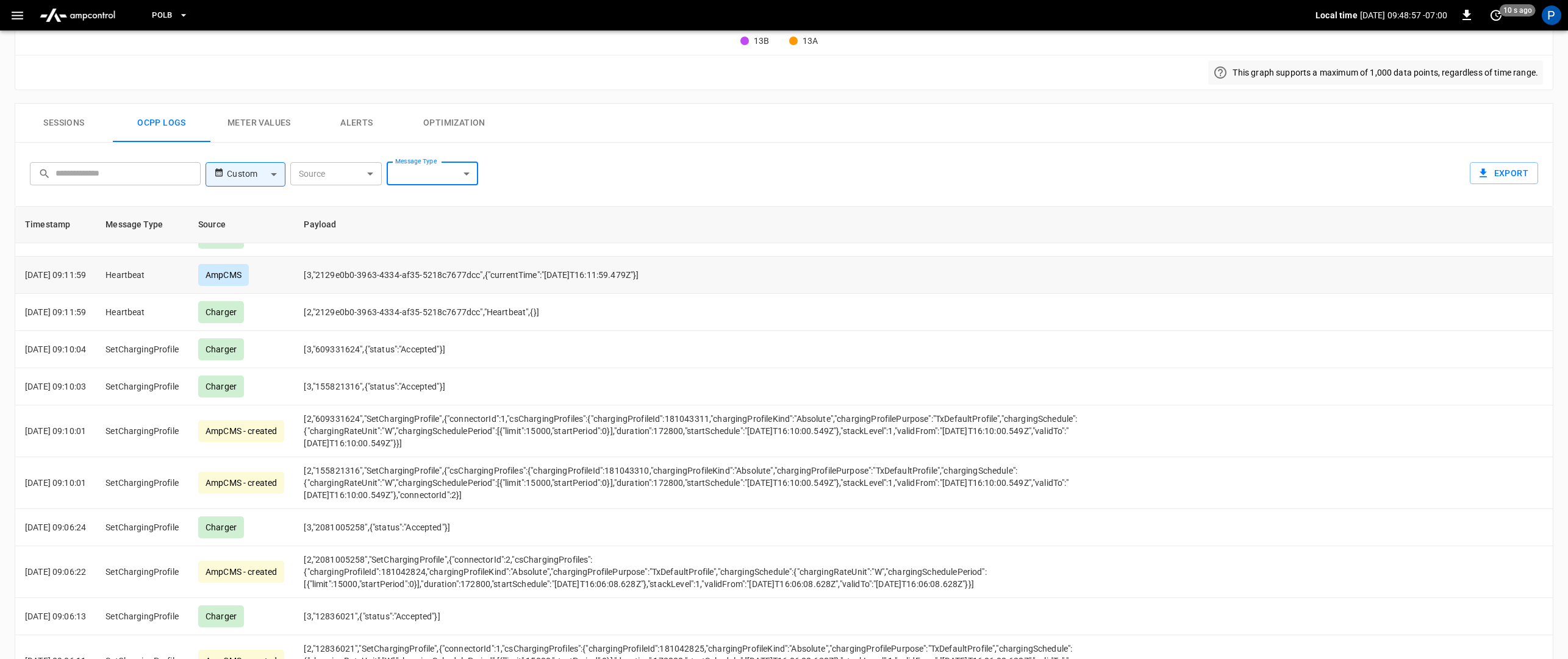
scroll to position [0, 0]
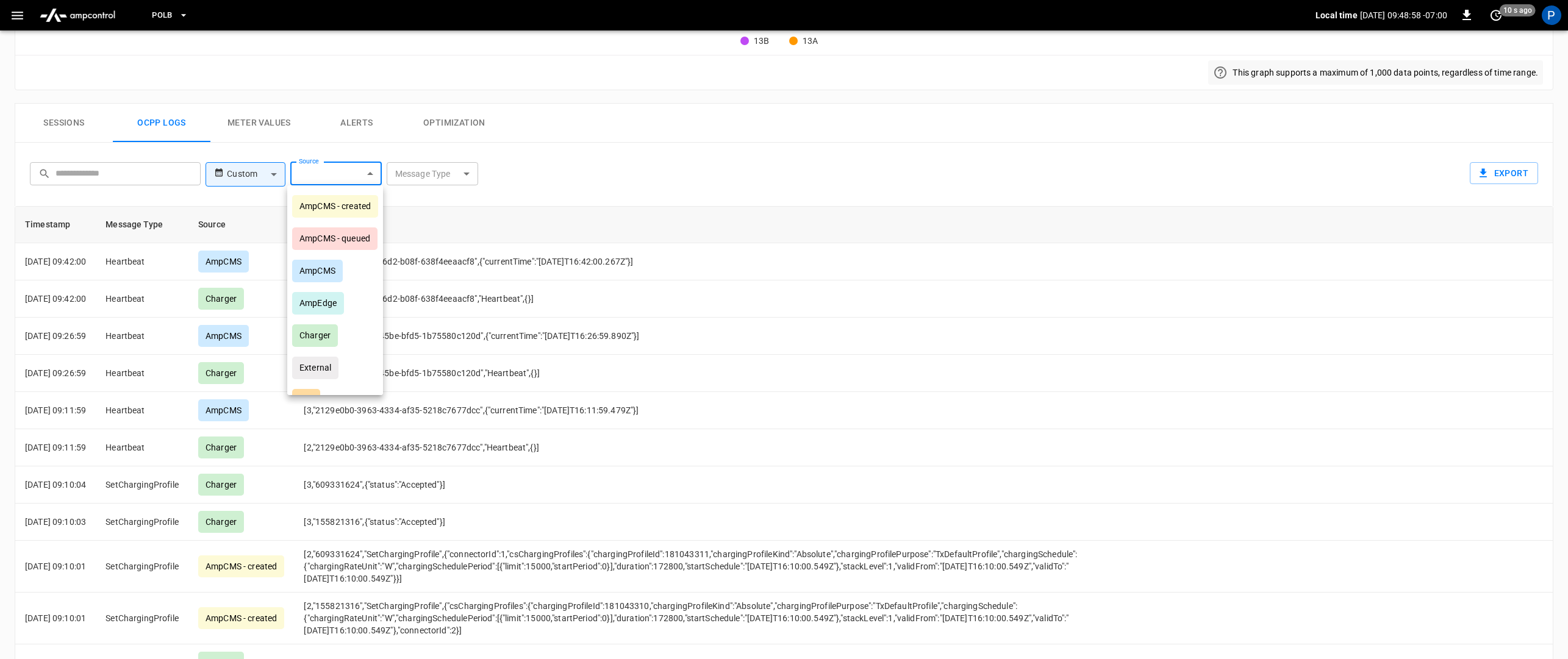
click at [364, 176] on body "PoLB Local time 2025-09-09 09:48:58 -07:00 0 10 s ago P ca-polb-se-evse13 Remot…" at bounding box center [784, 100] width 1568 height 1229
click at [315, 337] on div "Charger" at bounding box center [315, 335] width 46 height 22
type input "*******"
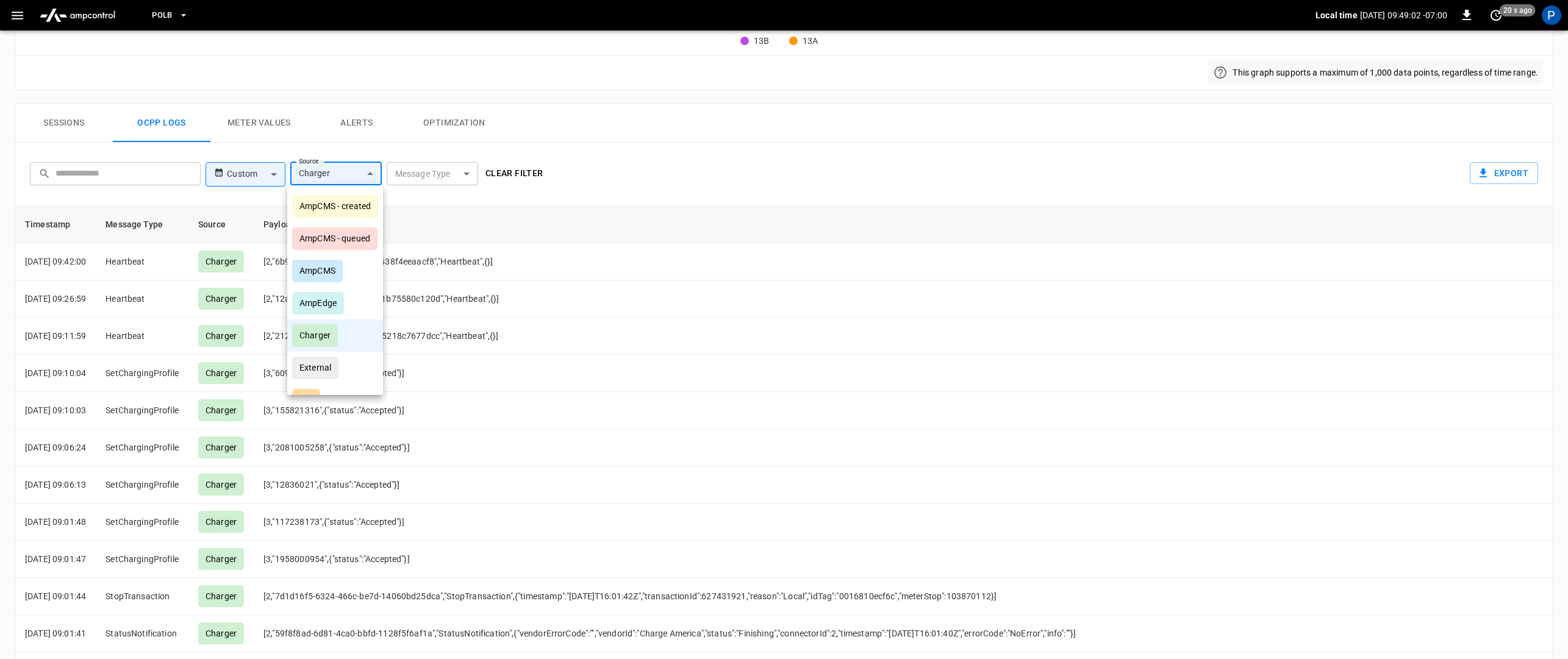
click at [444, 173] on div at bounding box center [784, 329] width 1568 height 659
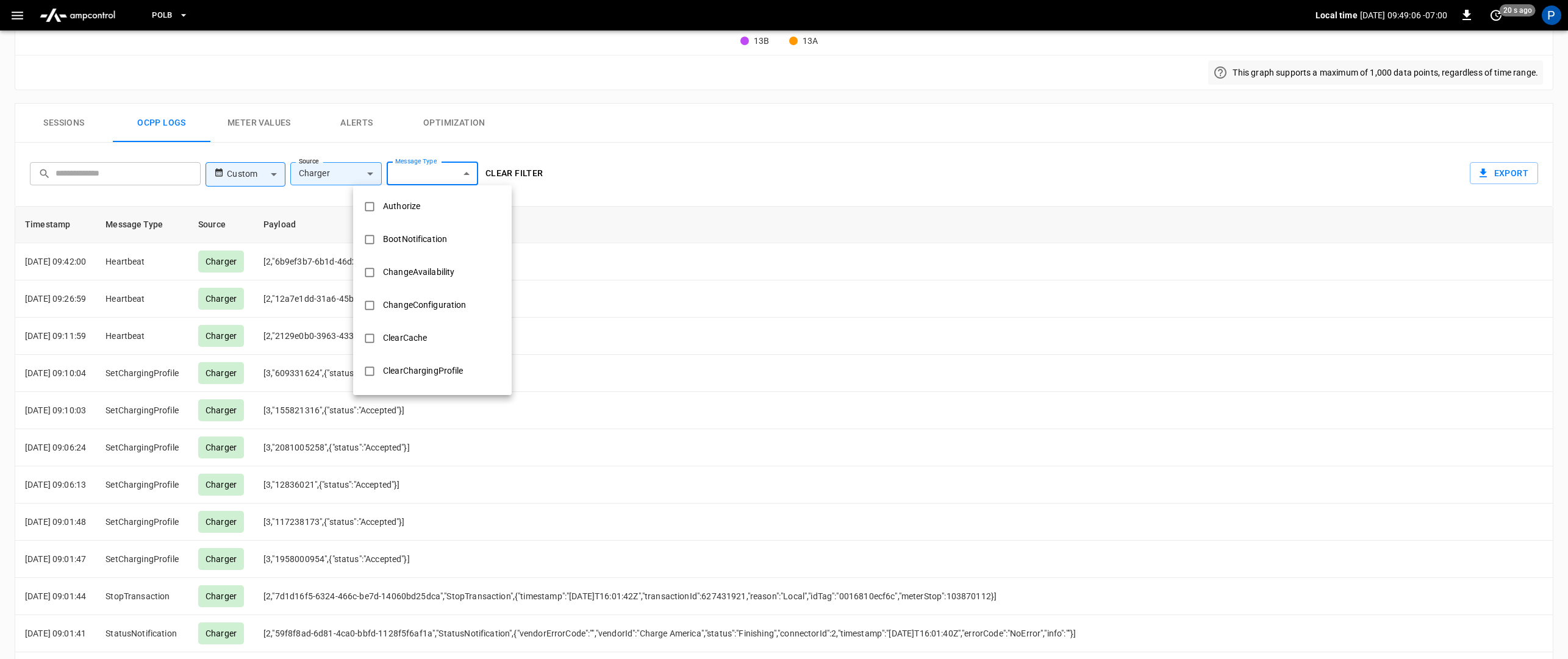
click at [444, 173] on body "PoLB Local time 2025-09-09 09:49:06 -07:00 0 20 s ago P ca-polb-se-evse13 Remot…" at bounding box center [784, 100] width 1568 height 1229
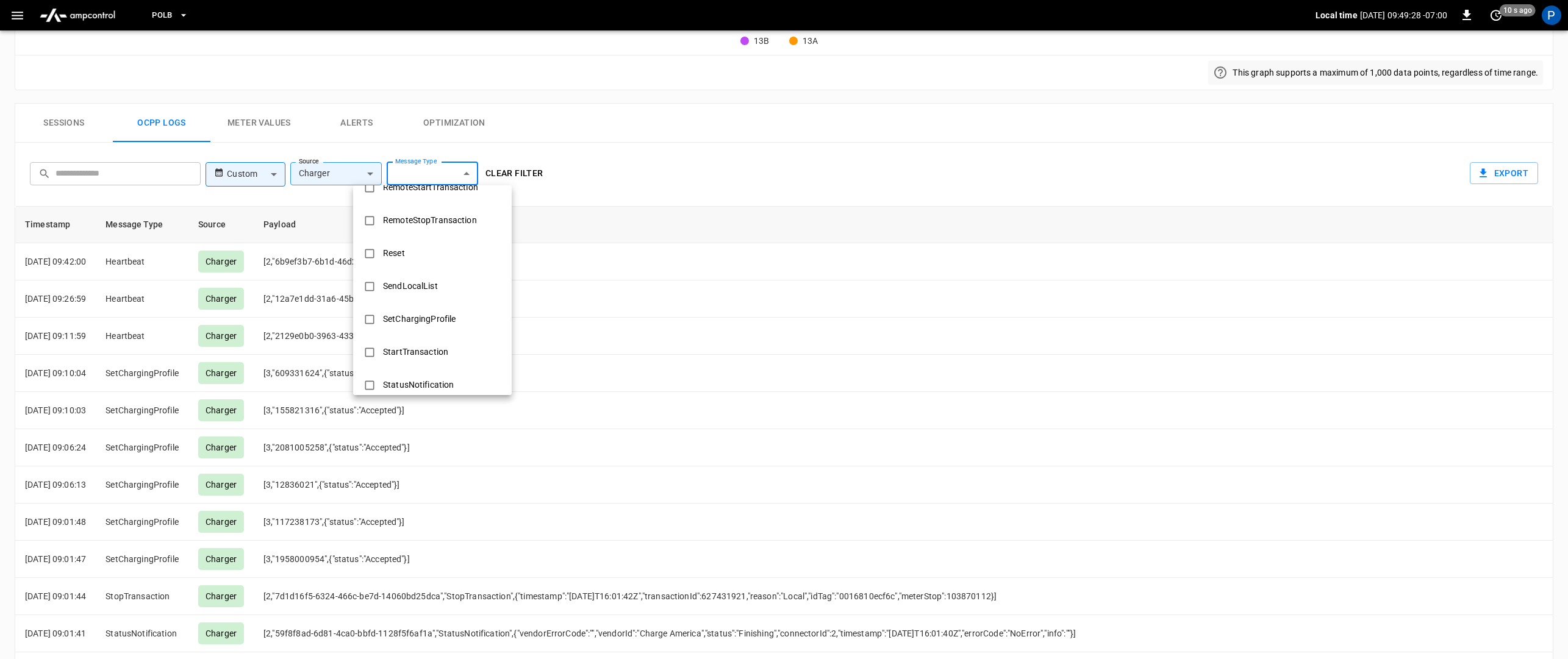
scroll to position [452, 0]
click at [605, 185] on div at bounding box center [784, 329] width 1568 height 659
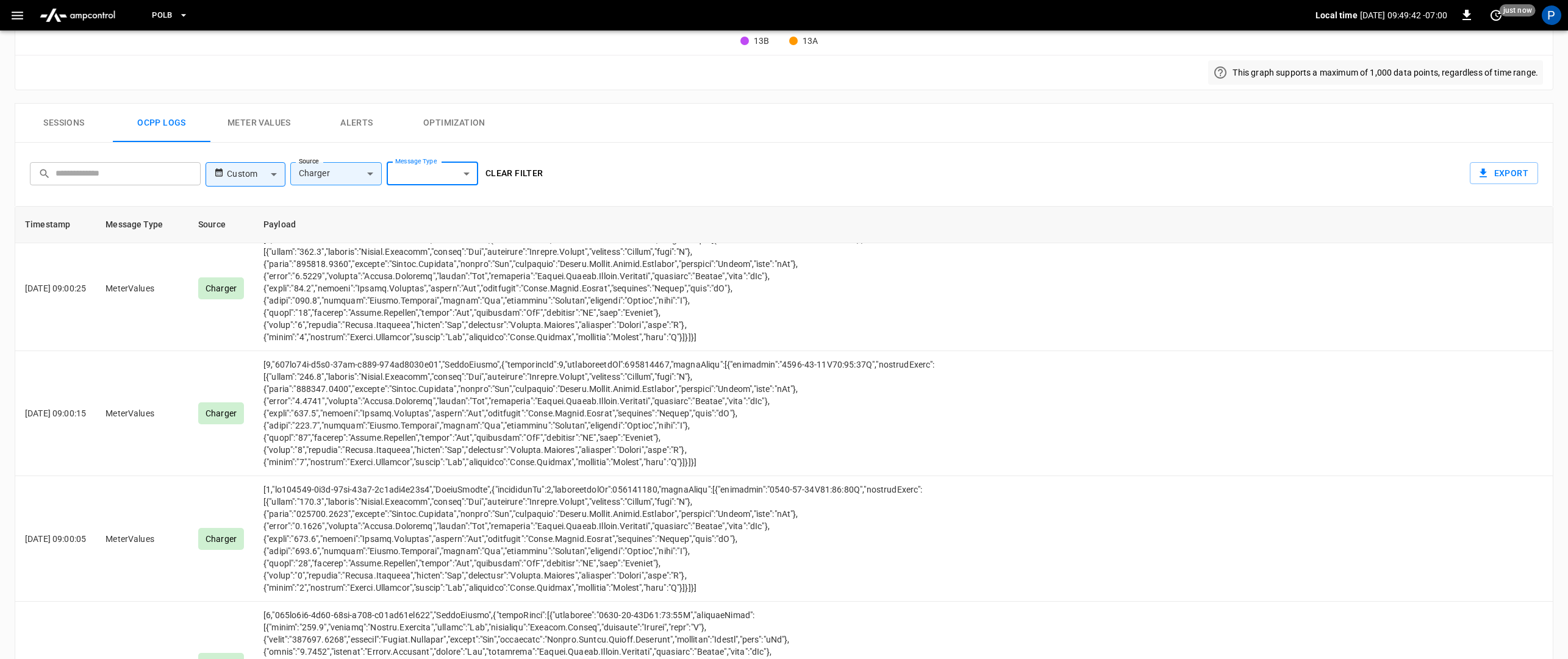
scroll to position [1653, 0]
click at [470, 180] on body "PoLB Local time 2025-09-09 09:49:44 -07:00 0 just now P ca-polb-se-evse13 Remot…" at bounding box center [784, 100] width 1568 height 1229
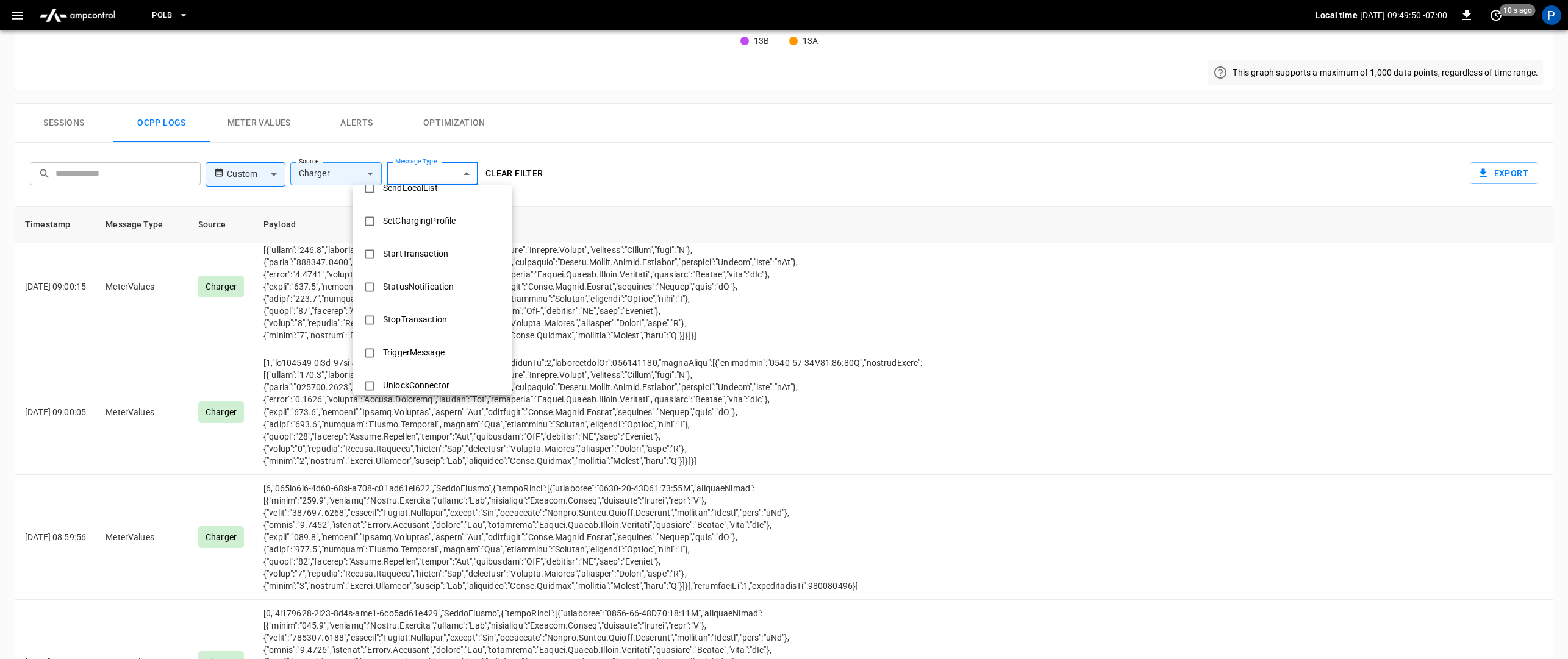
scroll to position [546, 0]
click at [467, 232] on li "SetChargingProfile" at bounding box center [433, 220] width 159 height 33
type input "**********"
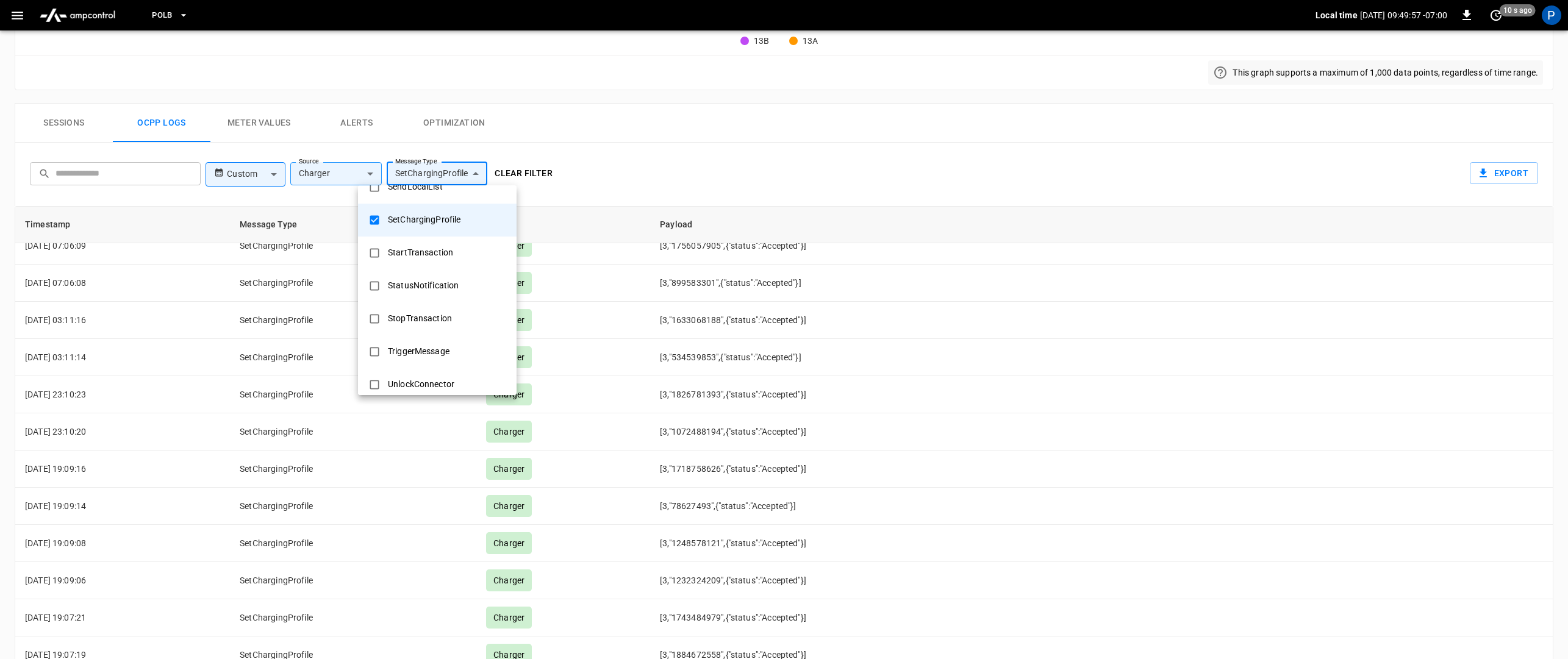
click at [606, 180] on div at bounding box center [784, 329] width 1568 height 659
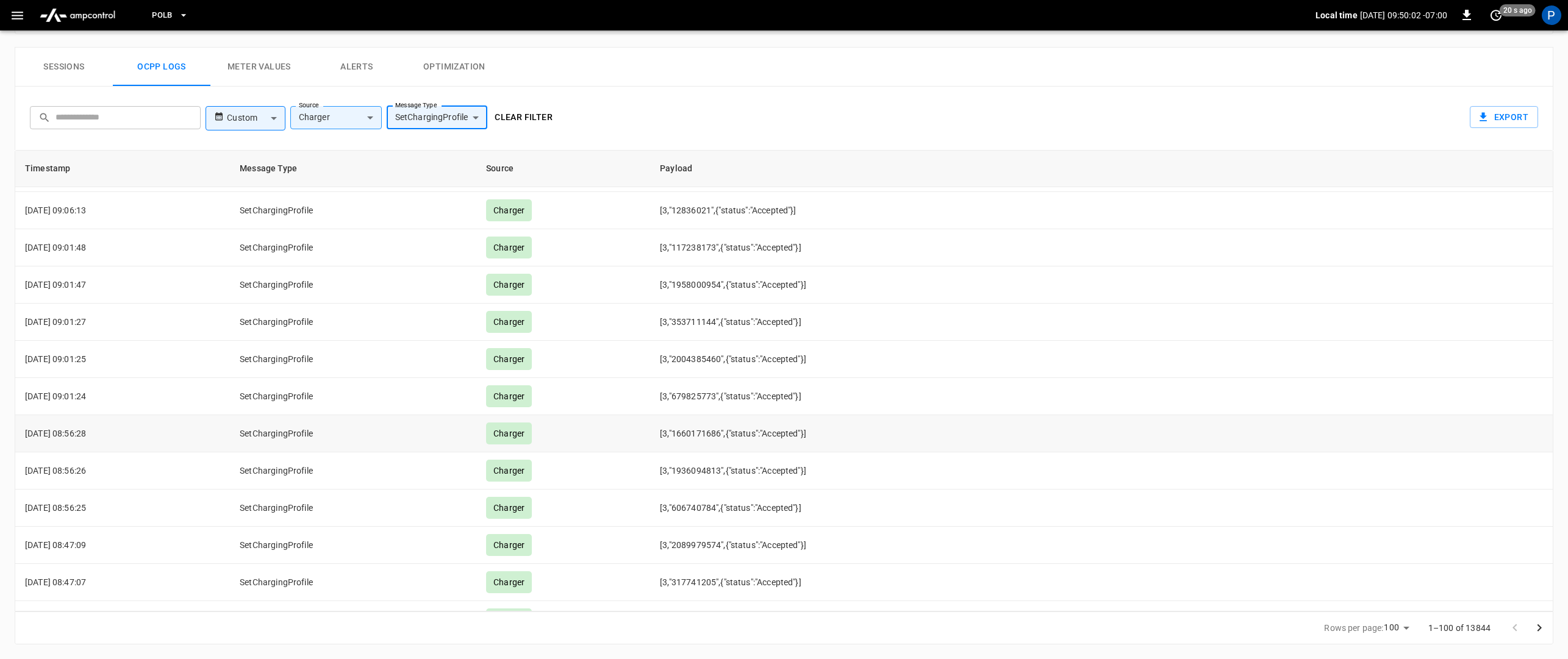
scroll to position [0, 0]
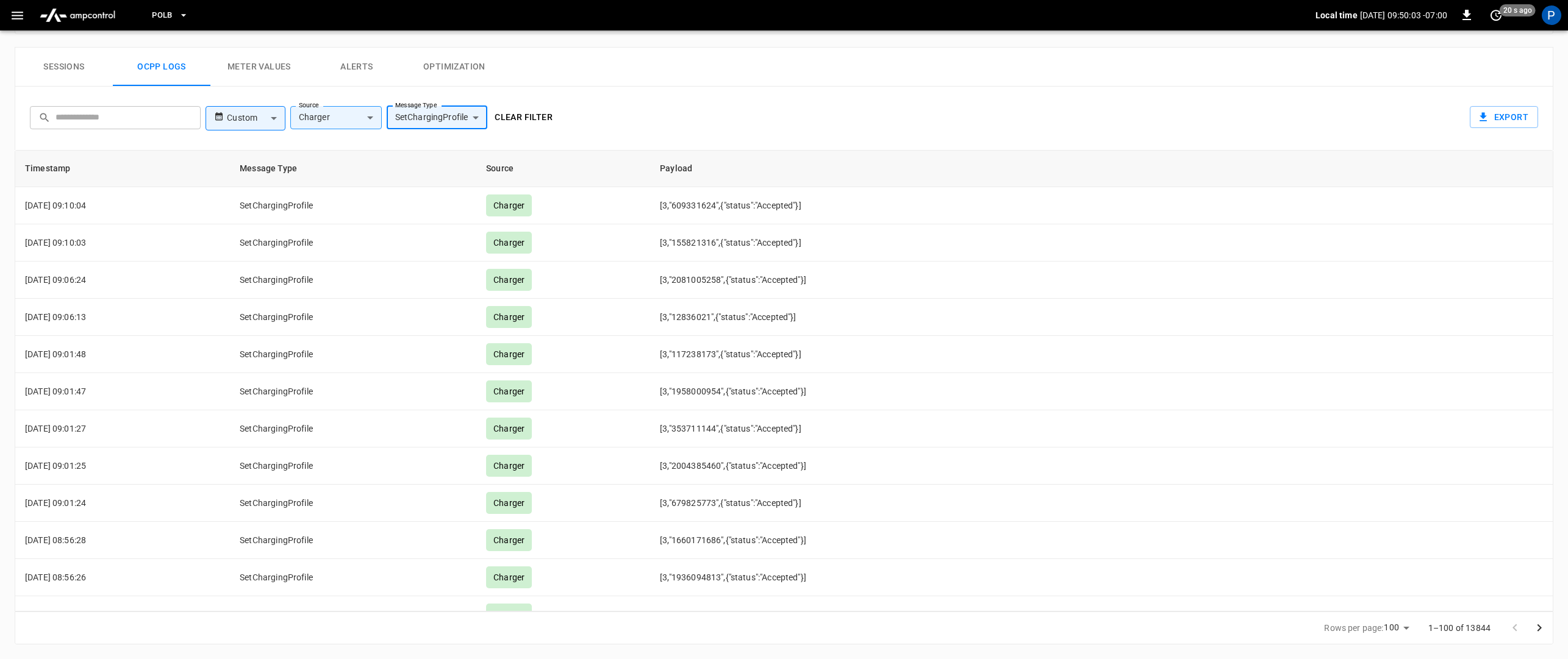
click at [470, 122] on body "**********" at bounding box center [784, 44] width 1568 height 1229
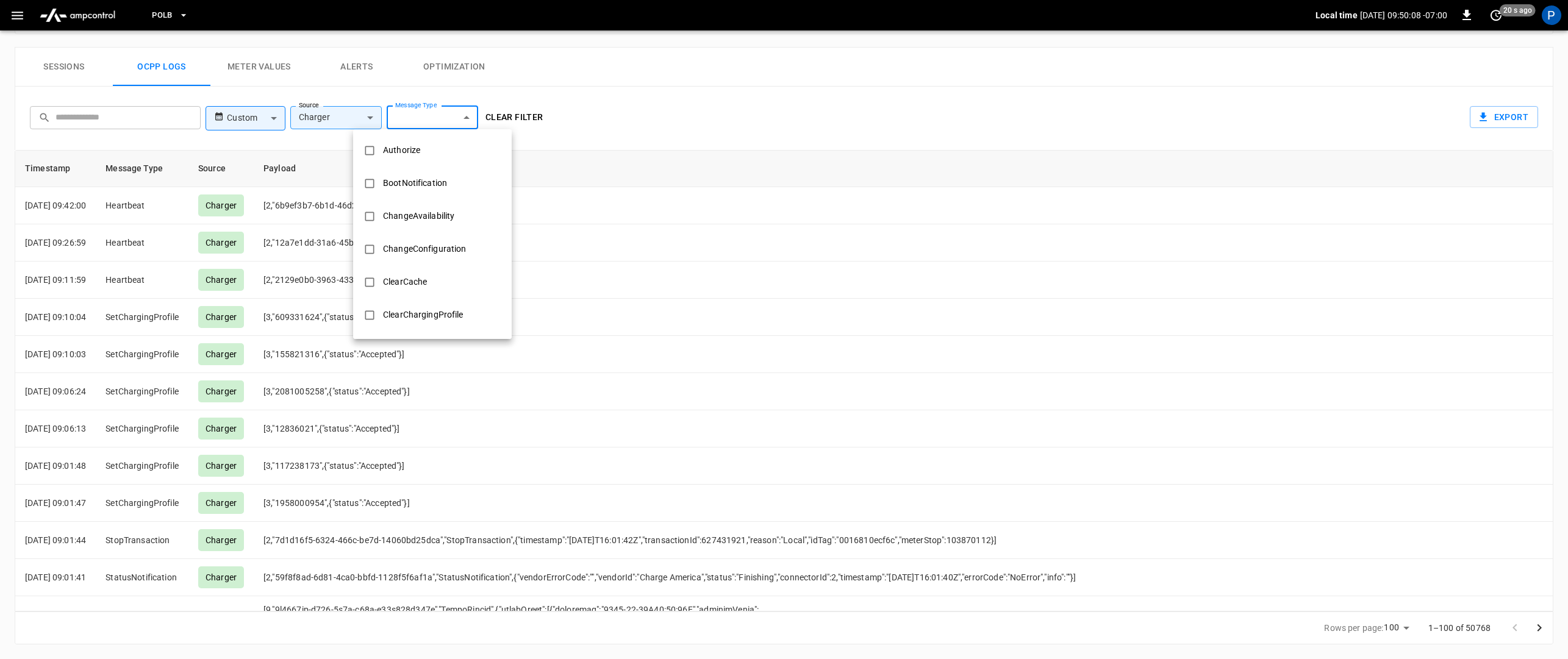
click at [713, 144] on div at bounding box center [784, 329] width 1568 height 659
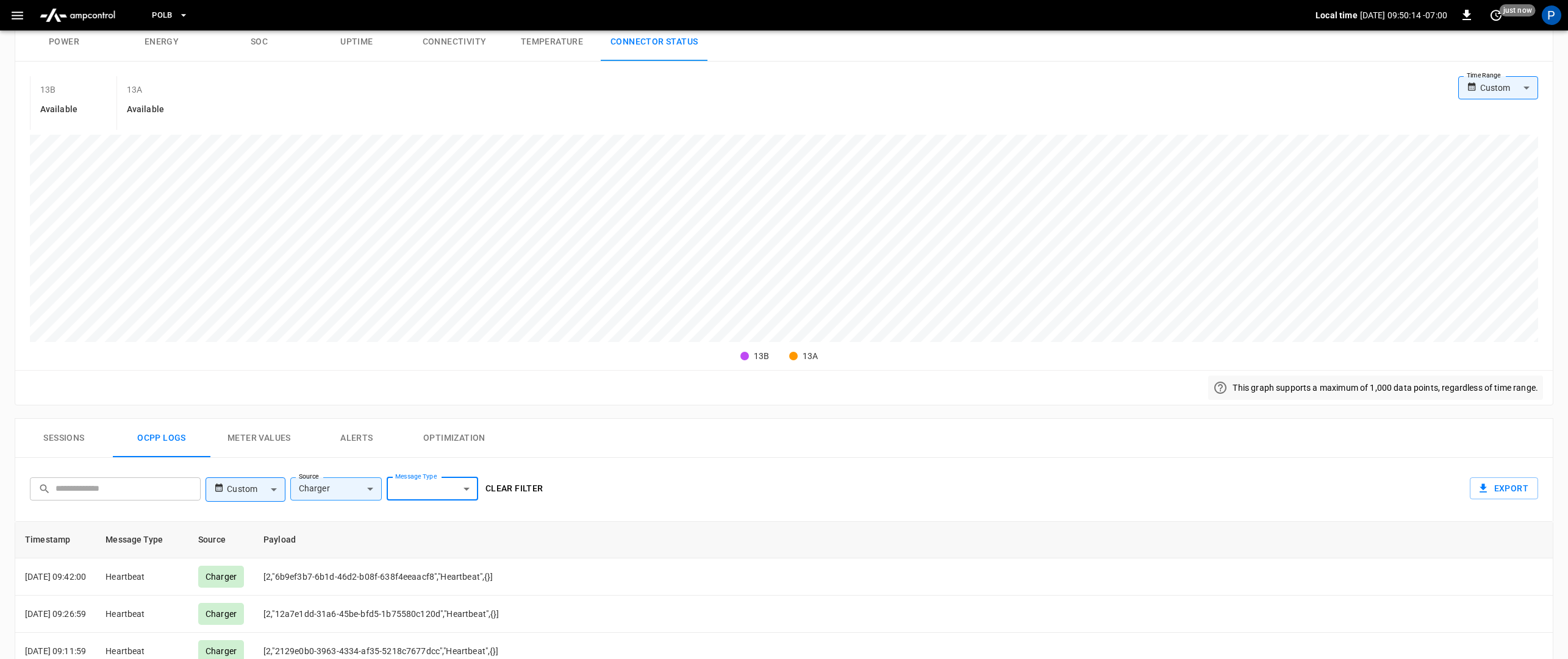
scroll to position [107, 0]
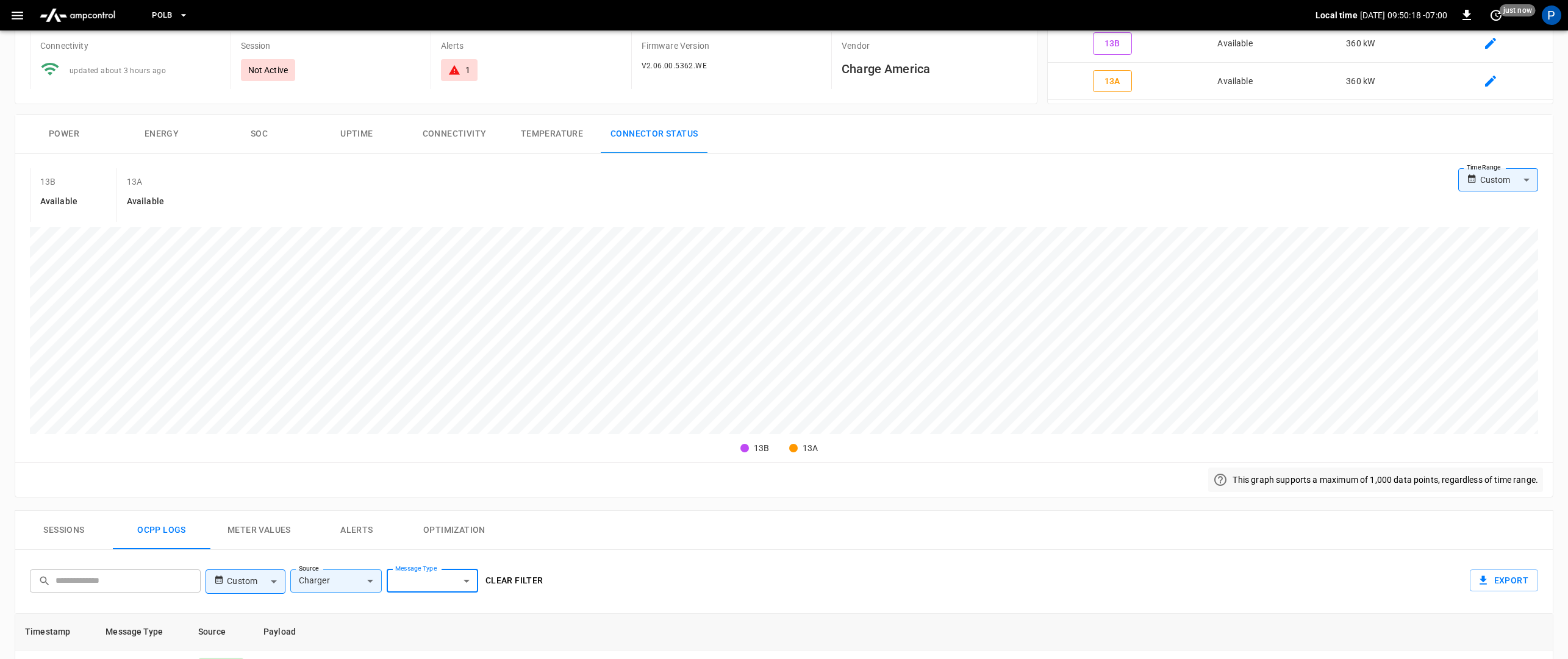
click at [1501, 176] on body "PoLB Local time 2025-09-09 09:50:18 -07:00 0 just now P ca-polb-se-evse13 Remot…" at bounding box center [784, 507] width 1568 height 1229
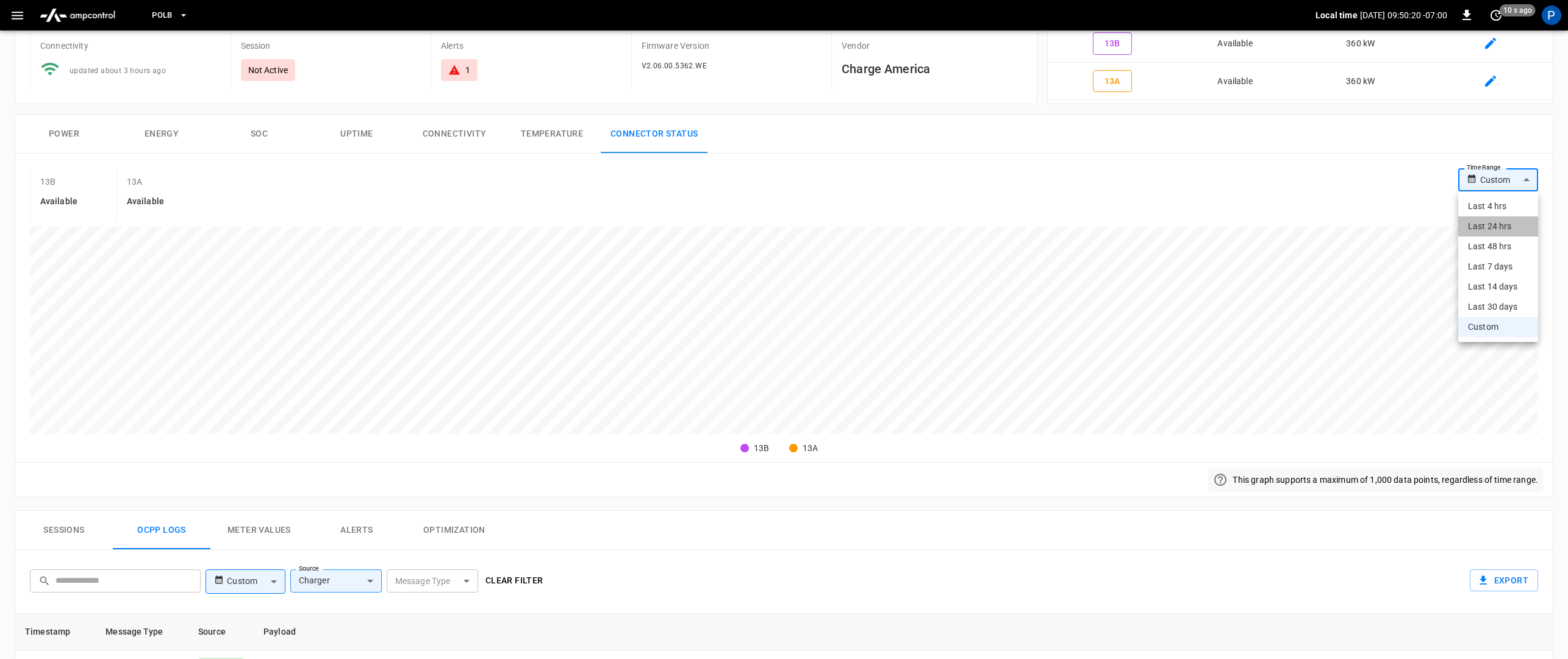
click at [1503, 223] on li "Last 24 hrs" at bounding box center [1498, 226] width 80 height 20
type input "**********"
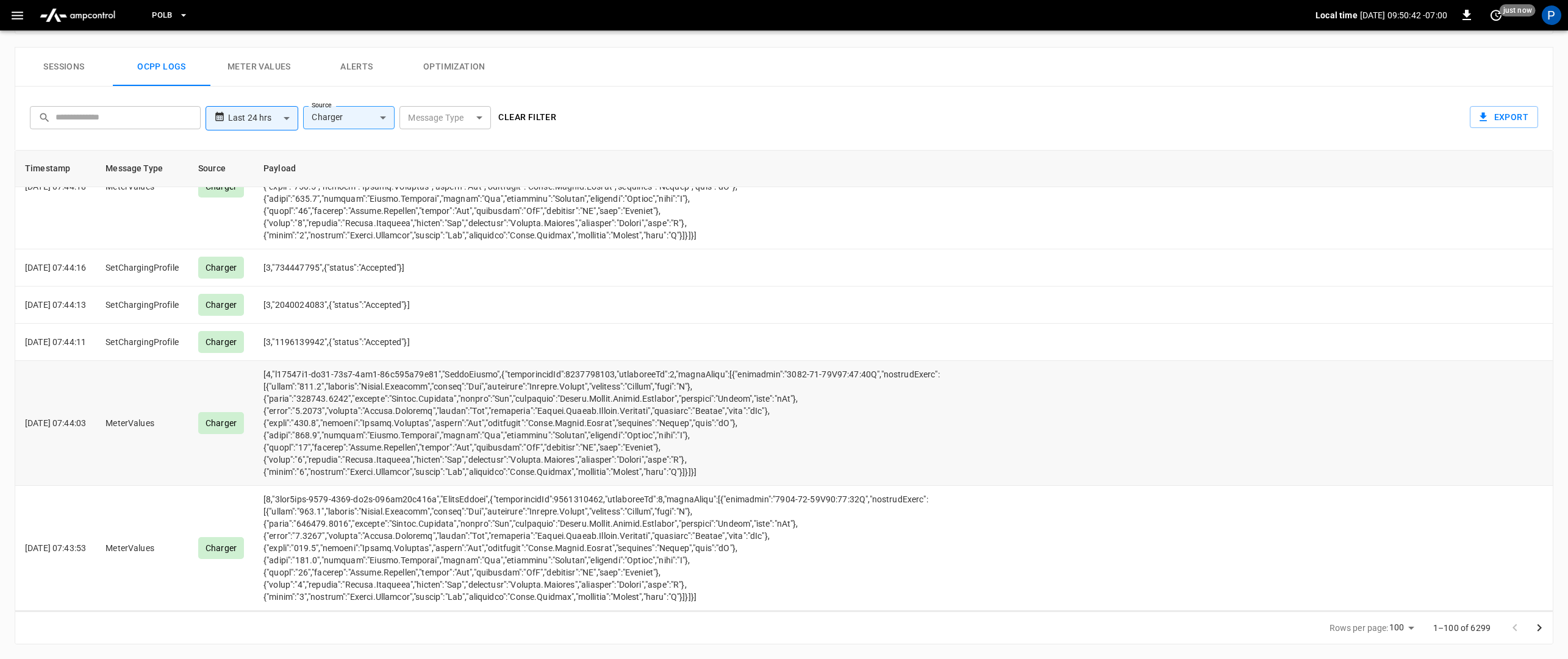
scroll to position [7255, 0]
click at [1539, 630] on icon "Go to next page" at bounding box center [1540, 627] width 4 height 7
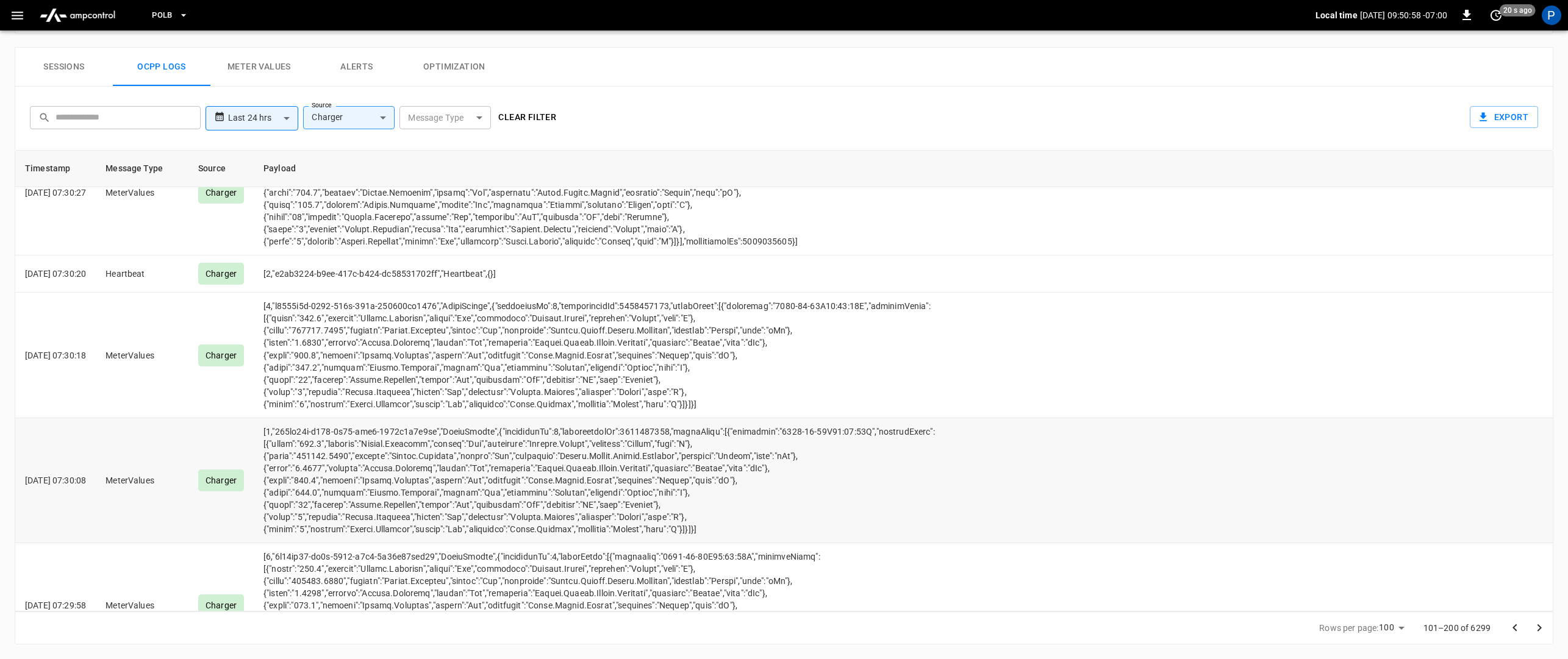
scroll to position [10676, 0]
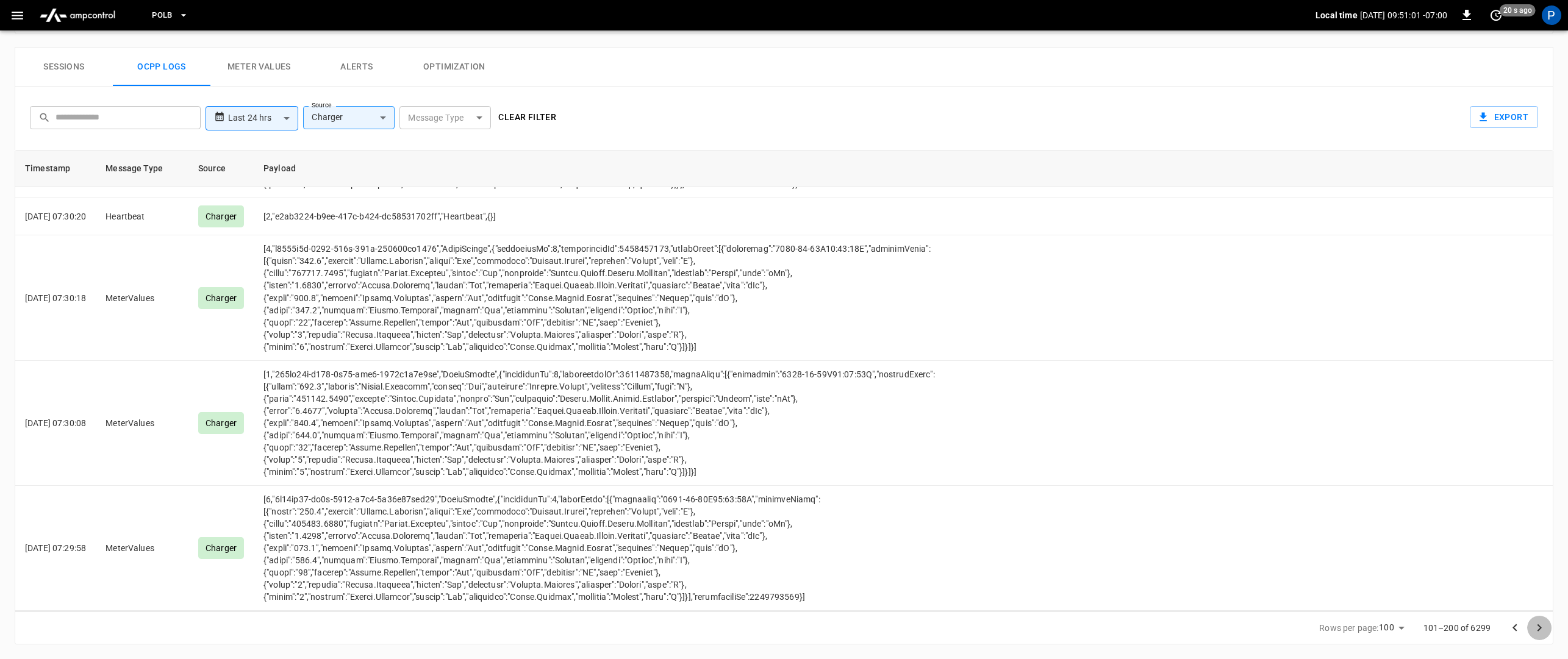
click at [1534, 622] on icon "Go to next page" at bounding box center [1539, 627] width 15 height 15
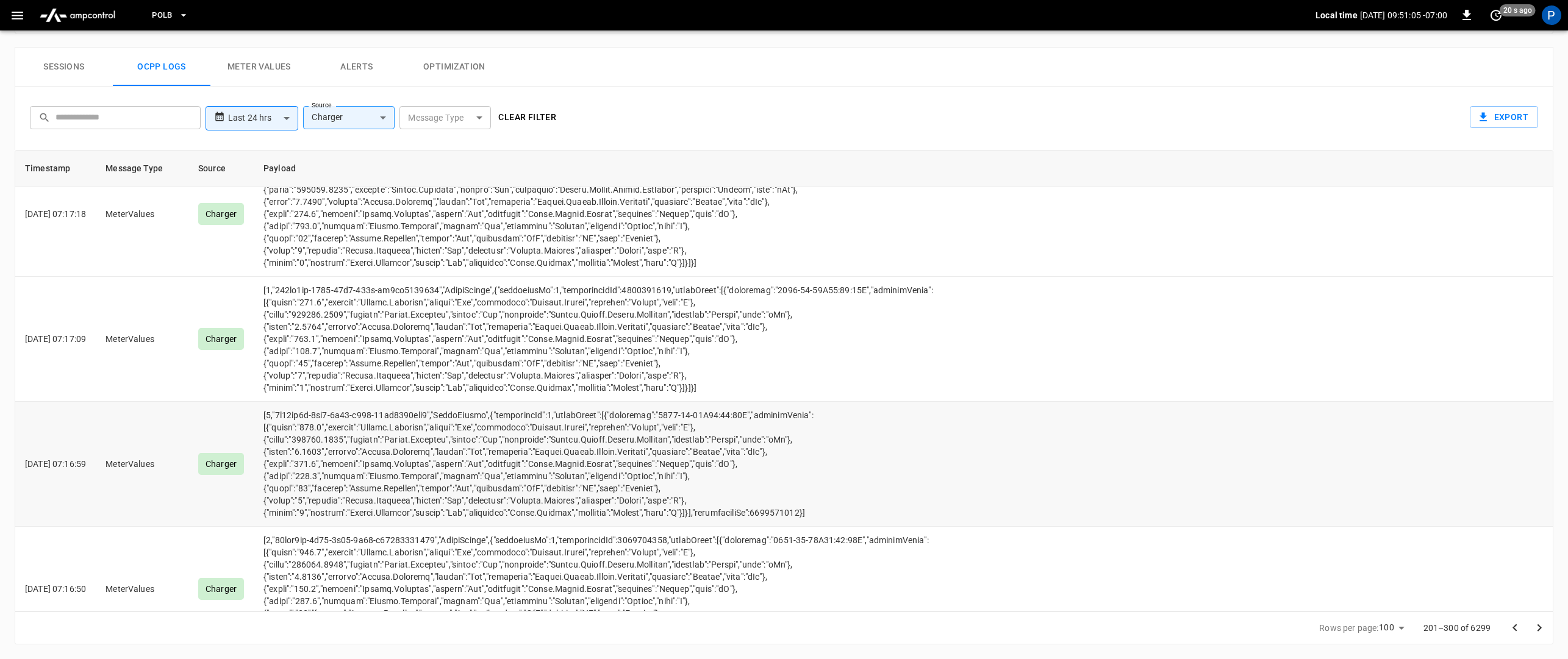
scroll to position [10764, 0]
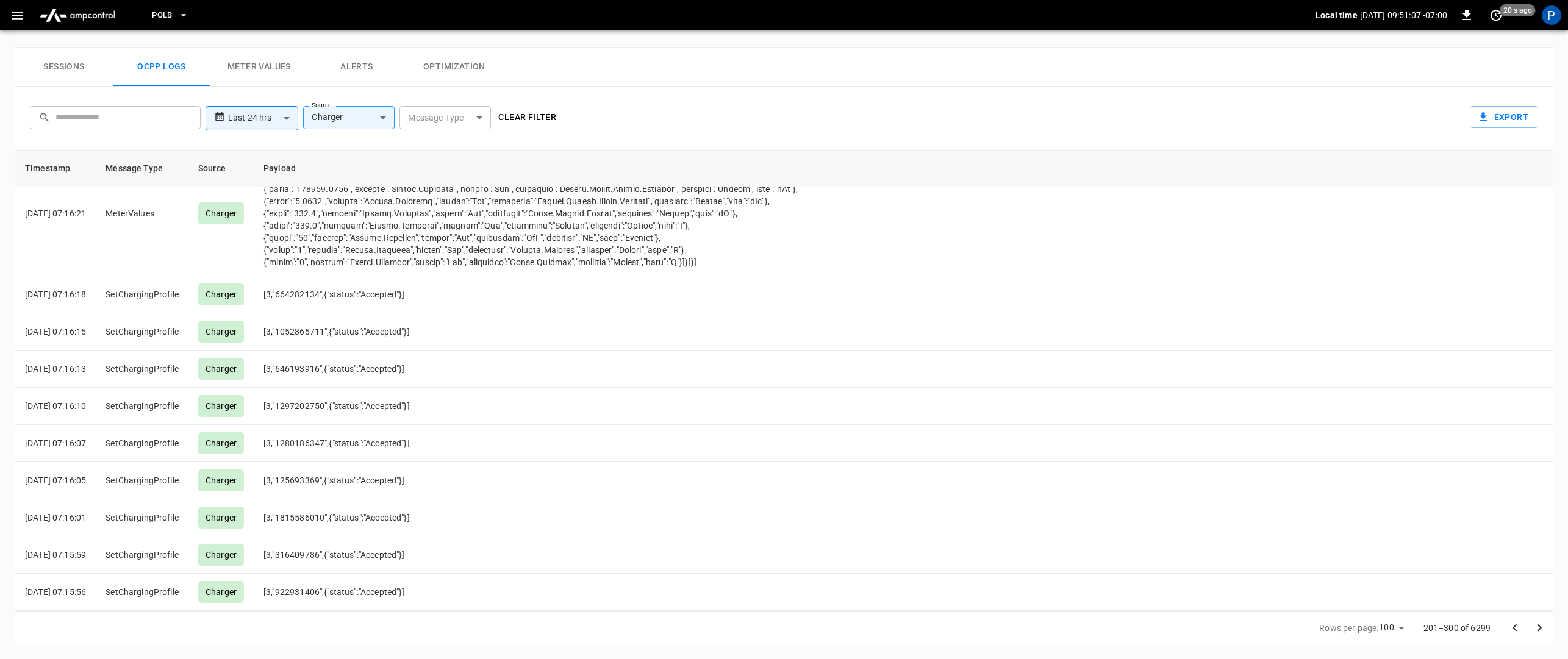
click at [1548, 627] on button "Go to next page" at bounding box center [1539, 627] width 25 height 25
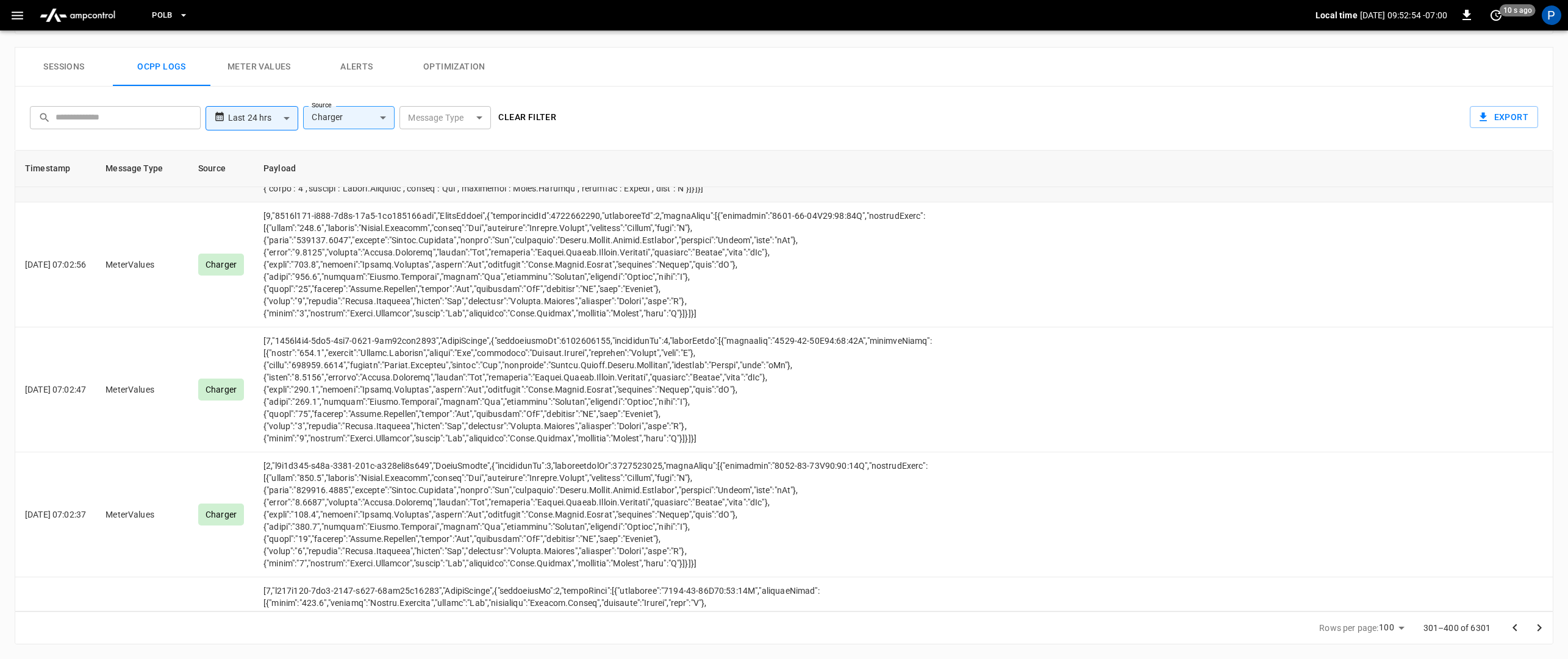
scroll to position [10679, 0]
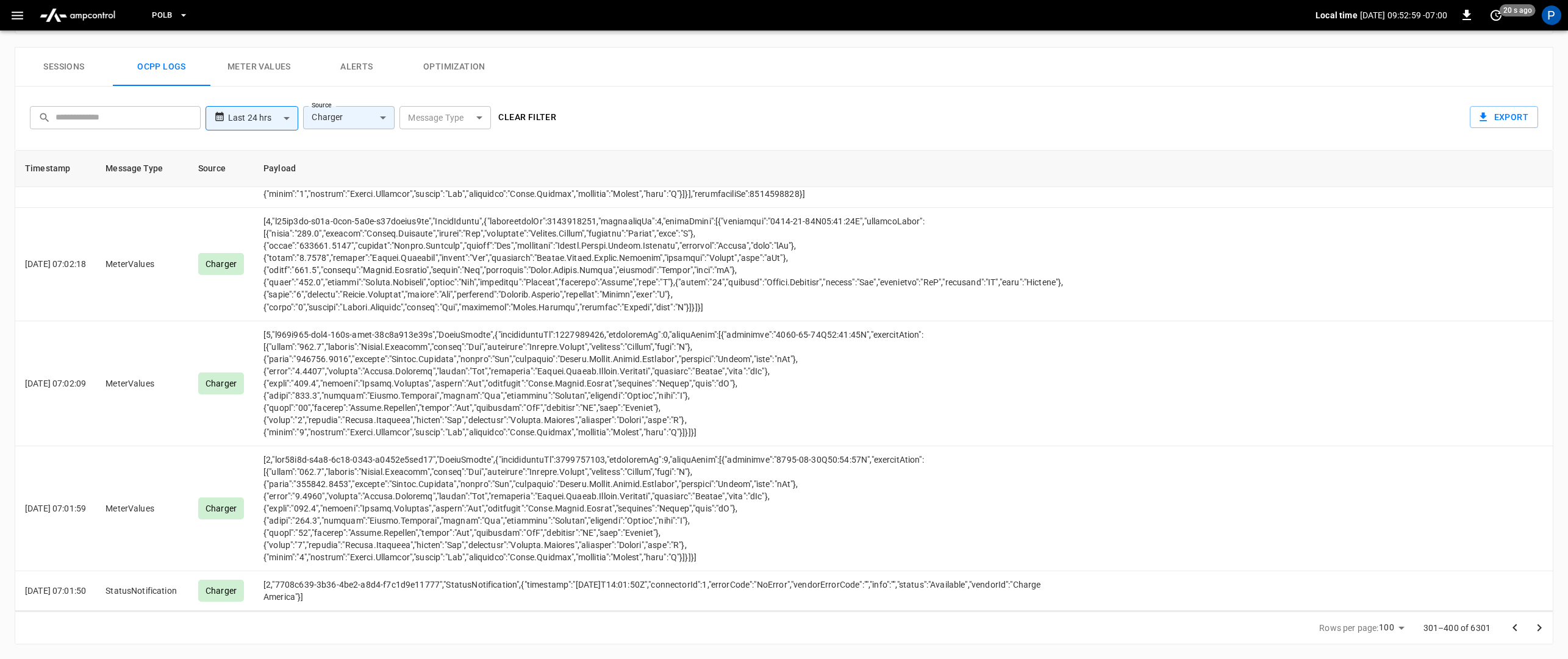
click at [354, 123] on body "**********" at bounding box center [784, 44] width 1568 height 1229
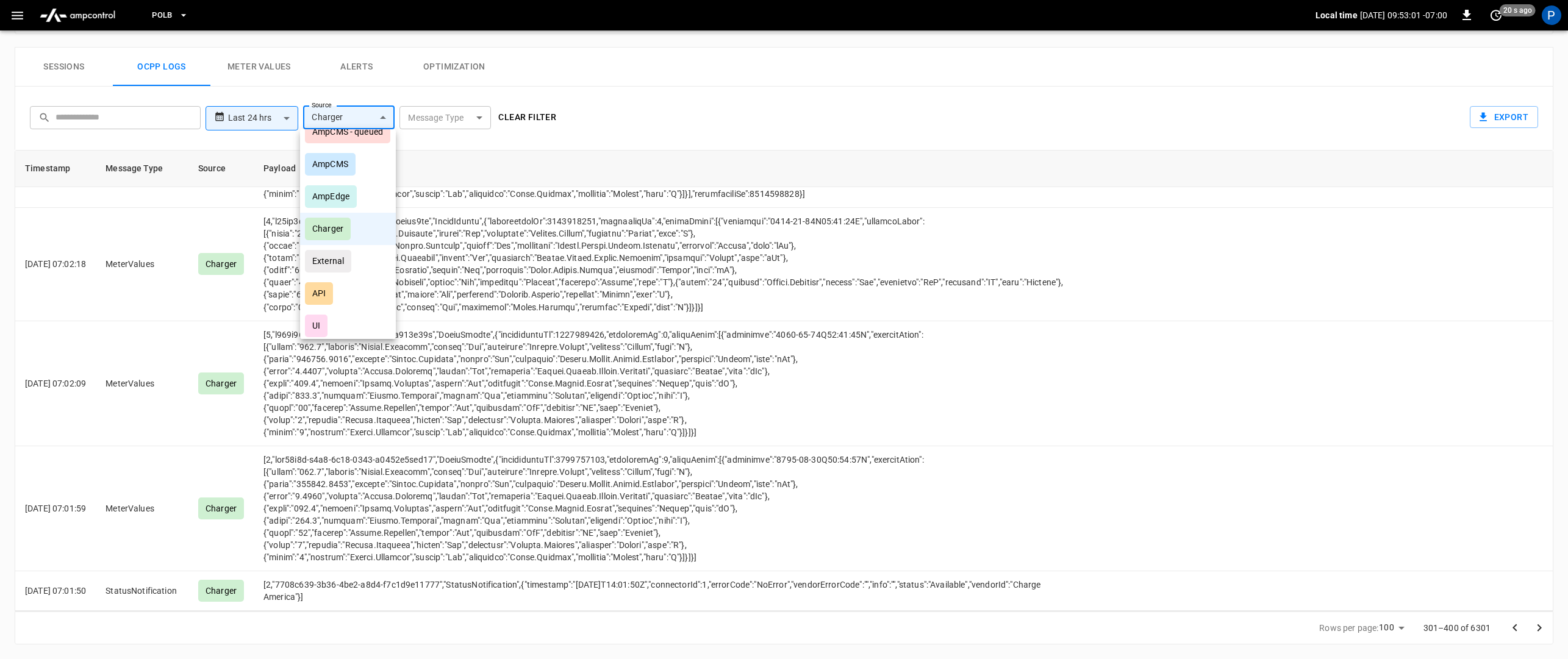
scroll to position [58, 0]
click at [329, 284] on div "API" at bounding box center [319, 286] width 28 height 22
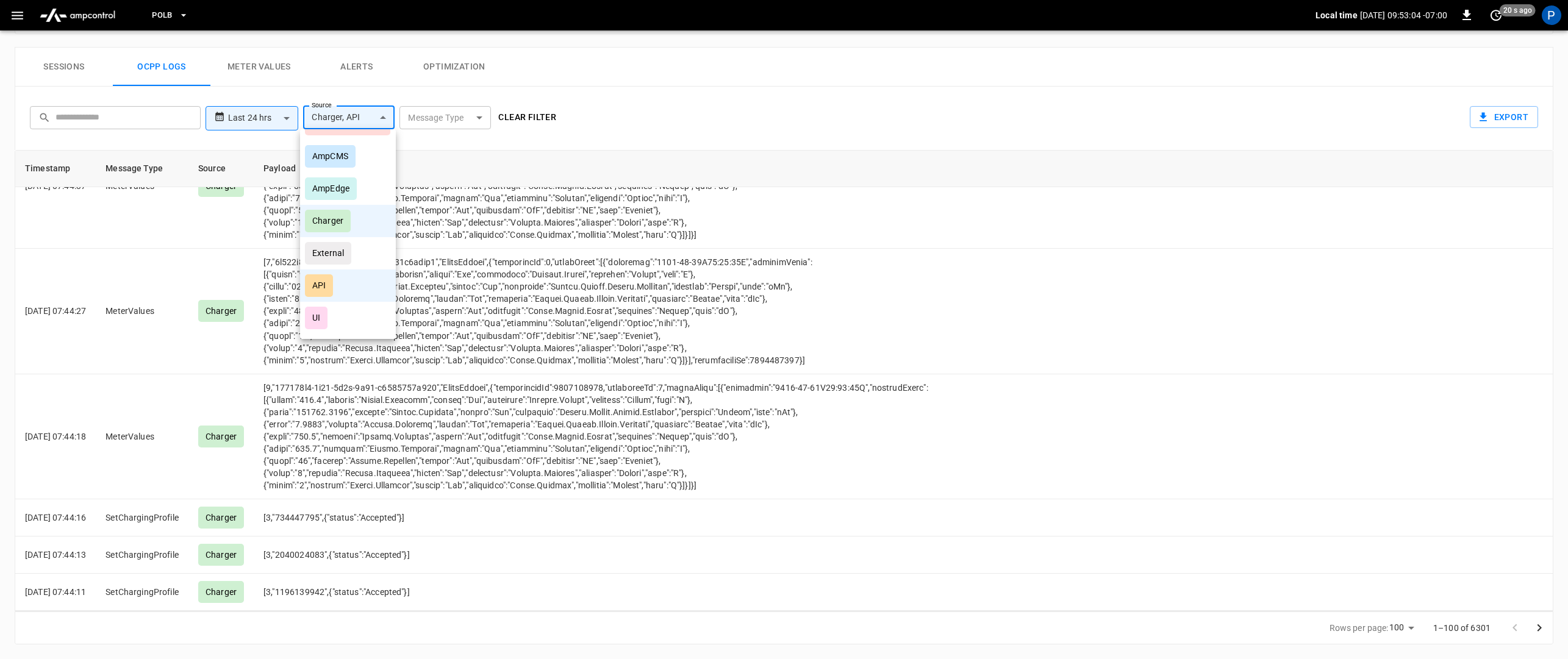
scroll to position [7079, 0]
click at [336, 214] on div "Charger" at bounding box center [327, 221] width 46 height 22
type input "***"
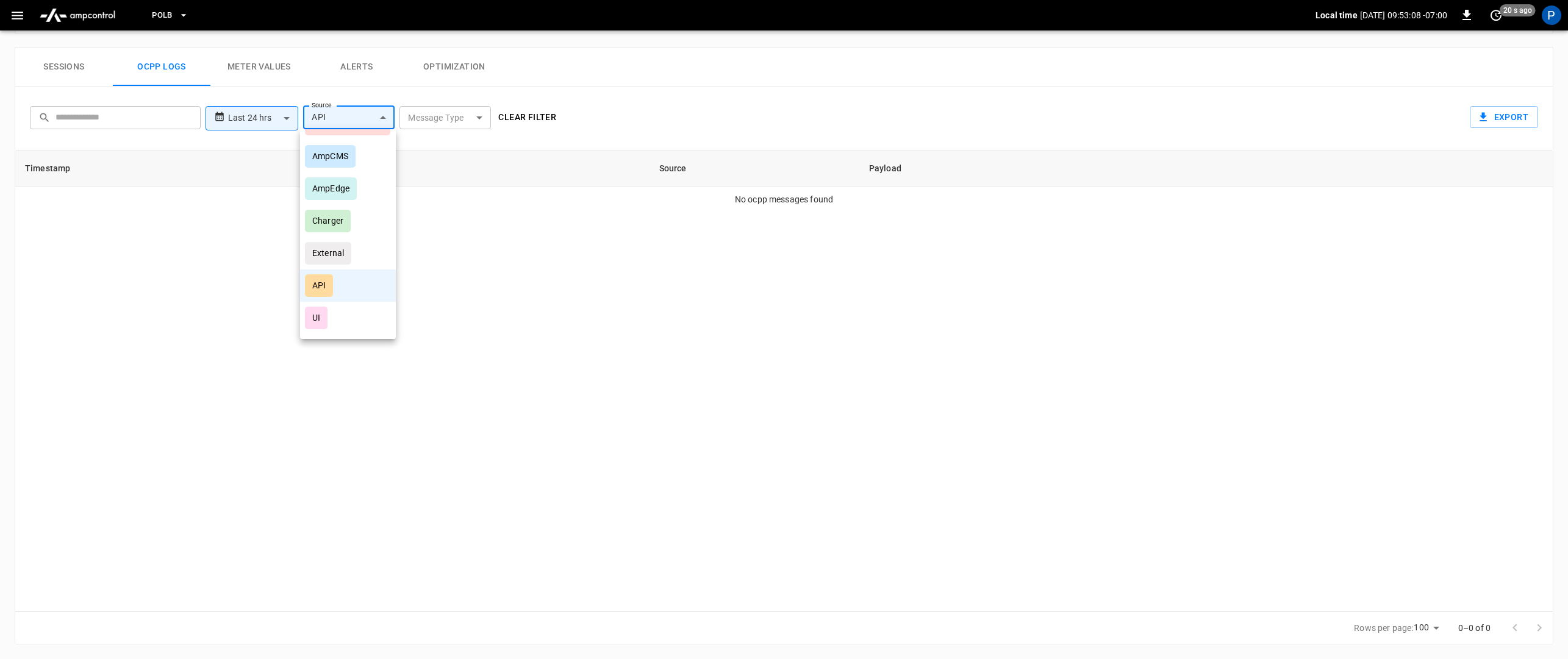
click at [323, 293] on div "API" at bounding box center [319, 286] width 28 height 22
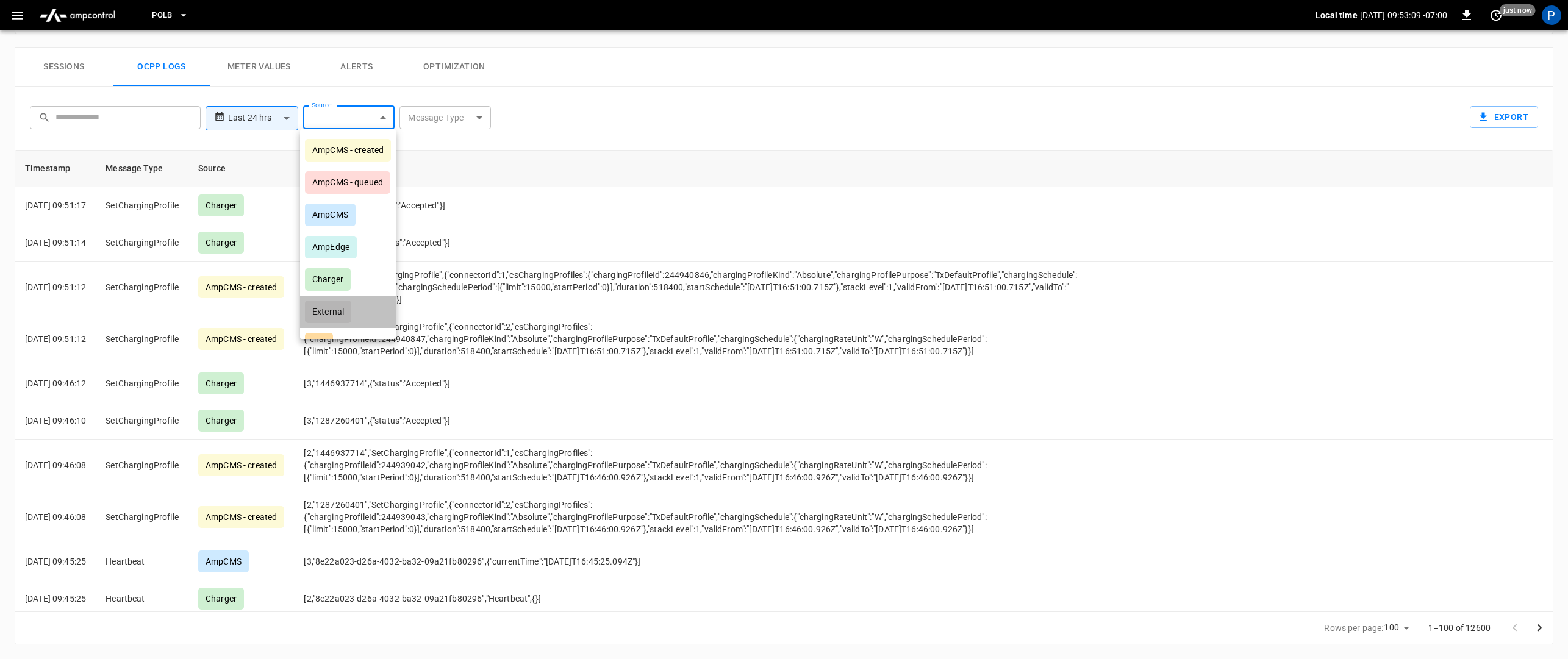
click at [329, 313] on div "External" at bounding box center [328, 312] width 46 height 22
type input "********"
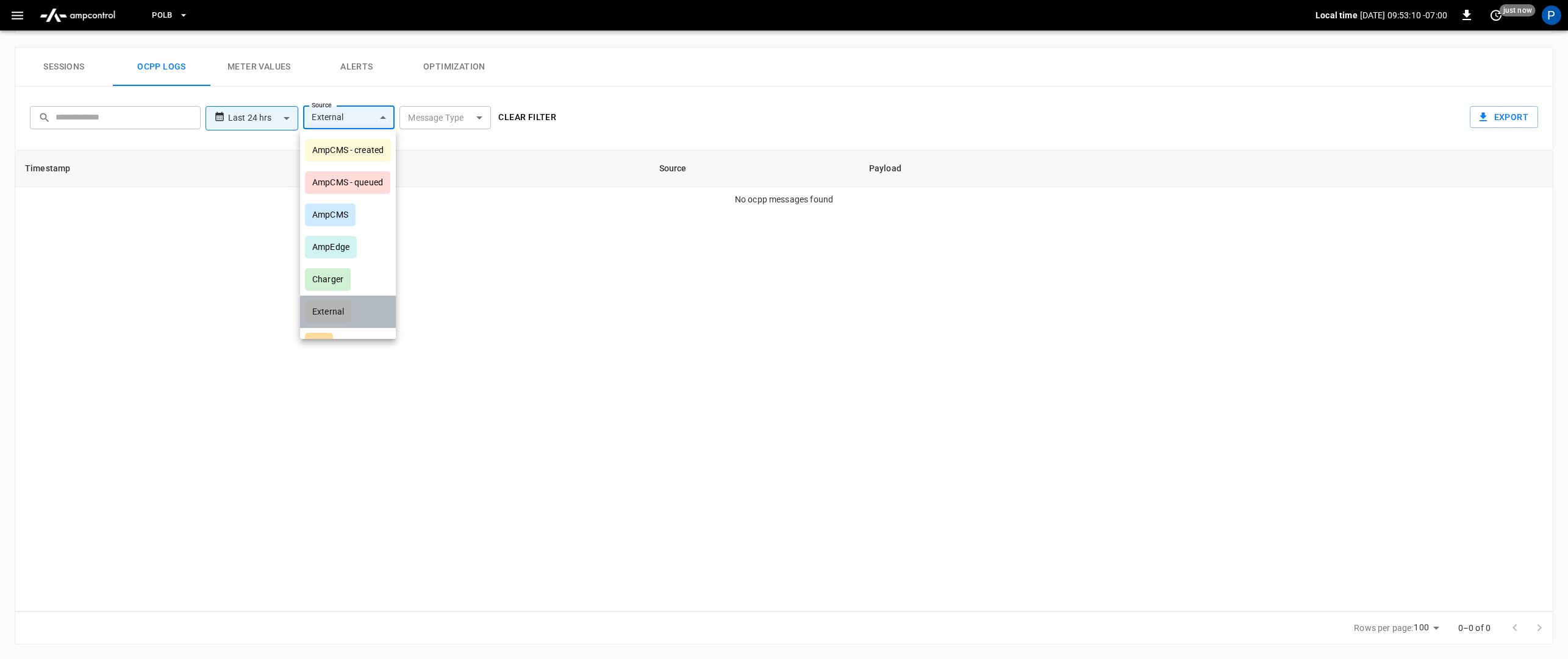
click at [329, 313] on div "External" at bounding box center [328, 312] width 46 height 22
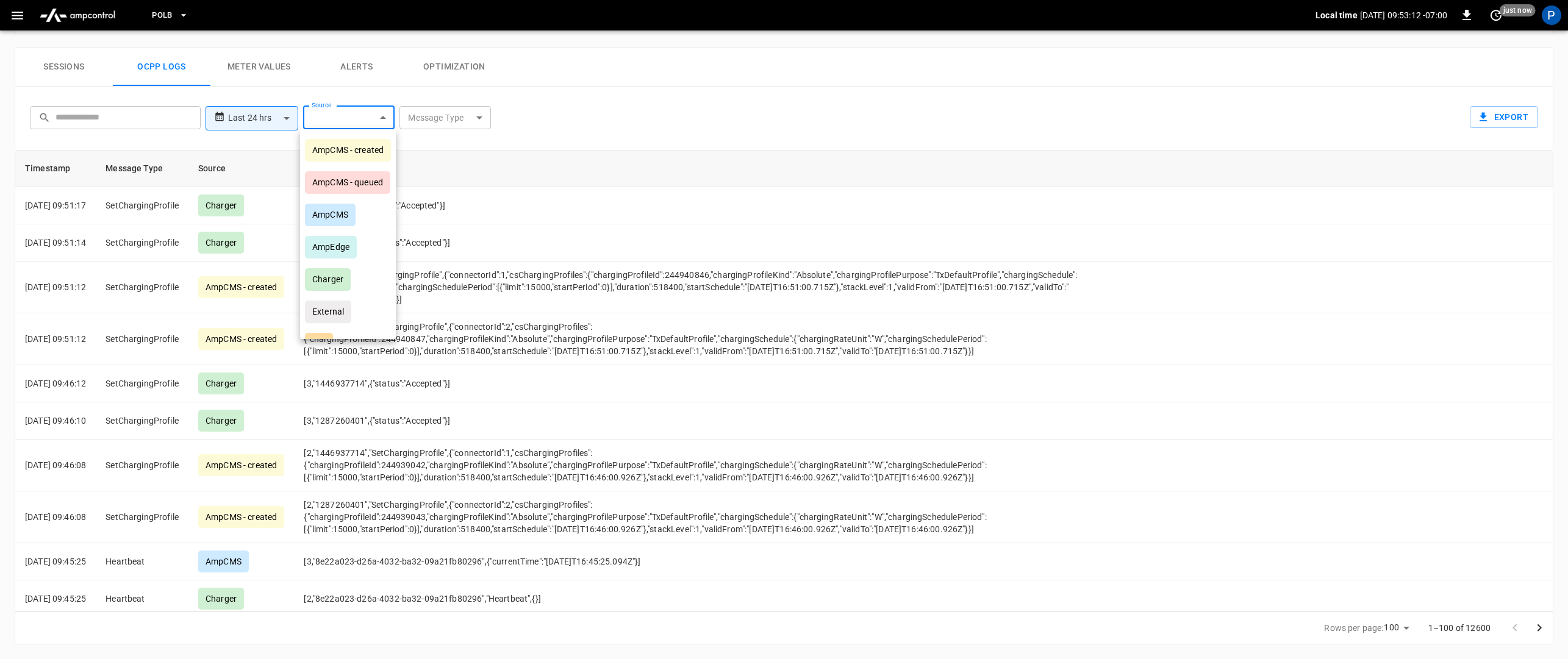
click at [344, 171] on div "AmpCMS - queued" at bounding box center [348, 182] width 86 height 22
type input "**********"
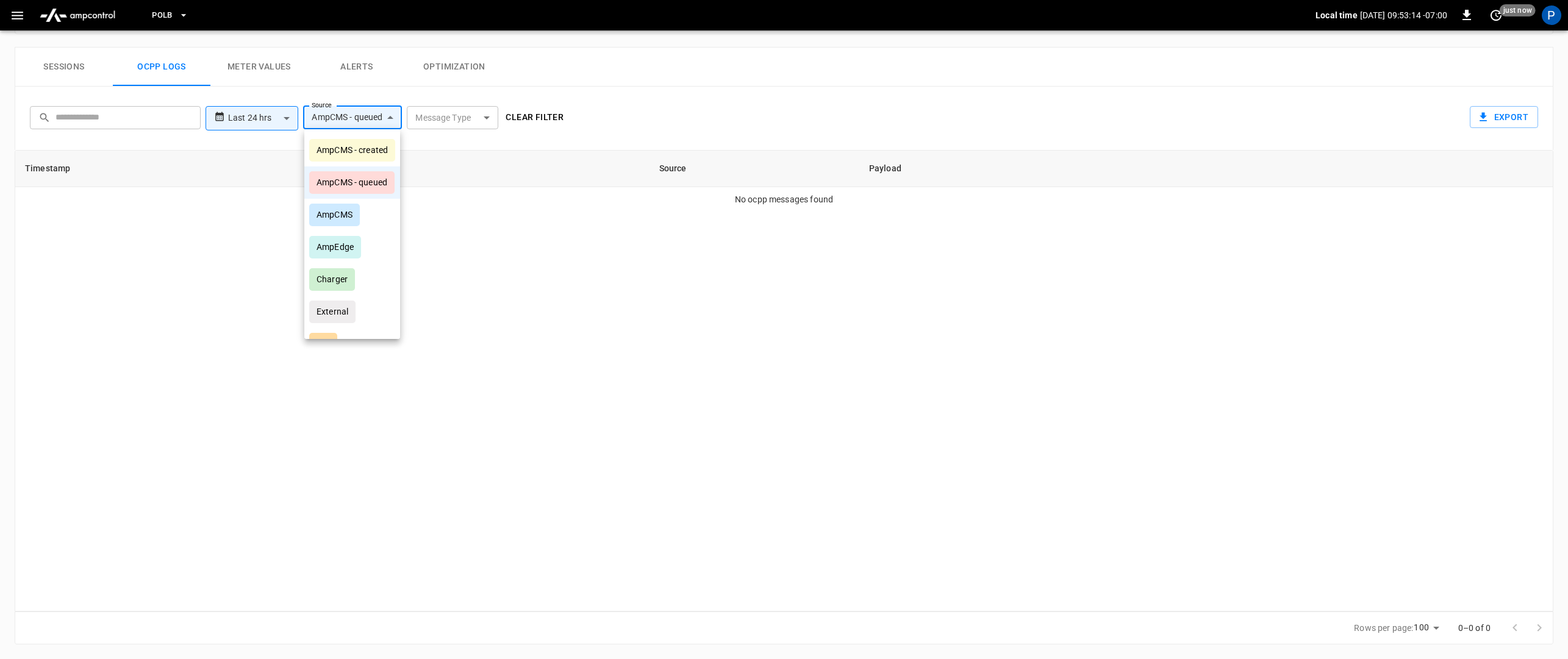
click at [344, 171] on div "AmpCMS - queued" at bounding box center [352, 182] width 86 height 22
click at [348, 147] on div "AmpCMS - created" at bounding box center [348, 150] width 86 height 22
type input "**********"
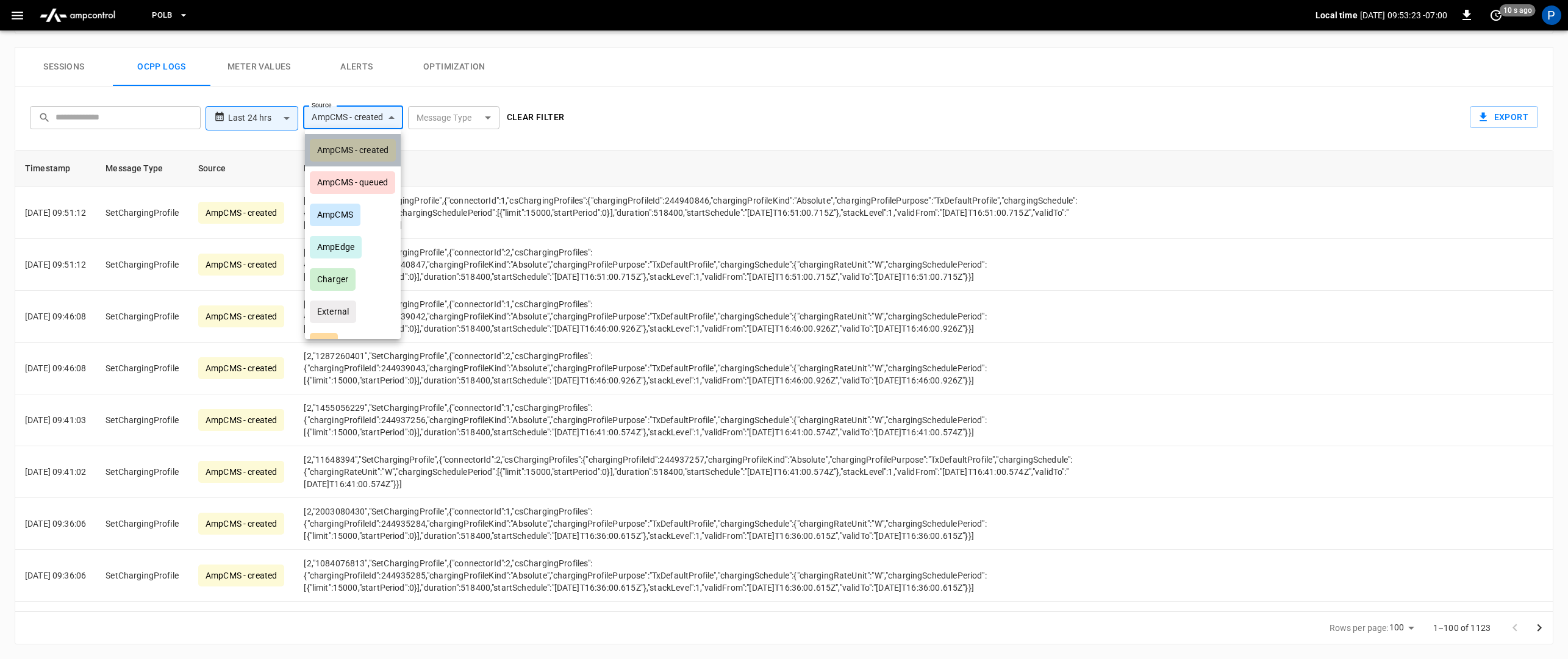
click at [350, 152] on div "AmpCMS - created" at bounding box center [353, 150] width 86 height 22
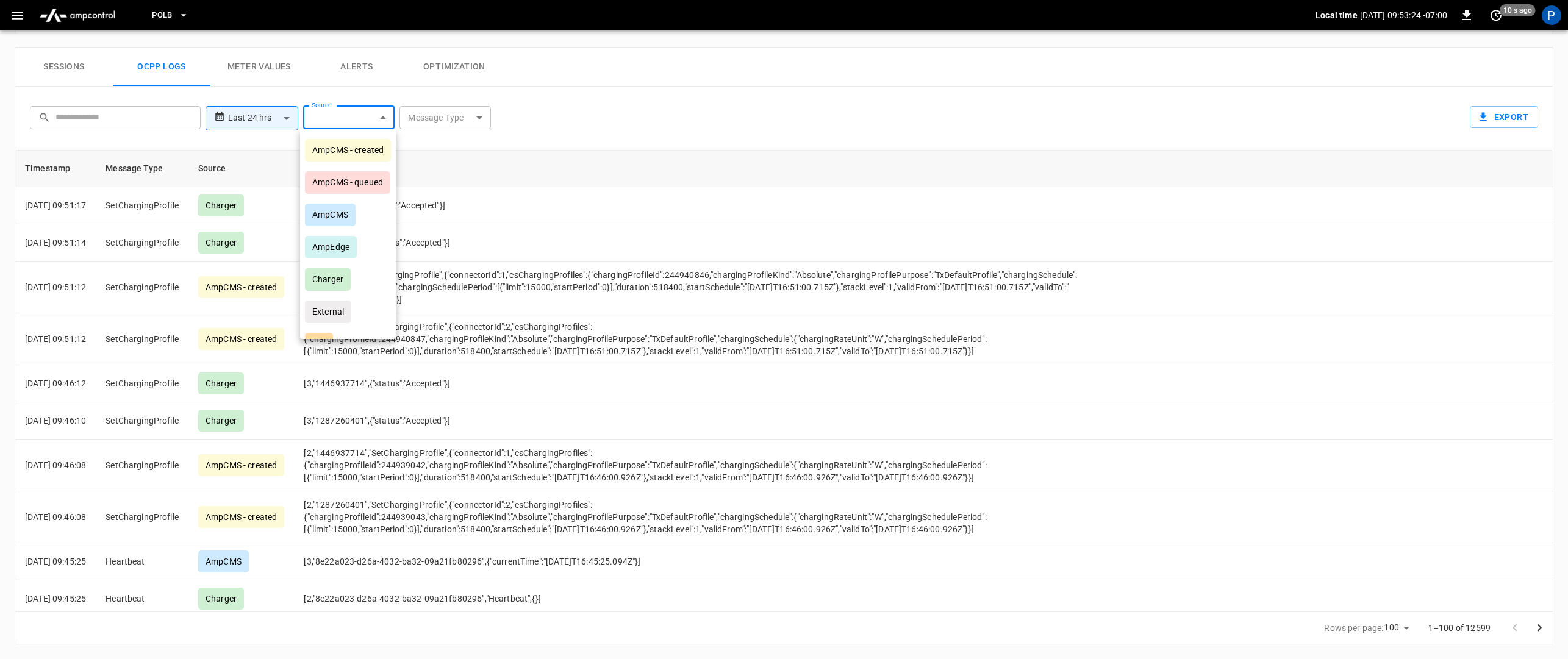
click at [331, 220] on div "AmpCMS" at bounding box center [330, 215] width 51 height 22
type input "******"
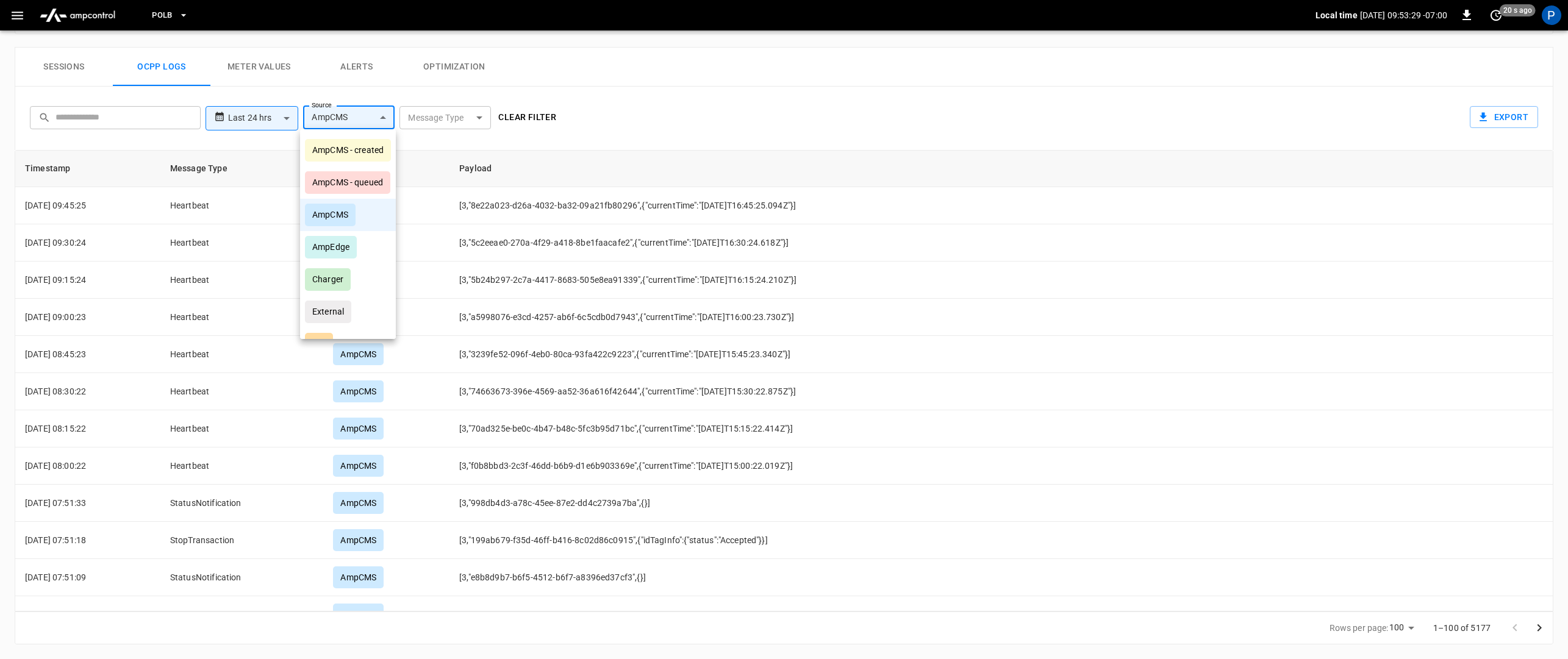
click at [552, 142] on div at bounding box center [784, 329] width 1568 height 659
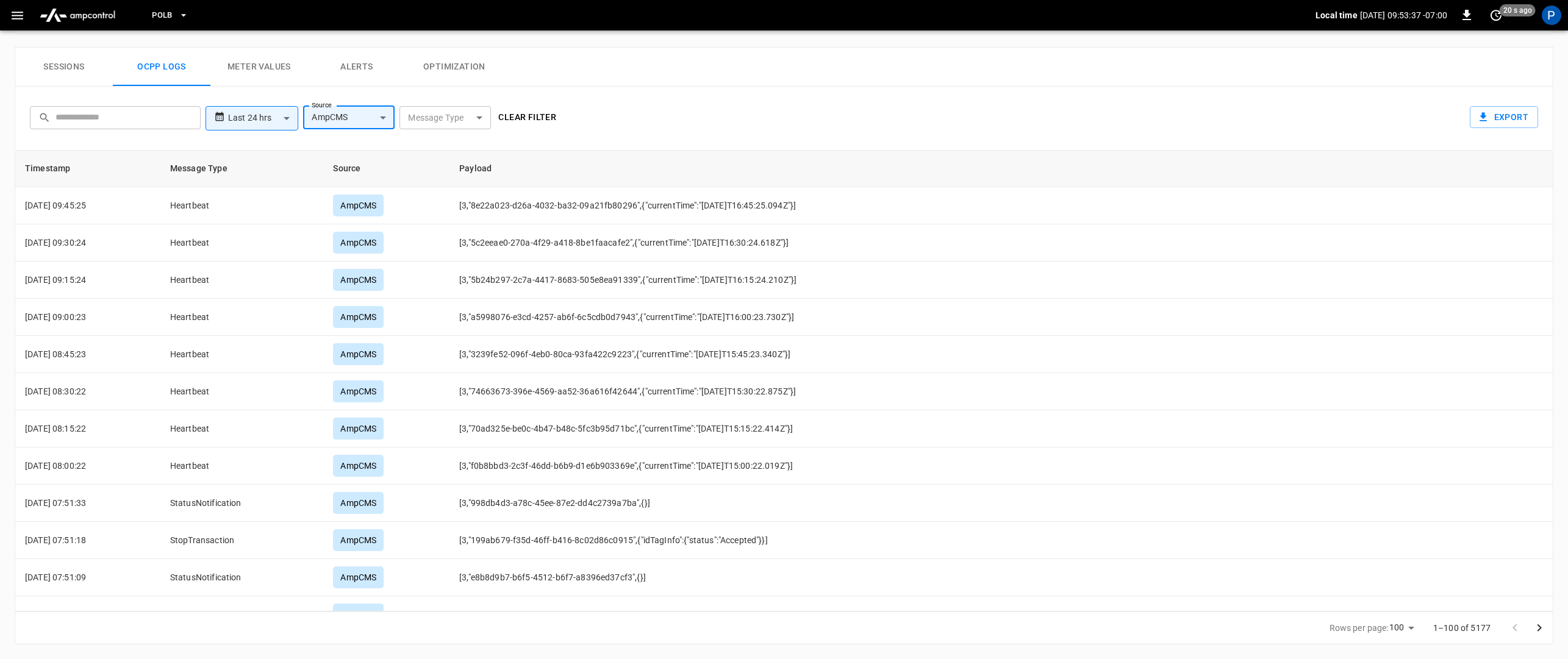
click at [383, 121] on body "**********" at bounding box center [784, 44] width 1568 height 1229
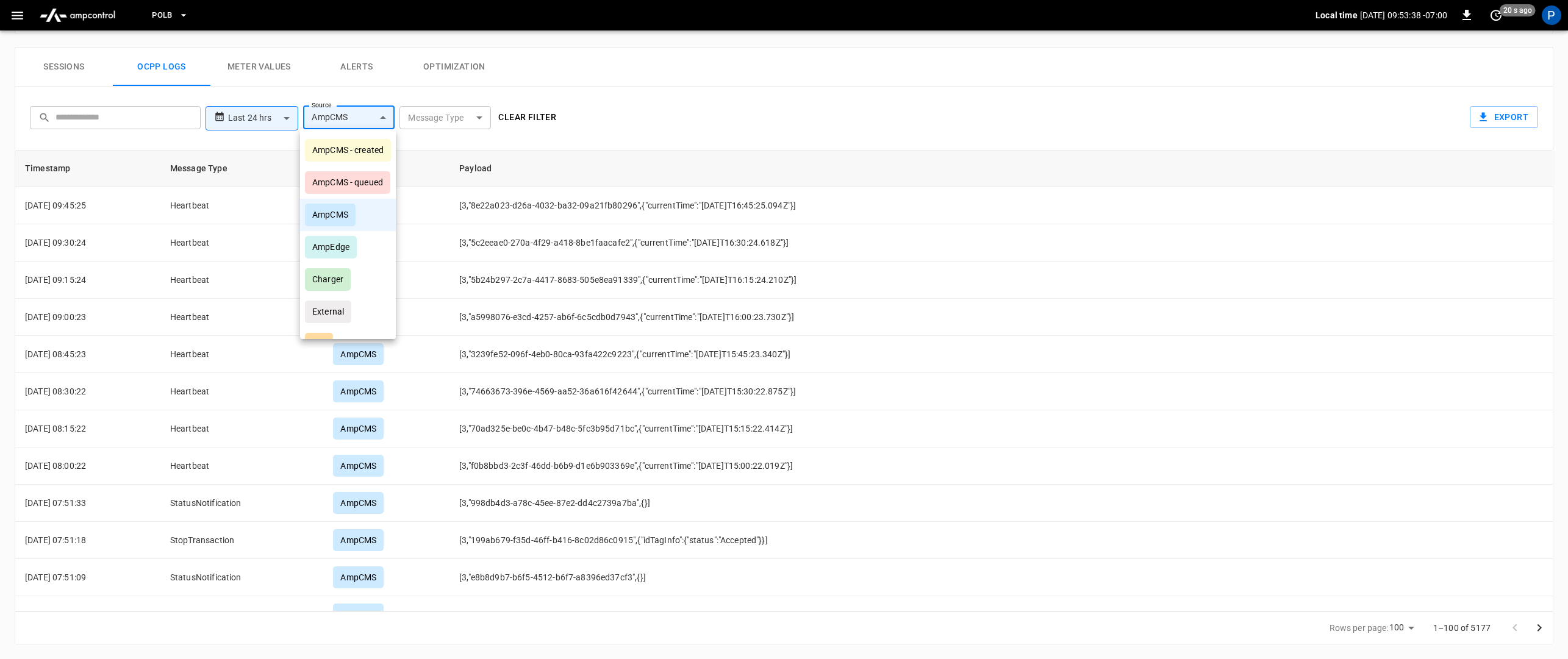
click at [620, 106] on div at bounding box center [784, 329] width 1568 height 659
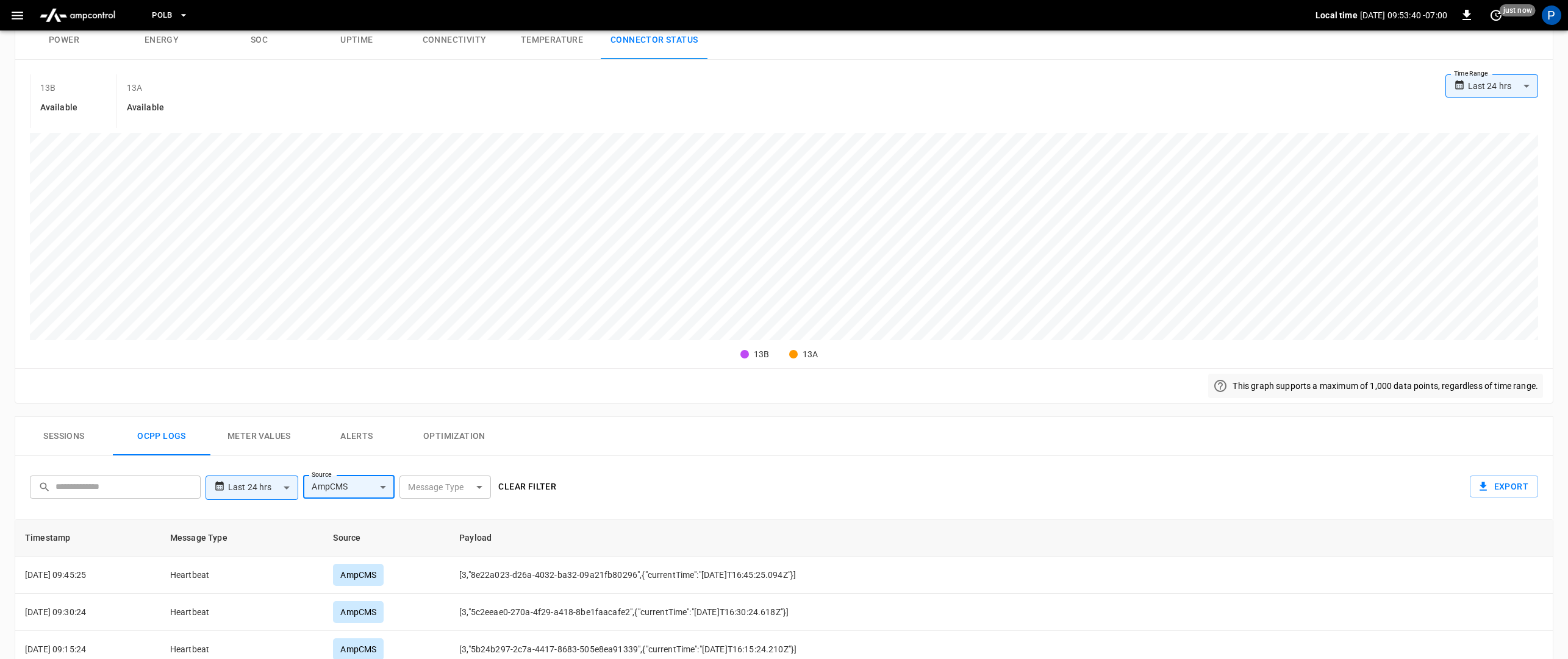
scroll to position [164, 0]
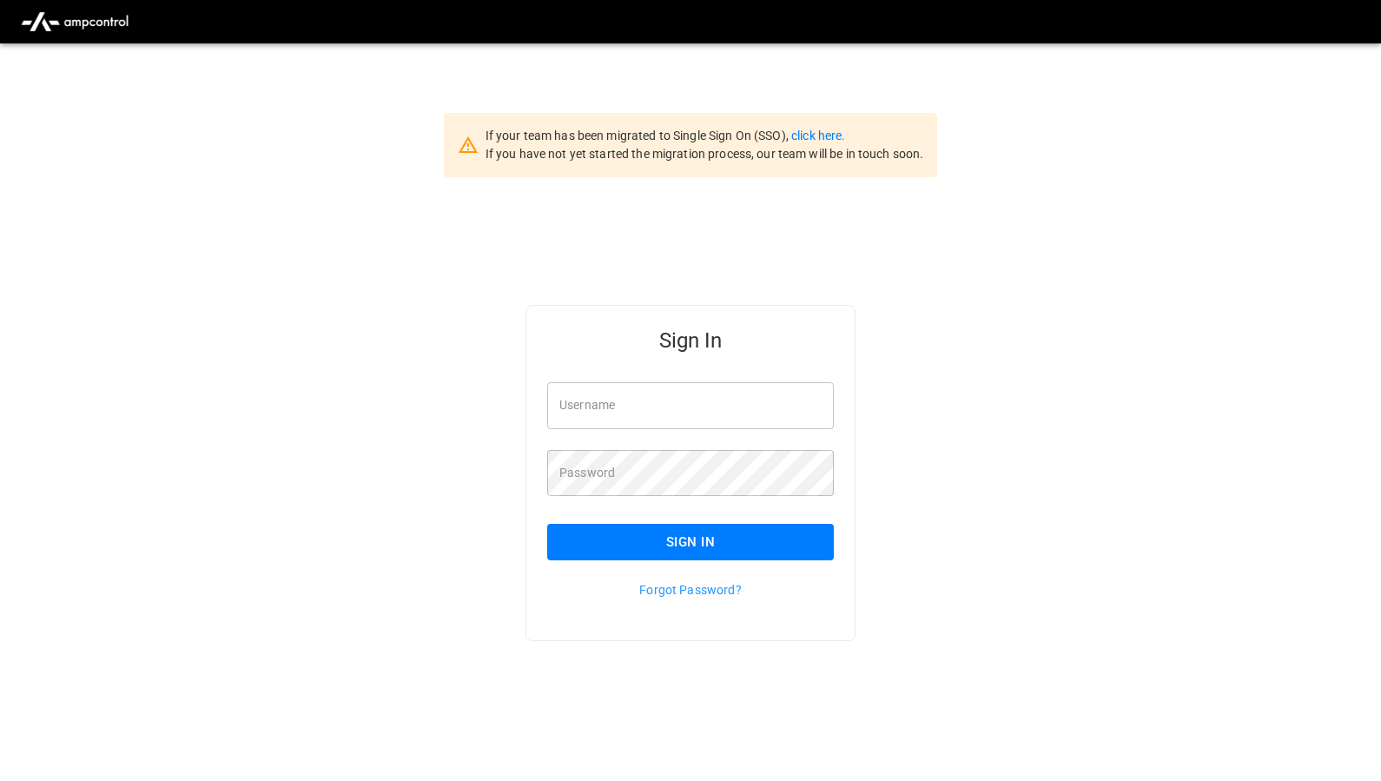
type input "**********"
click at [762, 553] on button "Sign In" at bounding box center [690, 542] width 287 height 36
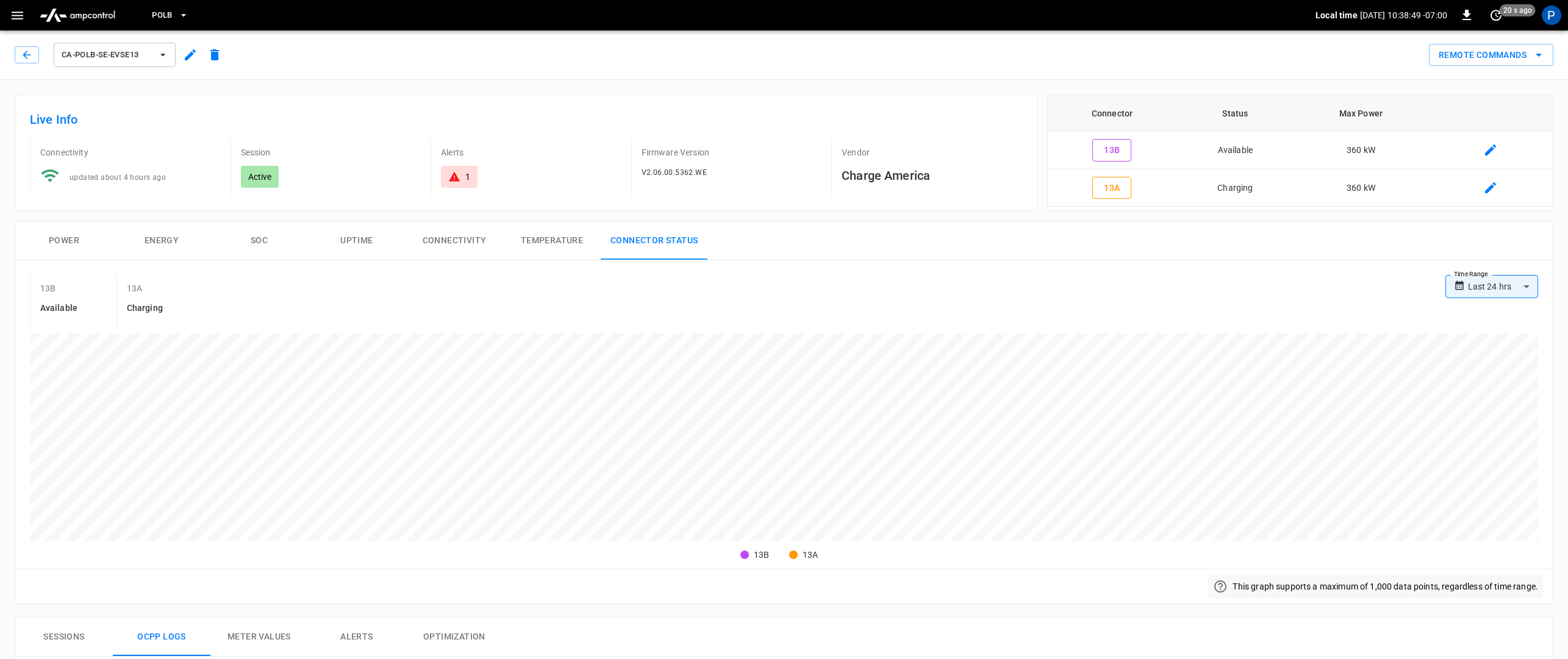
scroll to position [164, 0]
